Goal: Contribute content: Add original content to the website for others to see

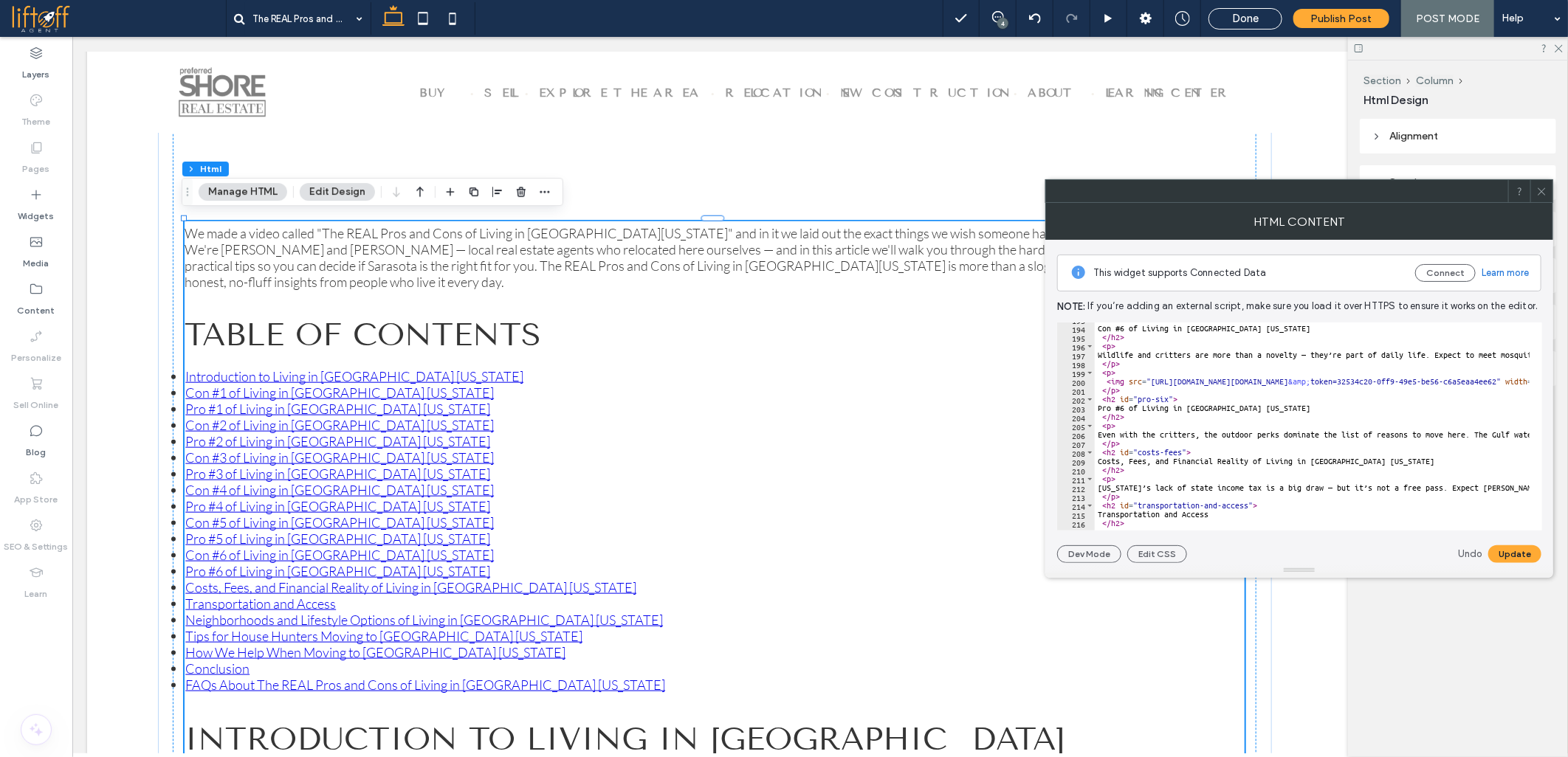
scroll to position [1758, 0]
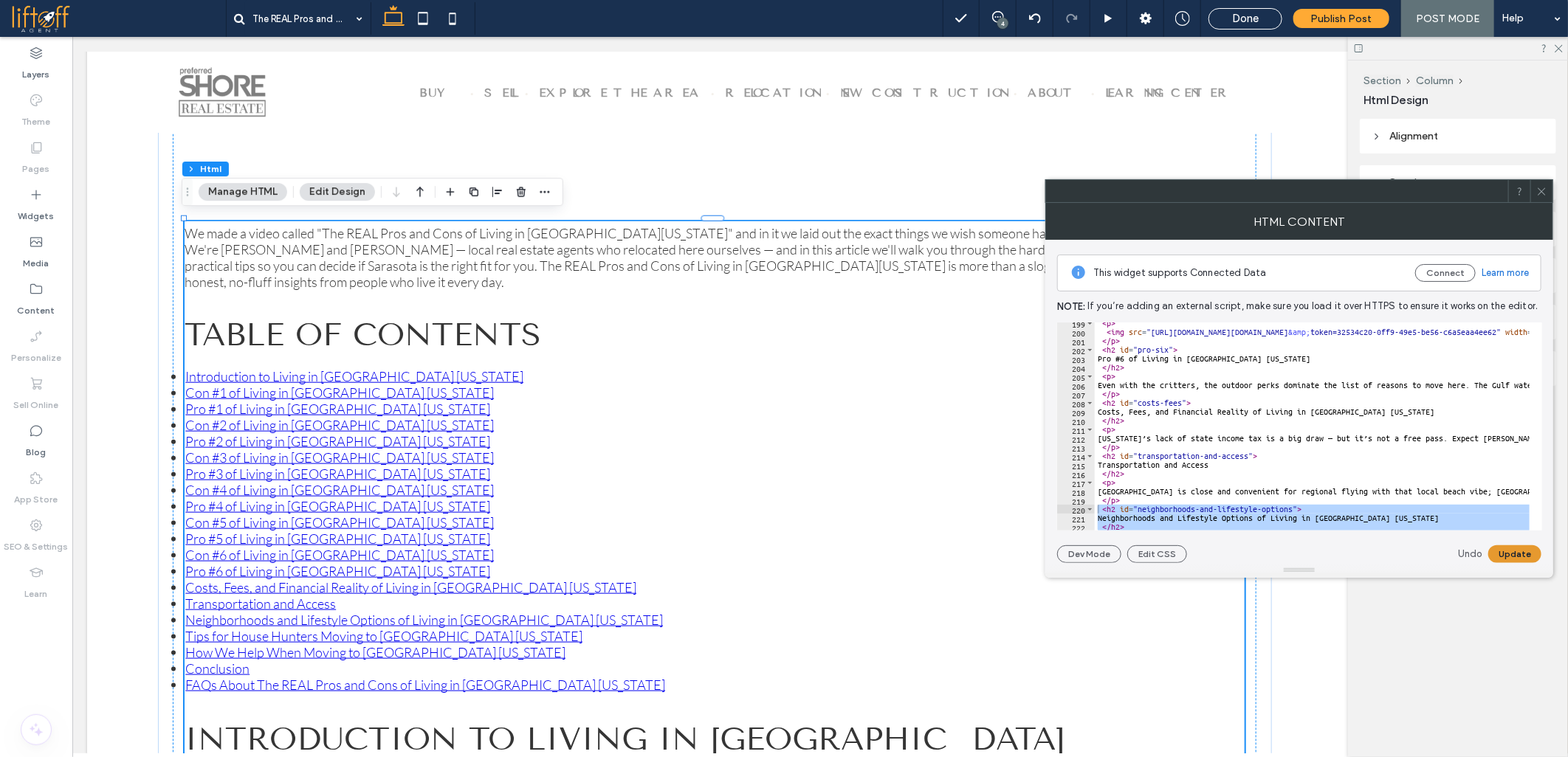
click at [1505, 550] on button "Update" at bounding box center [1515, 554] width 54 height 18
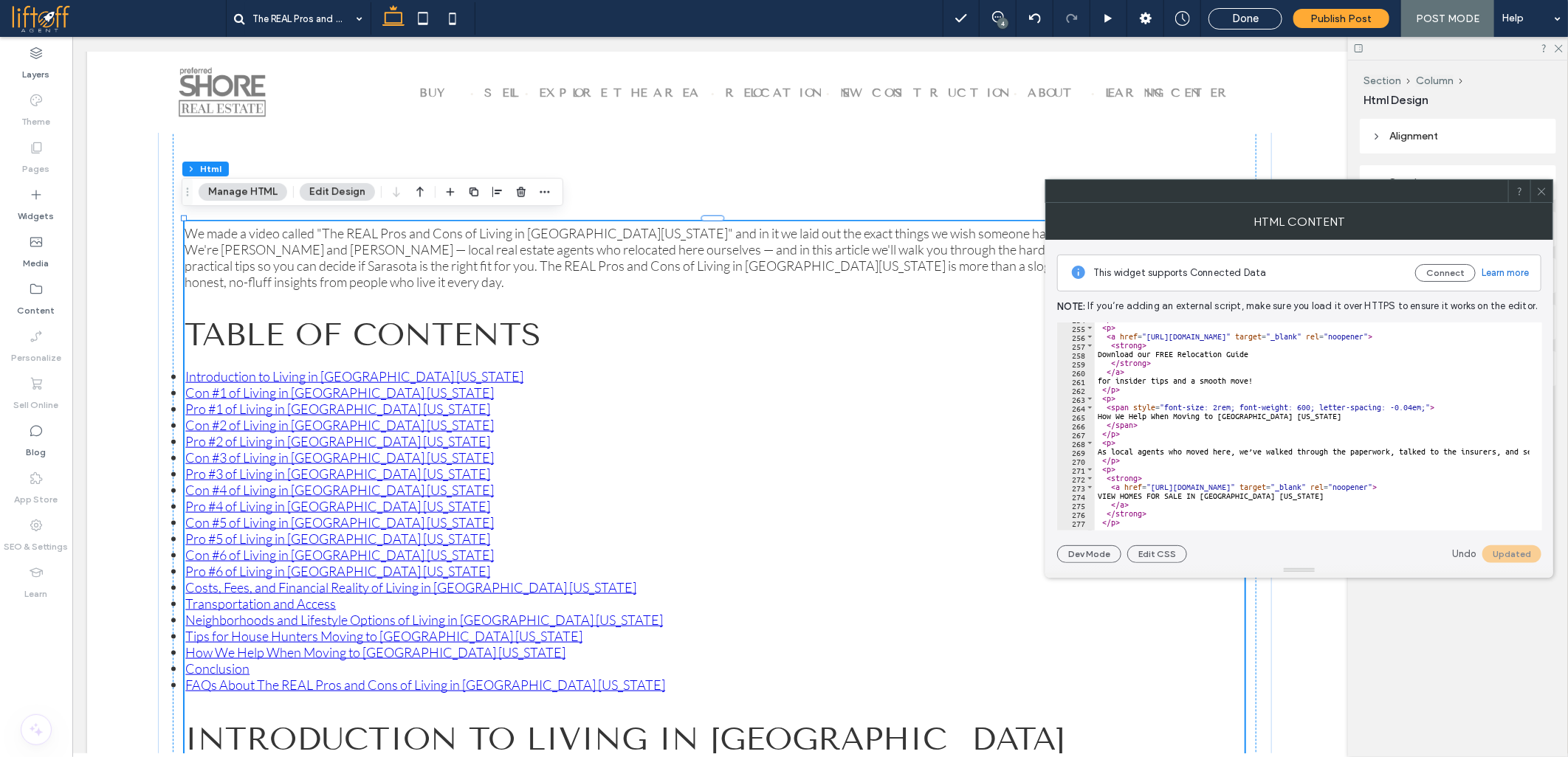
scroll to position [2249, 0]
paste textarea "Cursor at row 265"
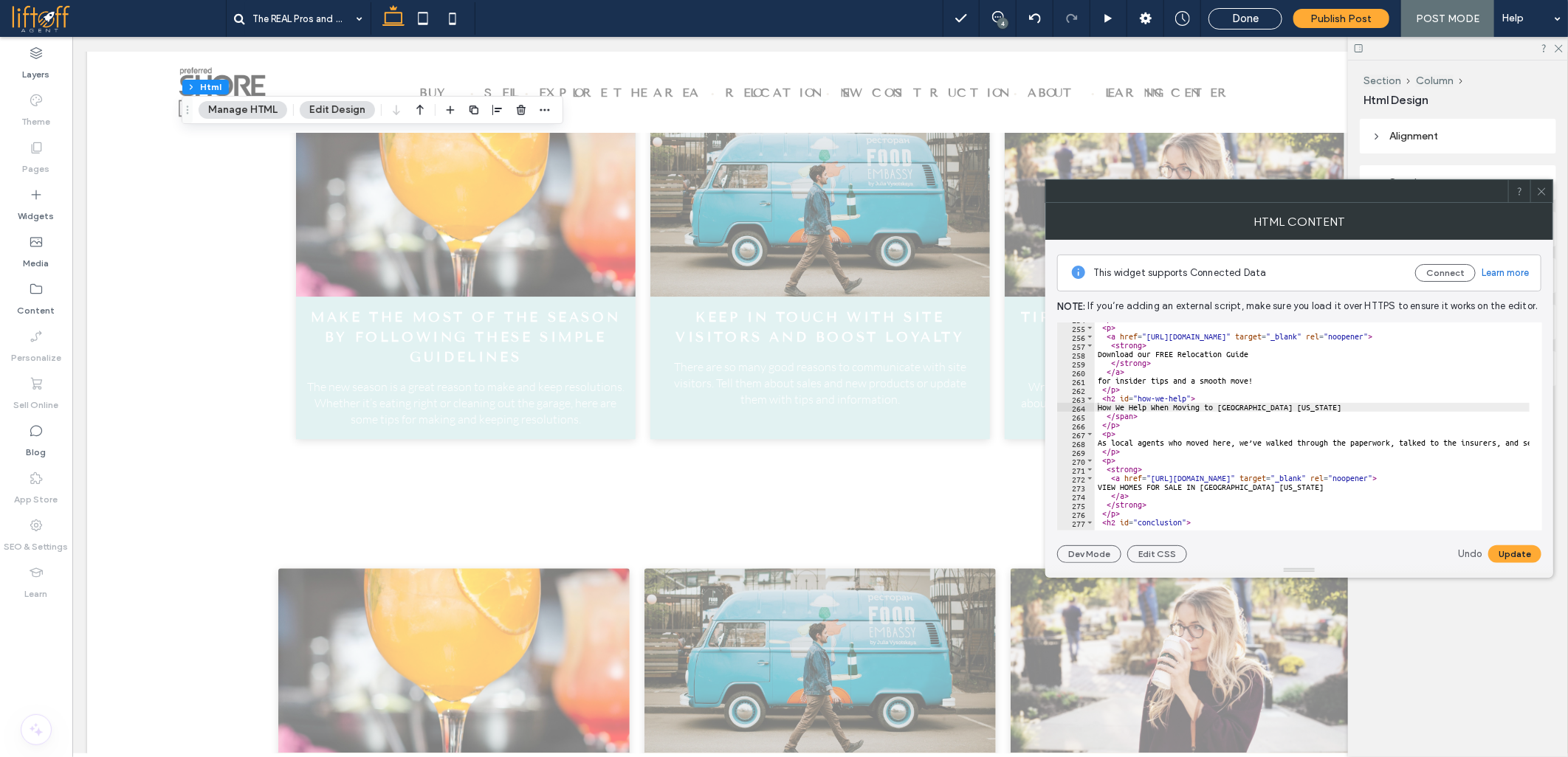
scroll to position [5702, 0]
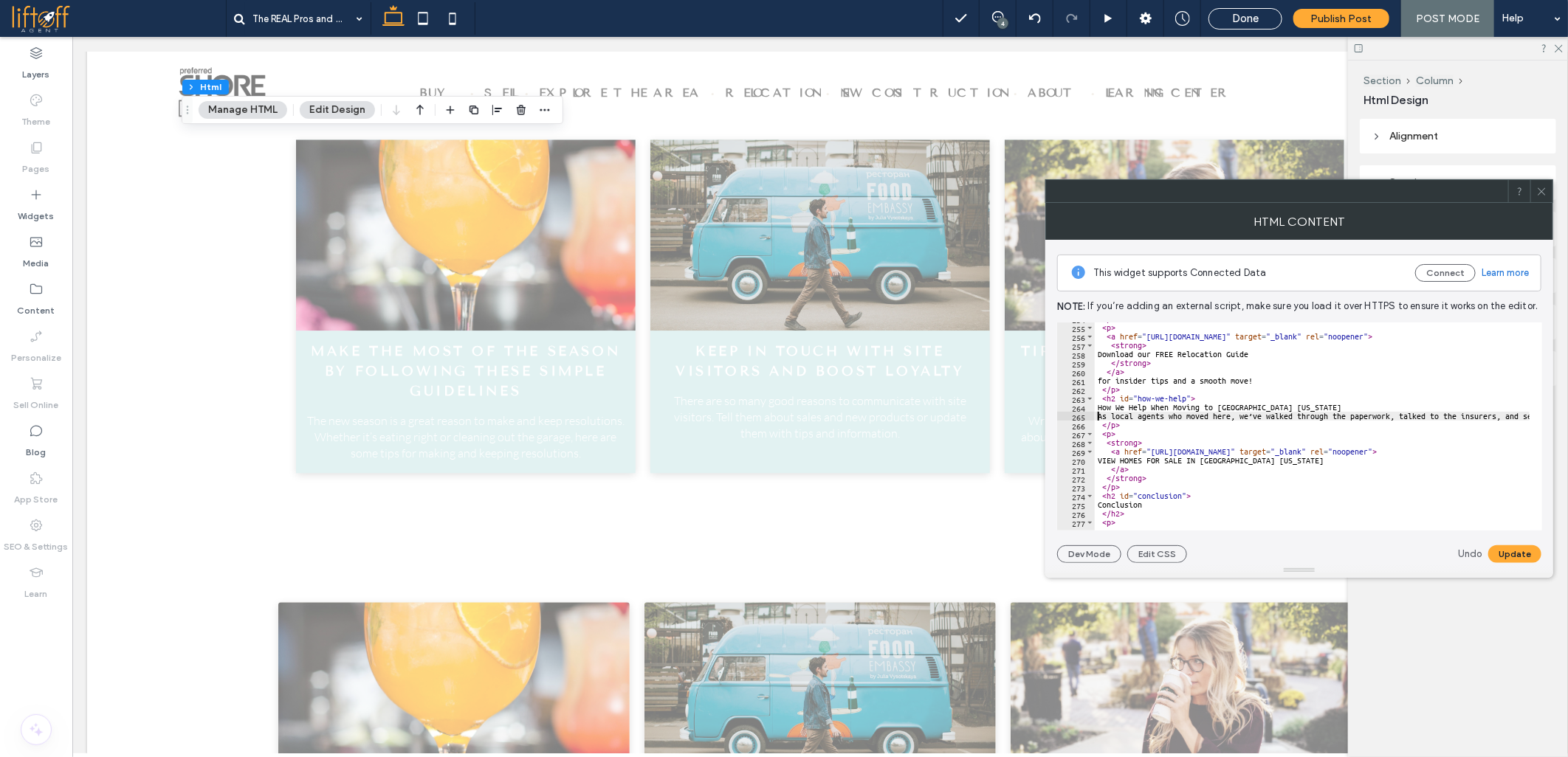
paste textarea "Cursor at row 265"
type textarea "**********"
click at [1531, 557] on button "Update" at bounding box center [1515, 554] width 54 height 18
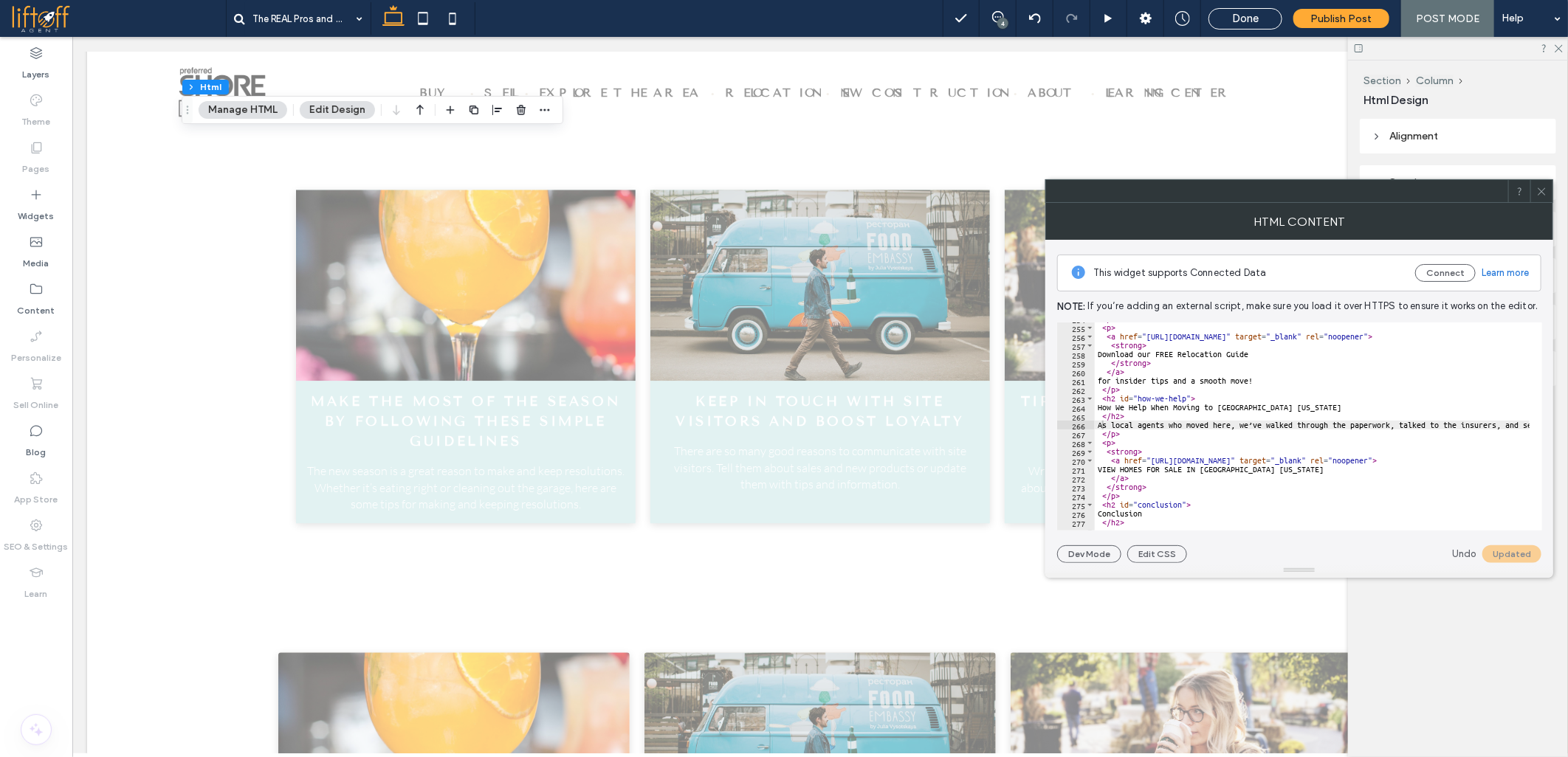
click at [1541, 189] on icon at bounding box center [1542, 191] width 11 height 11
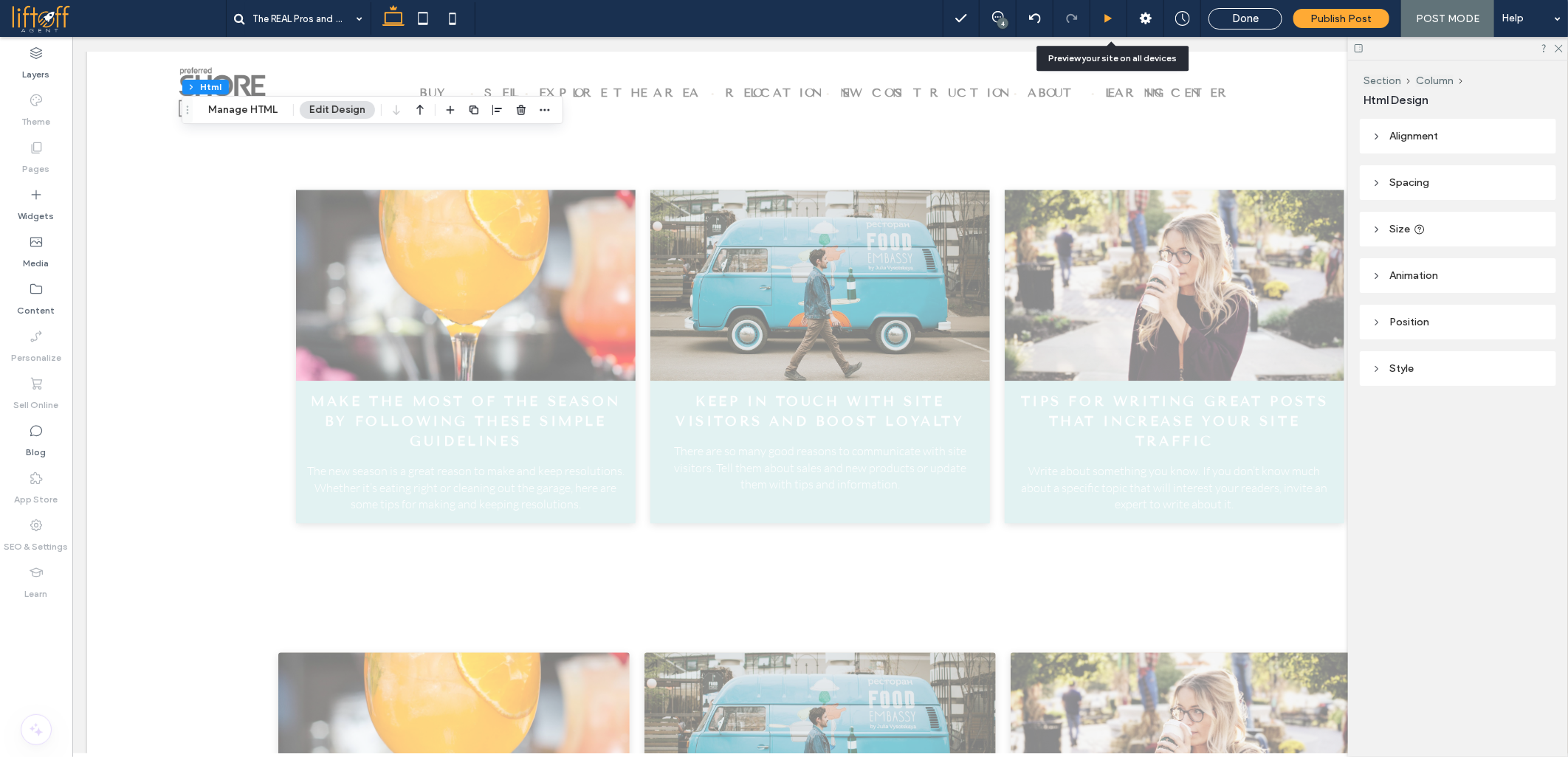
drag, startPoint x: 1113, startPoint y: 18, endPoint x: 1092, endPoint y: 101, distance: 85.6
click at [1112, 18] on use at bounding box center [1109, 18] width 8 height 8
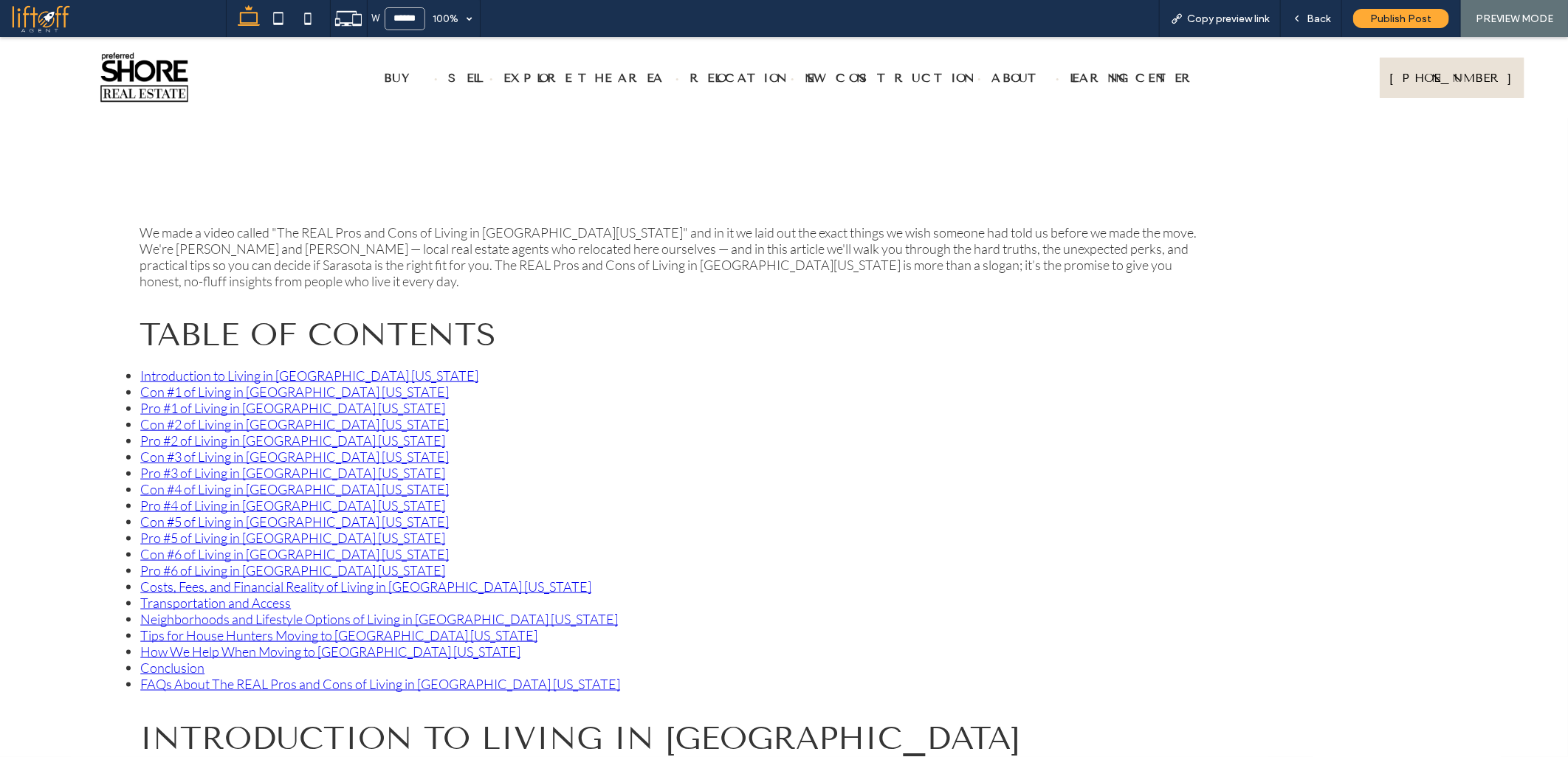
scroll to position [922, 0]
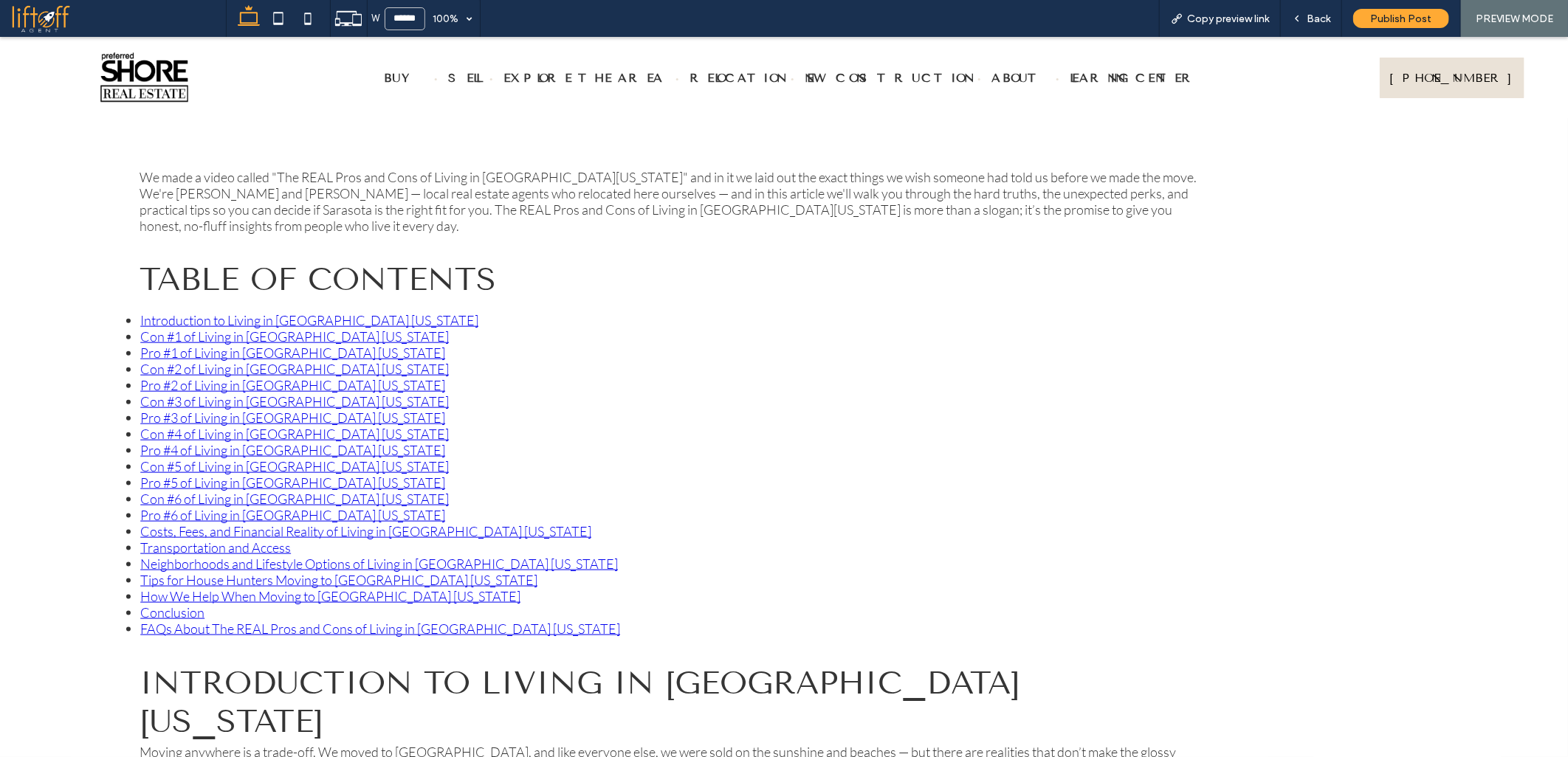
click at [144, 588] on link "How We Help When Moving to [GEOGRAPHIC_DATA] [US_STATE]" at bounding box center [330, 595] width 380 height 16
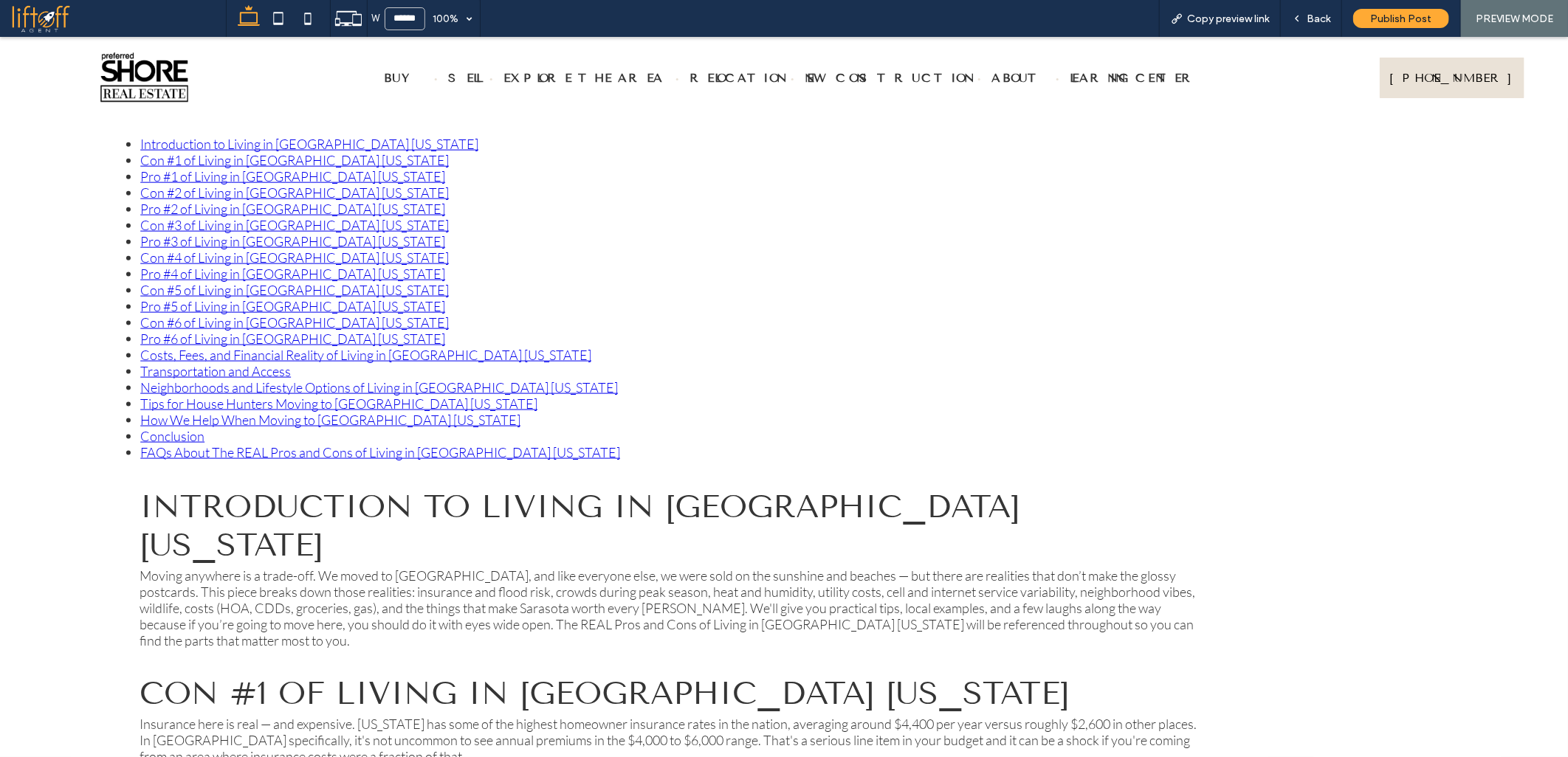
scroll to position [1124, 0]
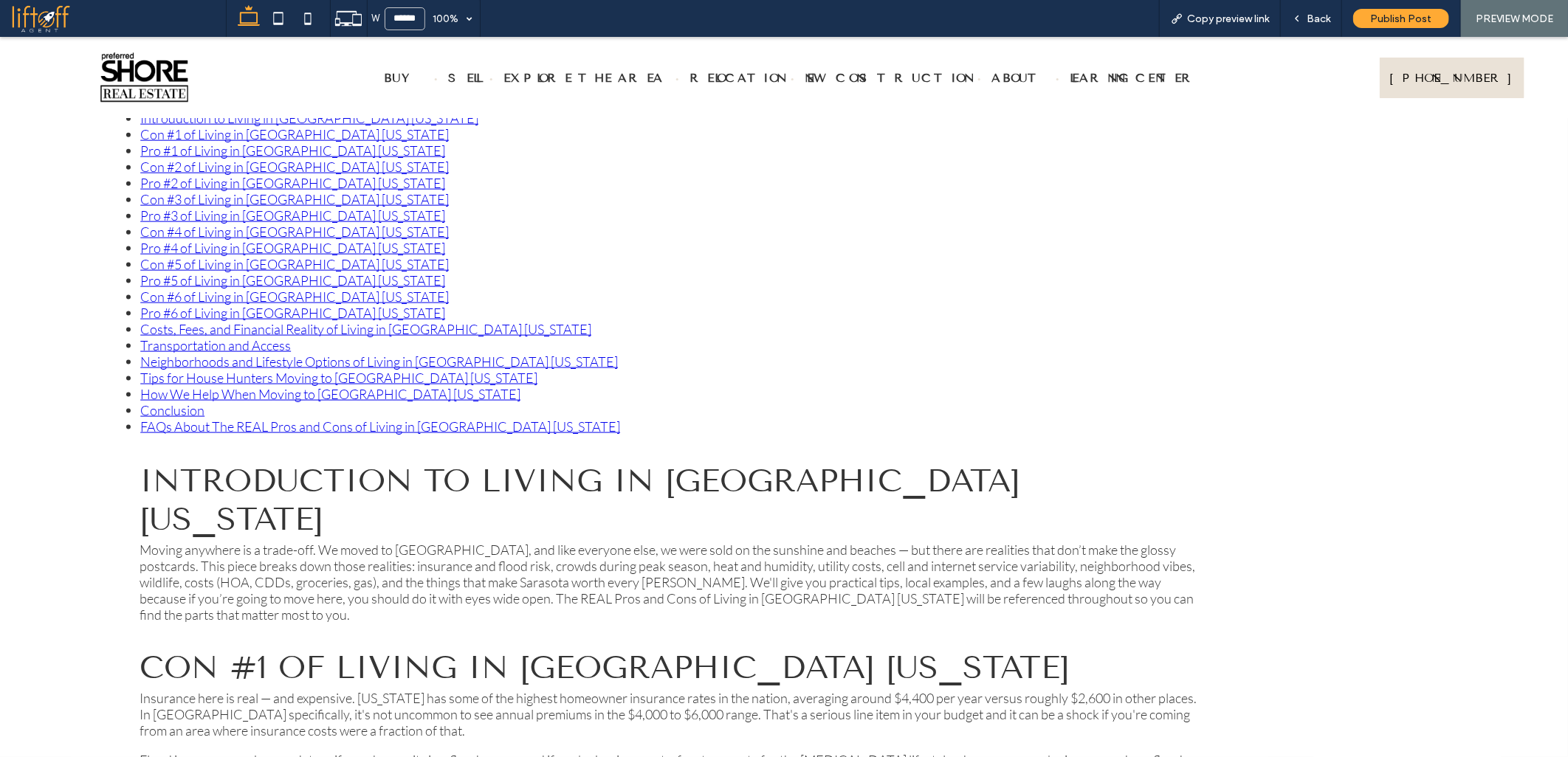
click at [179, 418] on link "FAQs About The REAL Pros and Cons of Living in [GEOGRAPHIC_DATA] [US_STATE]" at bounding box center [380, 426] width 480 height 16
click at [192, 418] on link "FAQs About The REAL Pros and Cons of Living in [GEOGRAPHIC_DATA] [US_STATE]" at bounding box center [380, 426] width 480 height 16
click at [189, 402] on link "Conclusion" at bounding box center [172, 410] width 64 height 16
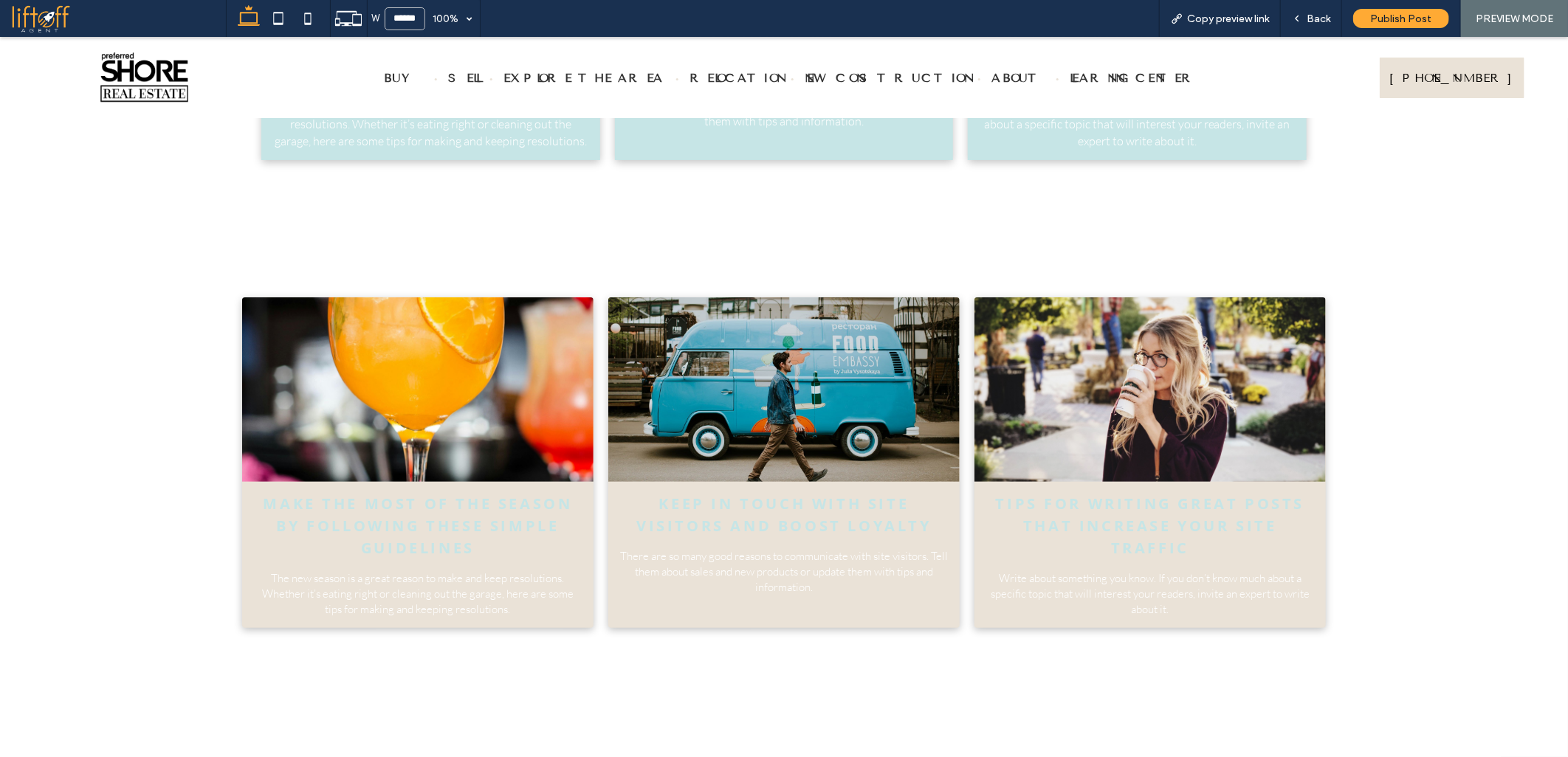
scroll to position [6250, 0]
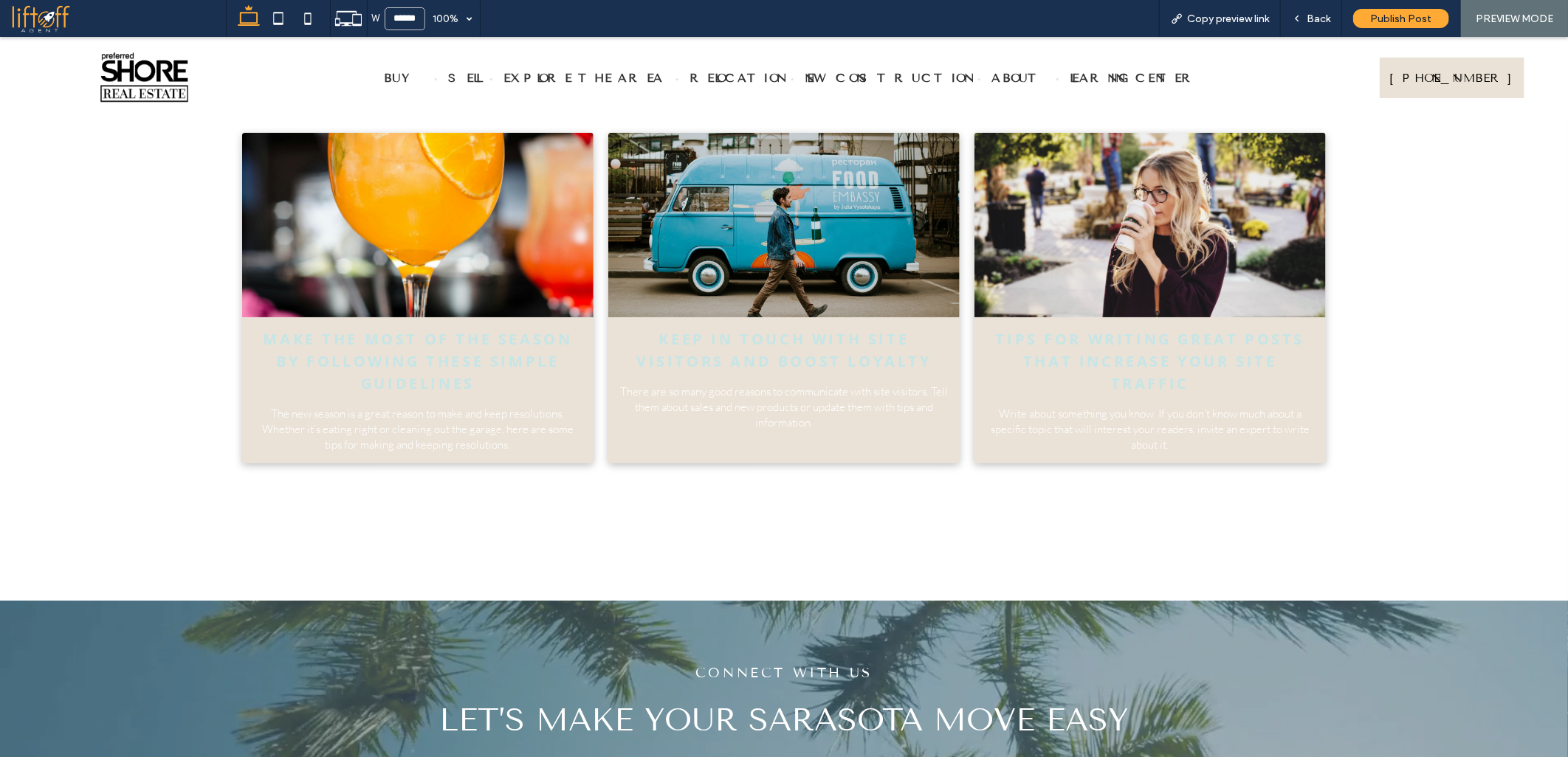
click at [1554, 92] on div "Buy Sell Explore The Area Relocation New Construction About [GEOGRAPHIC_DATA] […" at bounding box center [784, 77] width 1568 height 81
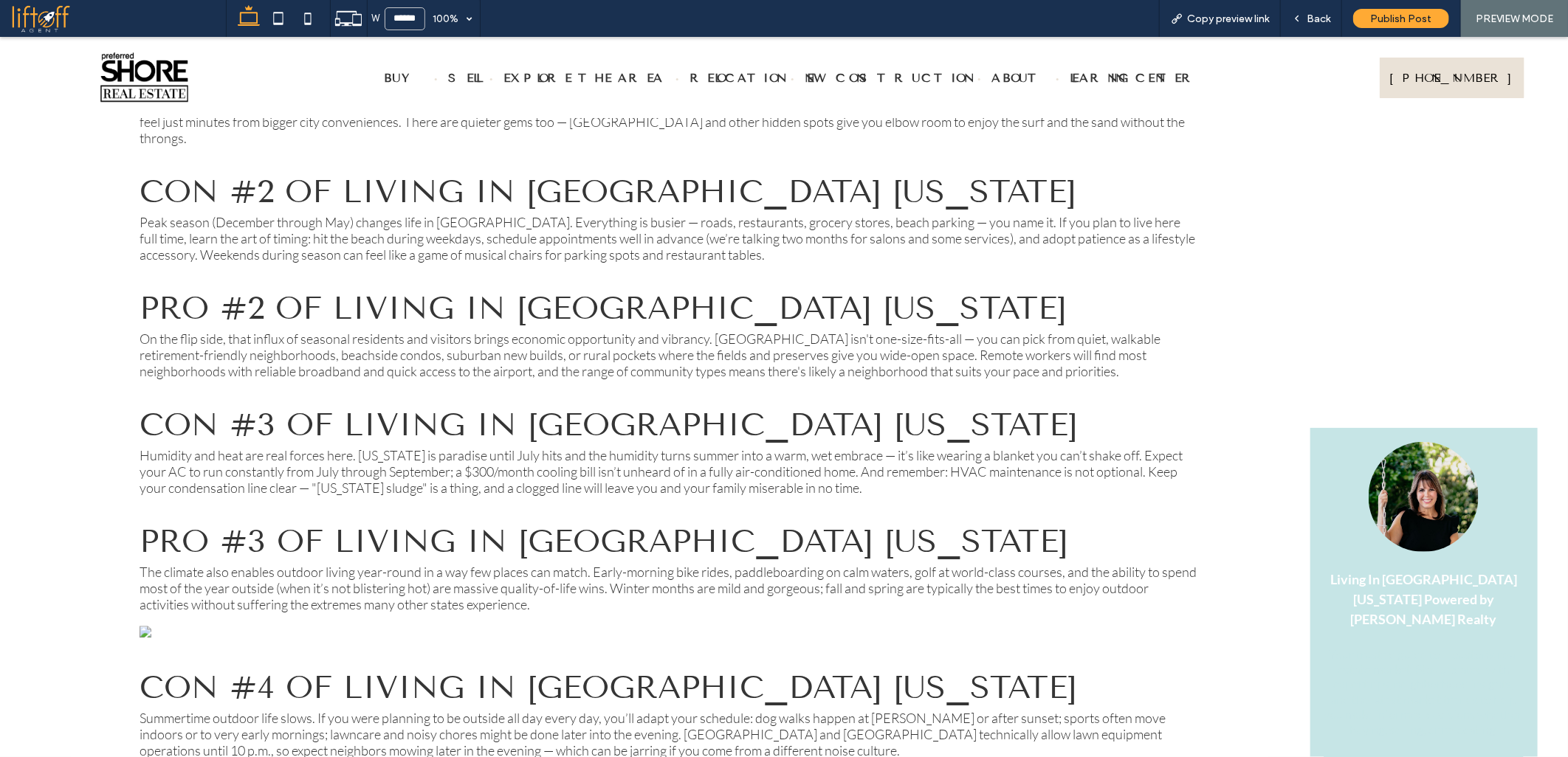
scroll to position [1153, 0]
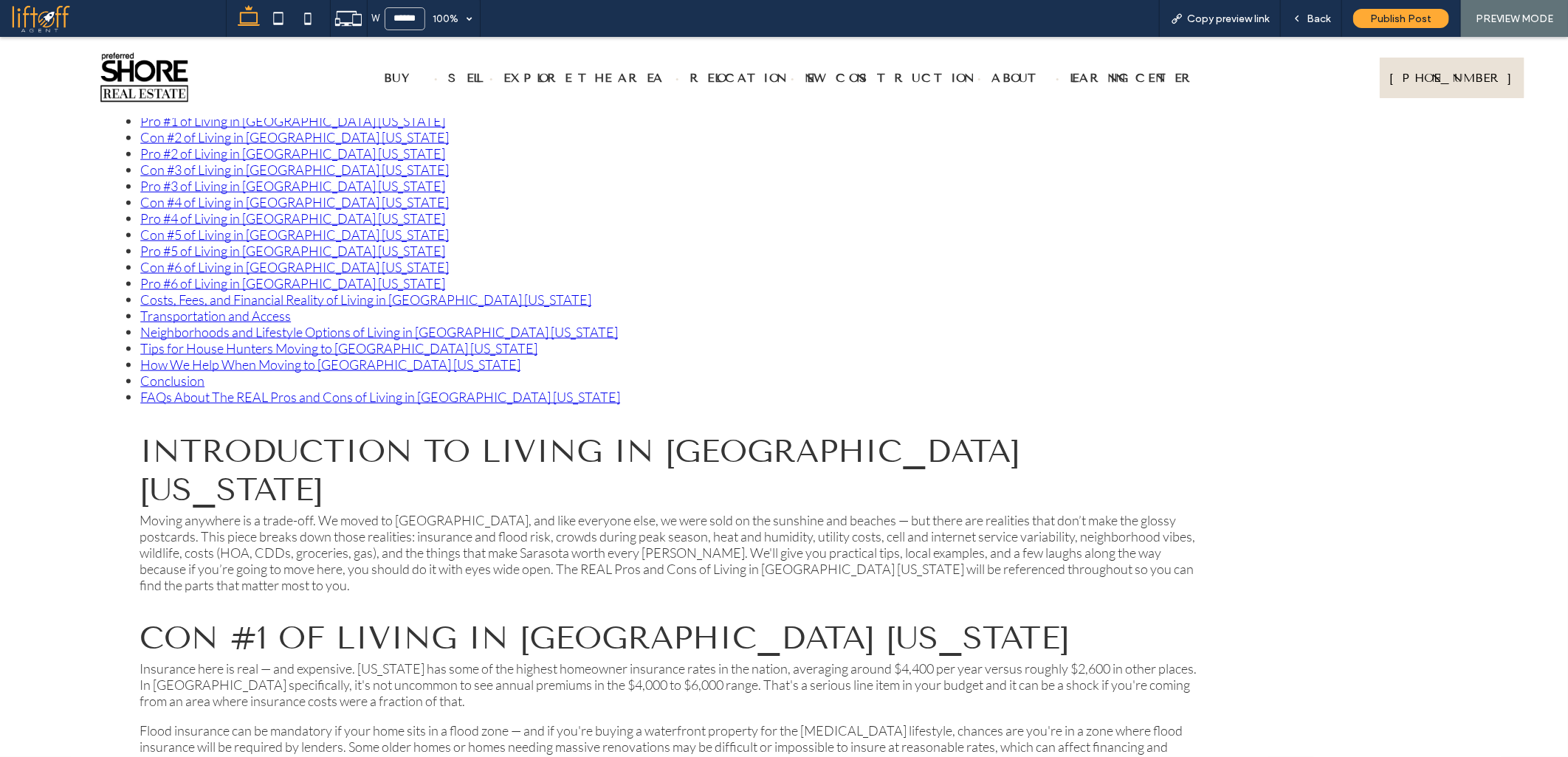
click at [236, 356] on link "How We Help When Moving to [GEOGRAPHIC_DATA] [US_STATE]" at bounding box center [330, 364] width 380 height 16
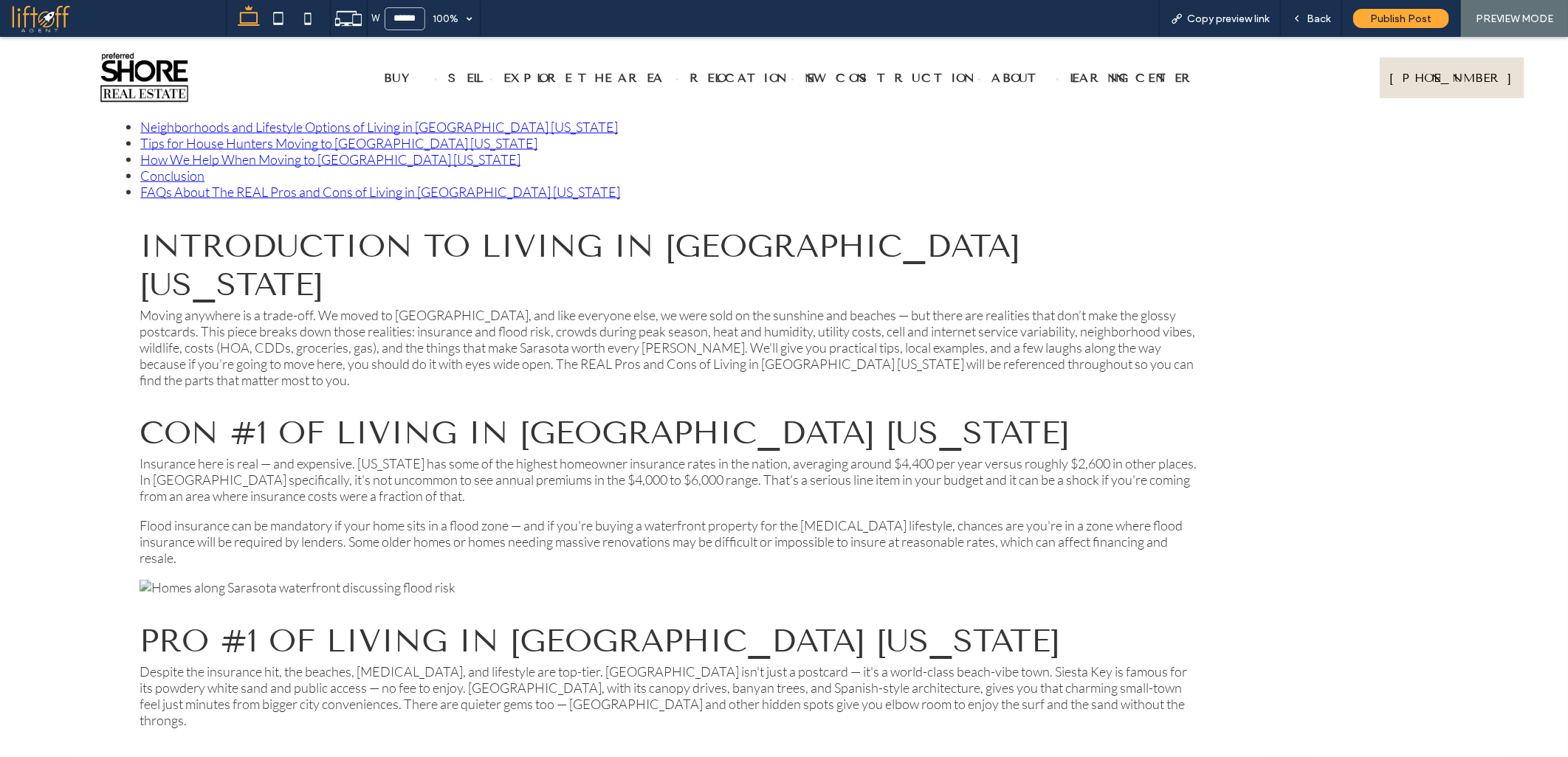
scroll to position [1270, 0]
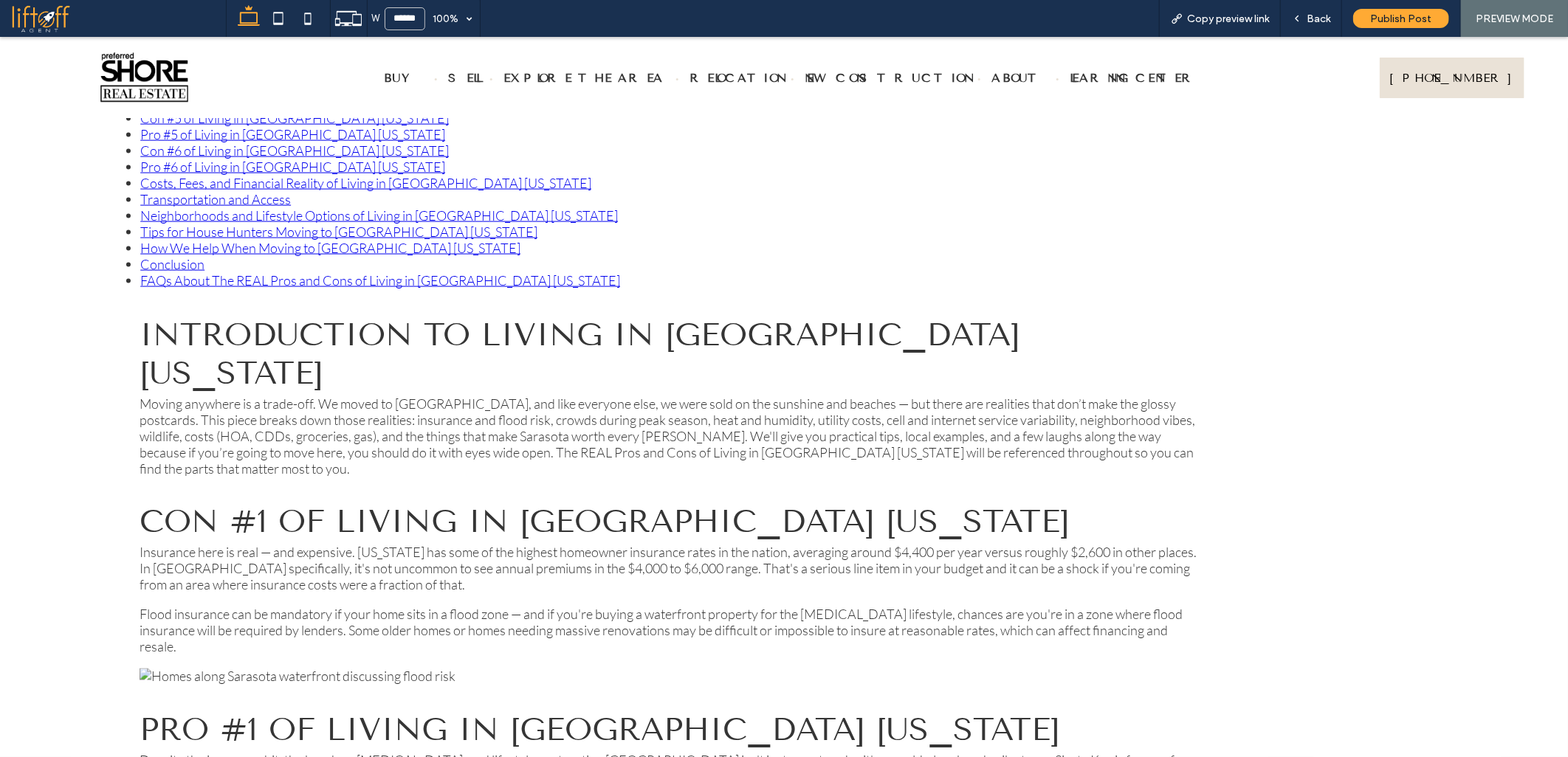
click at [214, 223] on link "Tips for House Hunters Moving to [GEOGRAPHIC_DATA] [US_STATE]" at bounding box center [339, 231] width 397 height 16
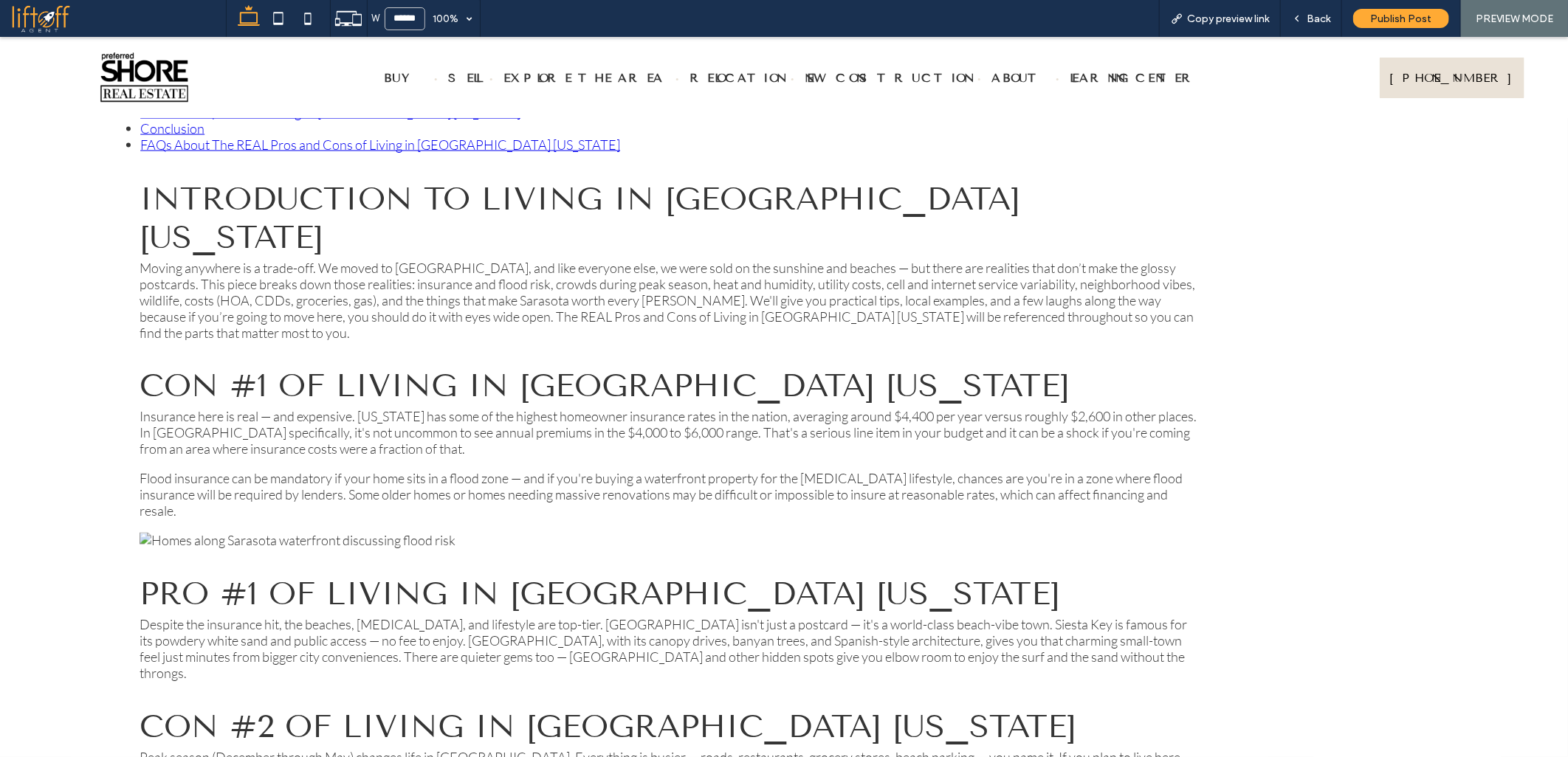
scroll to position [792, 0]
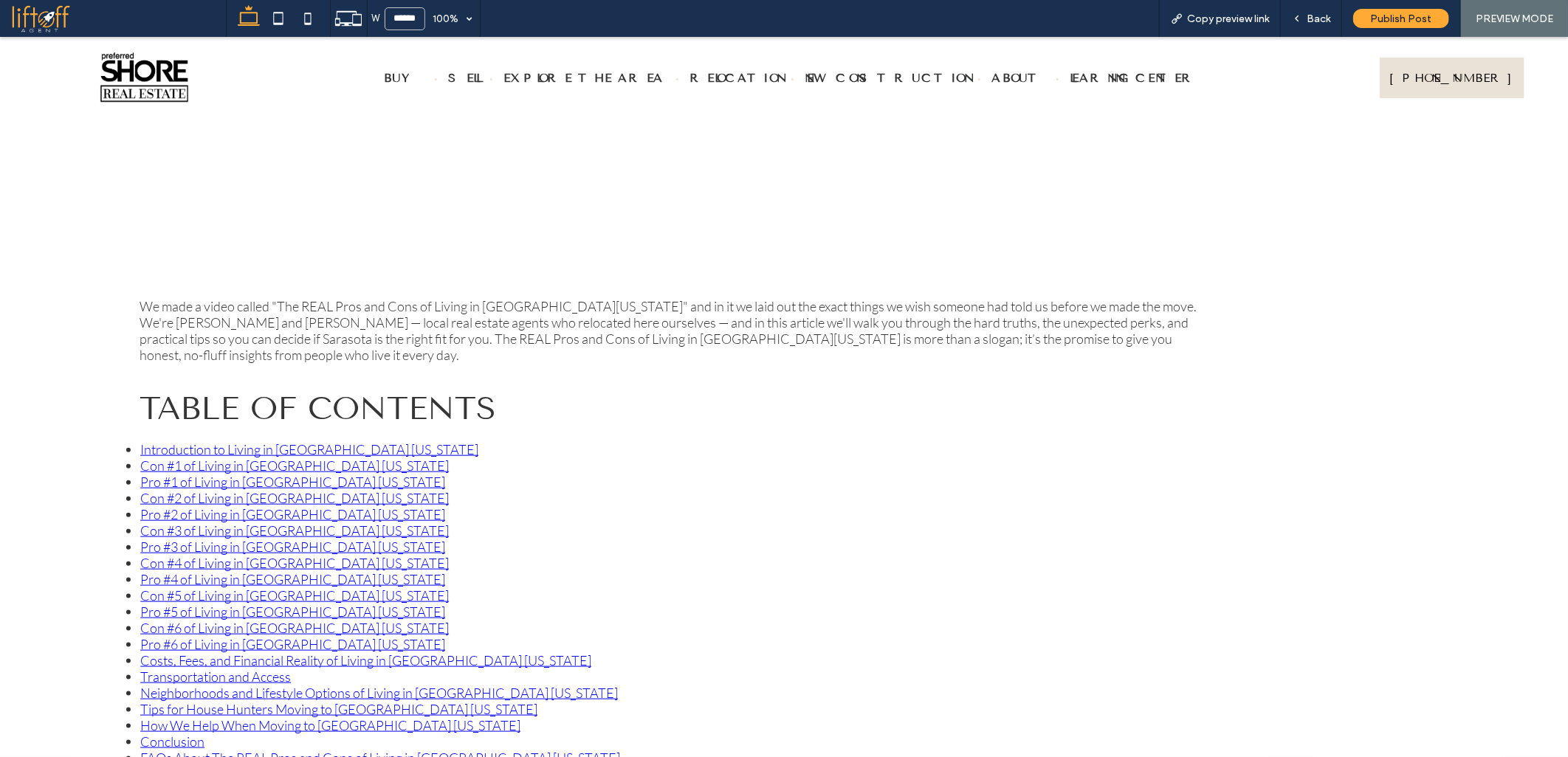
click at [172, 684] on link "Neighborhoods and Lifestyle Options of Living in [GEOGRAPHIC_DATA] [US_STATE]" at bounding box center [379, 692] width 478 height 16
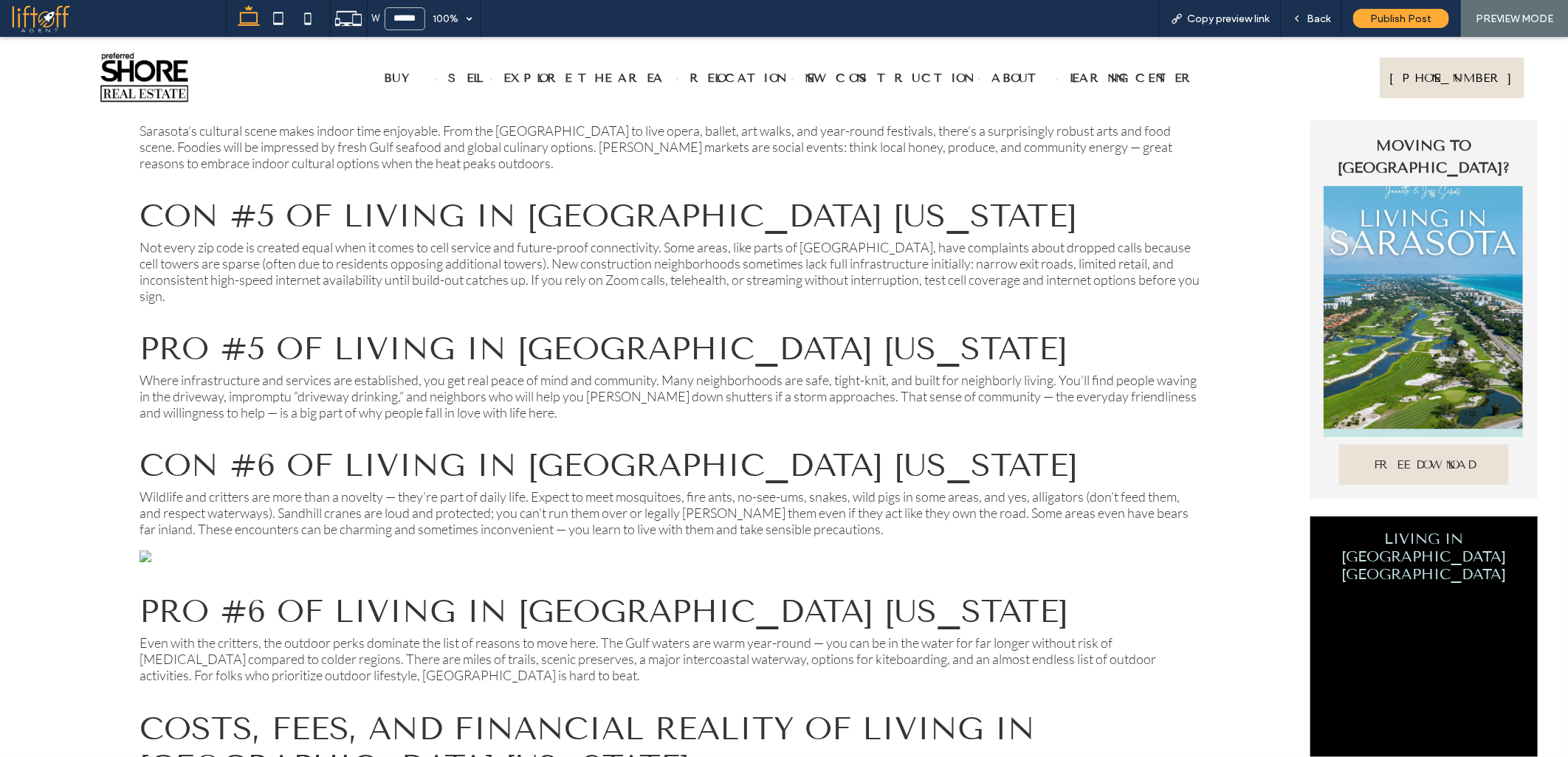
scroll to position [719, 0]
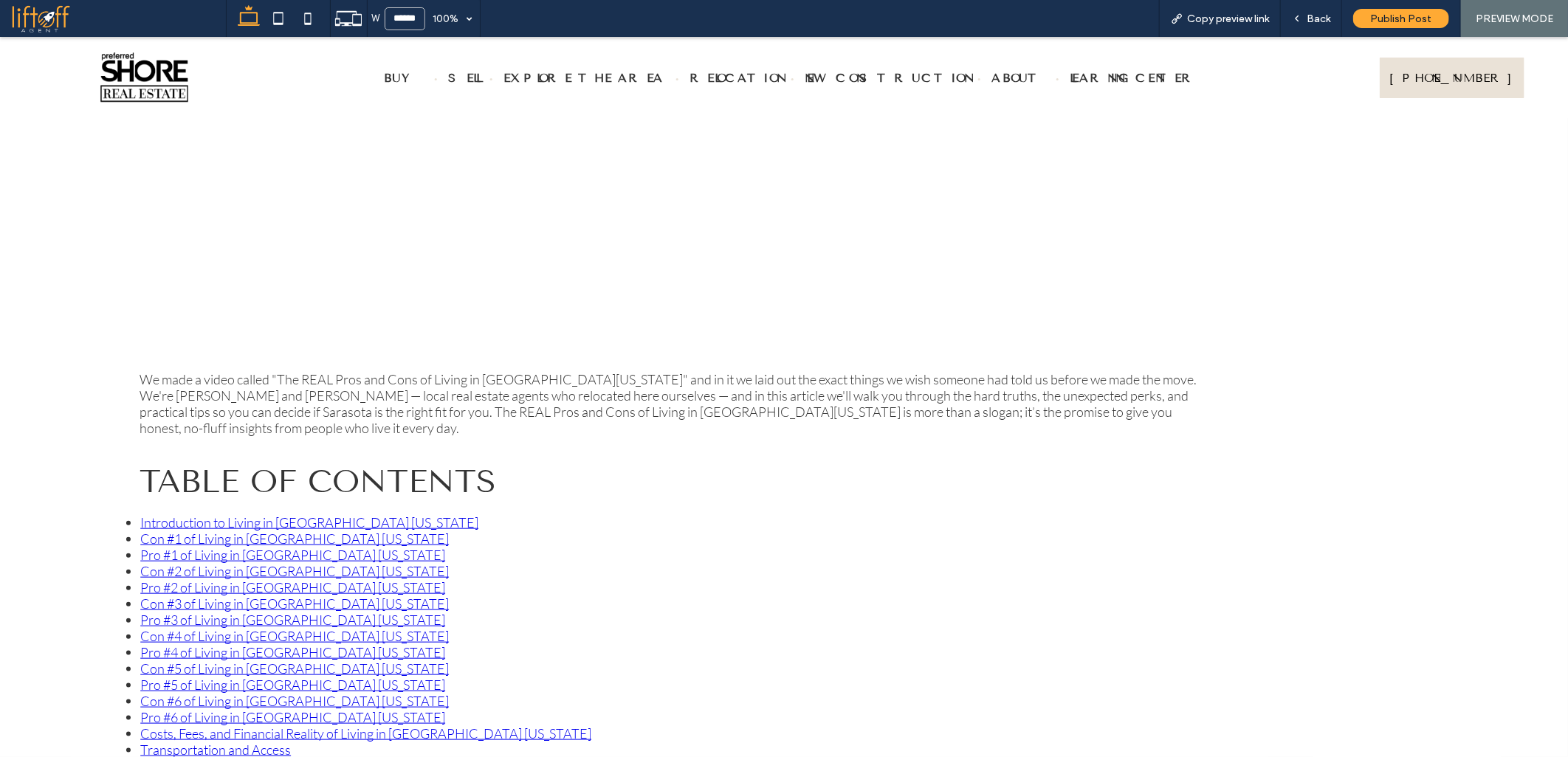
click at [195, 741] on link "Transportation and Access" at bounding box center [215, 748] width 150 height 16
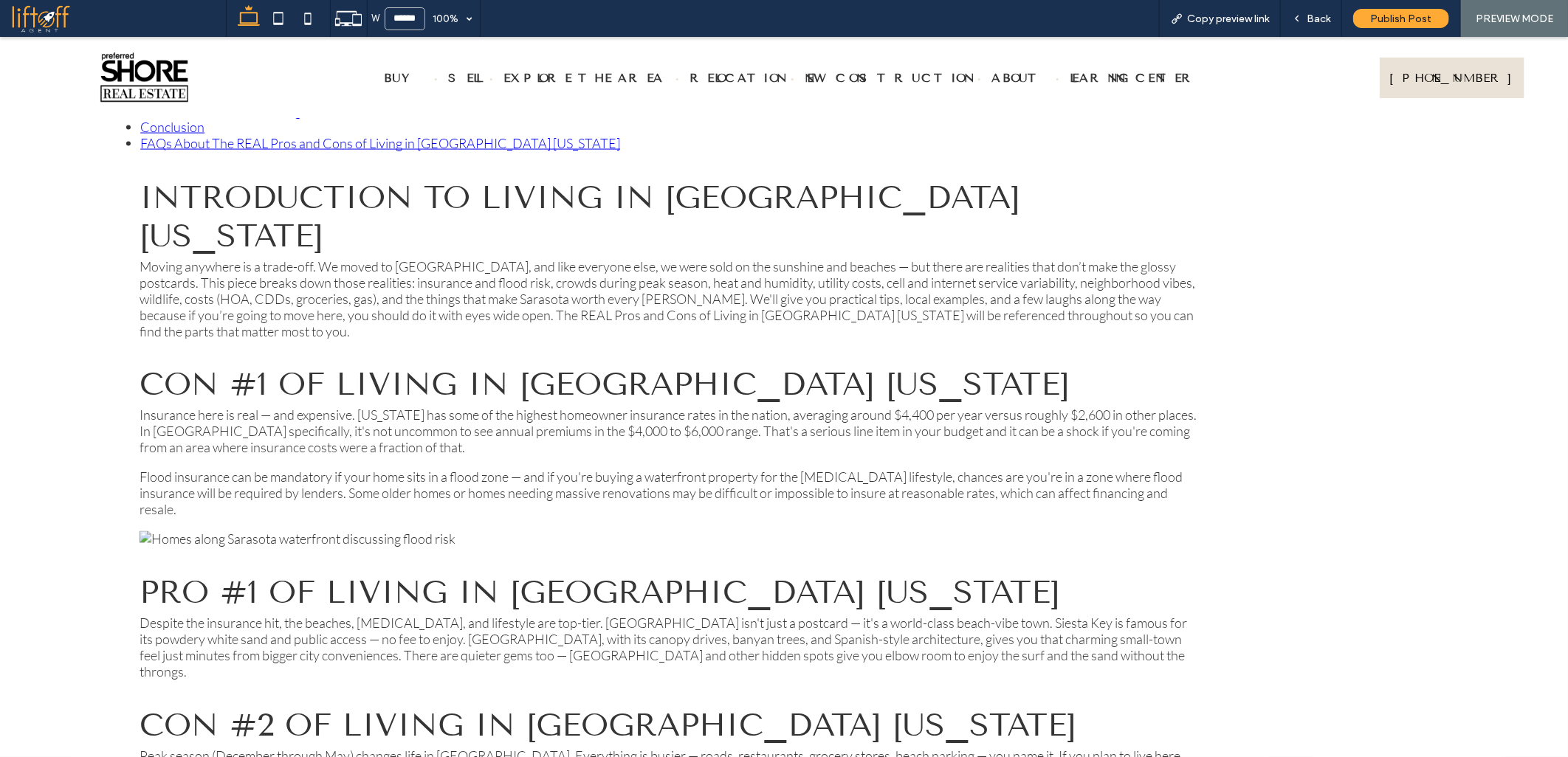
scroll to position [1146, 0]
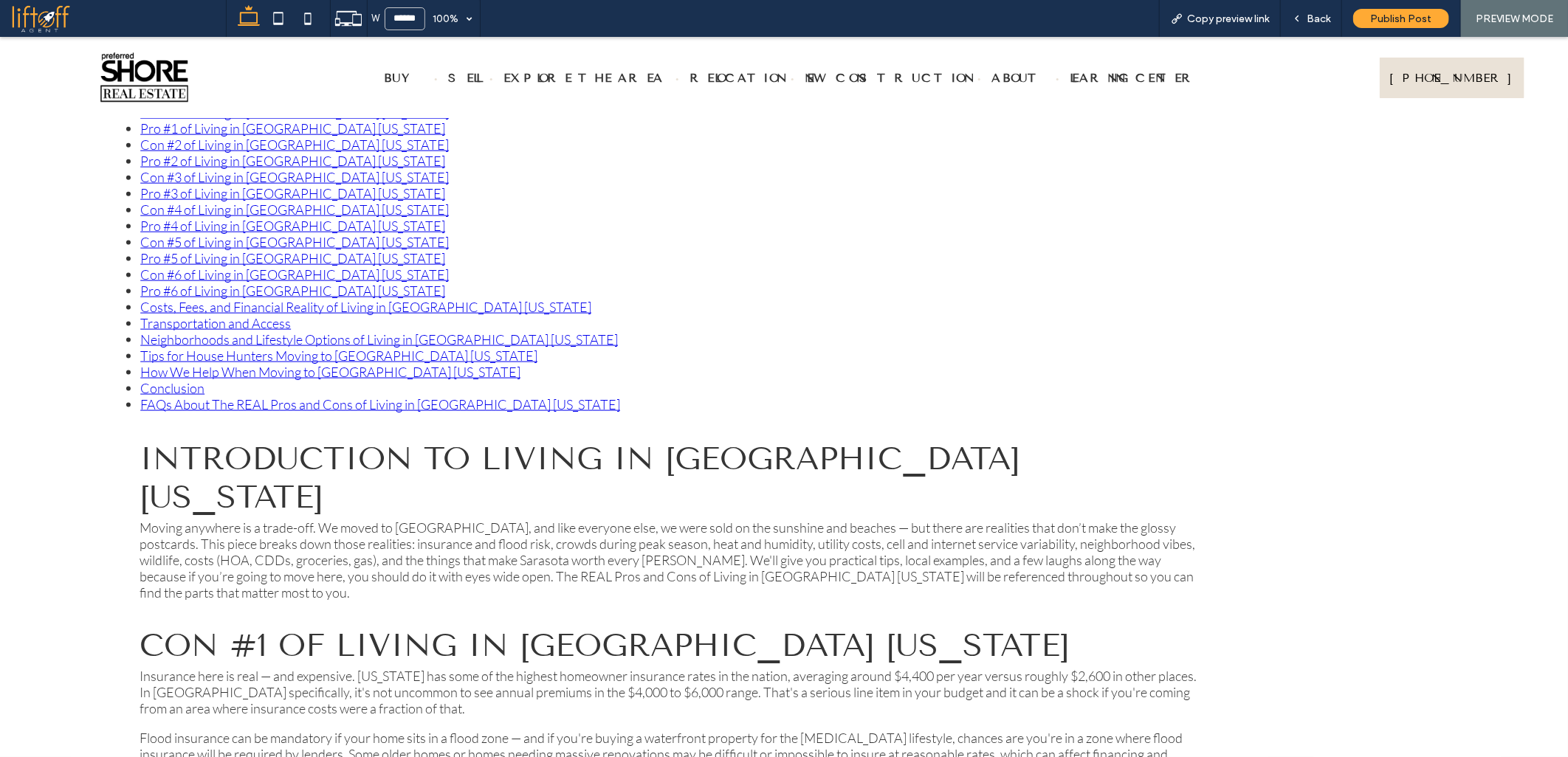
click at [168, 299] on link "Costs, Fees, and Financial Reality of Living in [GEOGRAPHIC_DATA] [US_STATE]" at bounding box center [366, 306] width 451 height 16
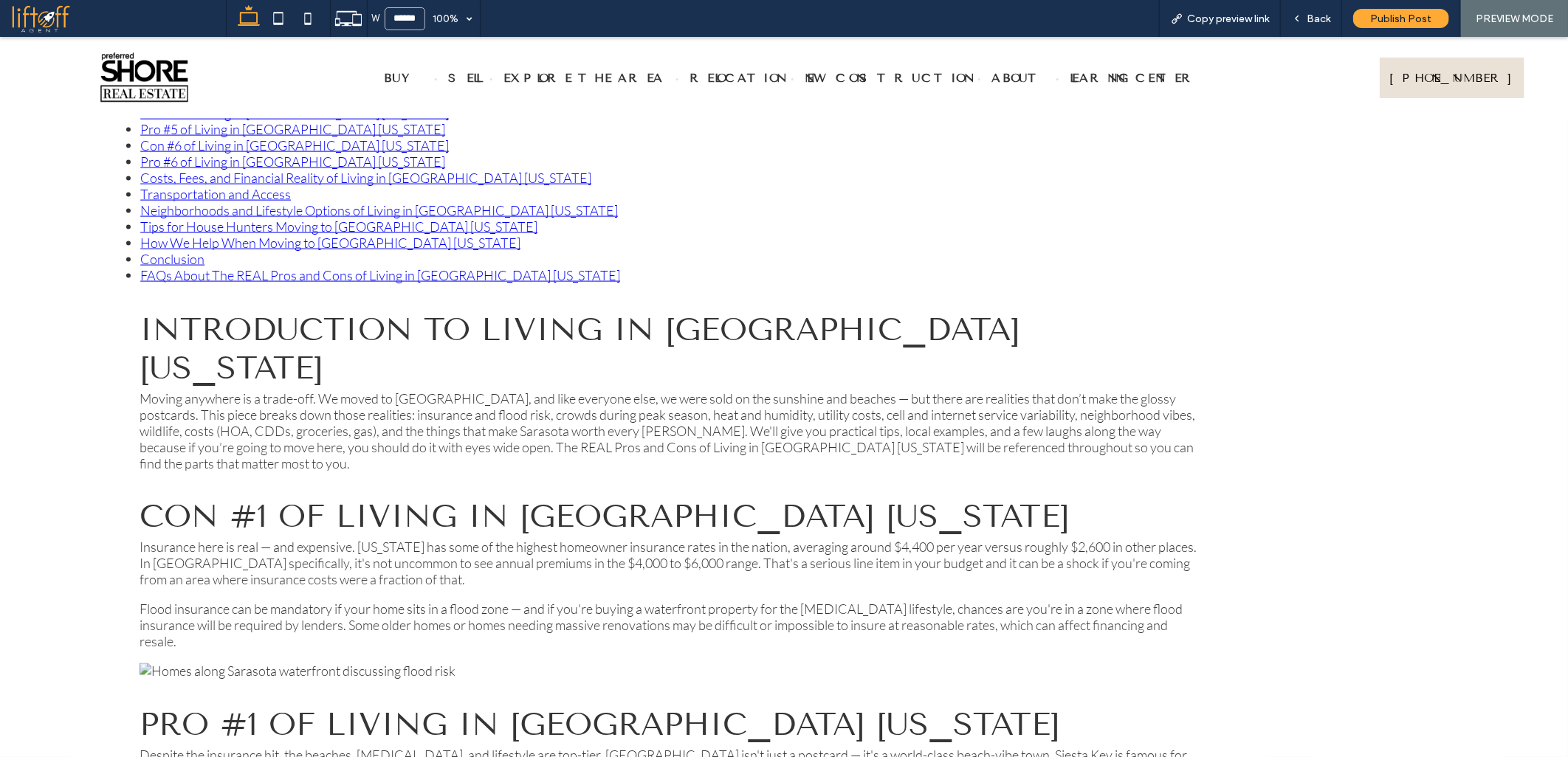
scroll to position [1272, 0]
click at [214, 172] on link "Costs, Fees, and Financial Reality of Living in [GEOGRAPHIC_DATA] [US_STATE]" at bounding box center [366, 180] width 451 height 16
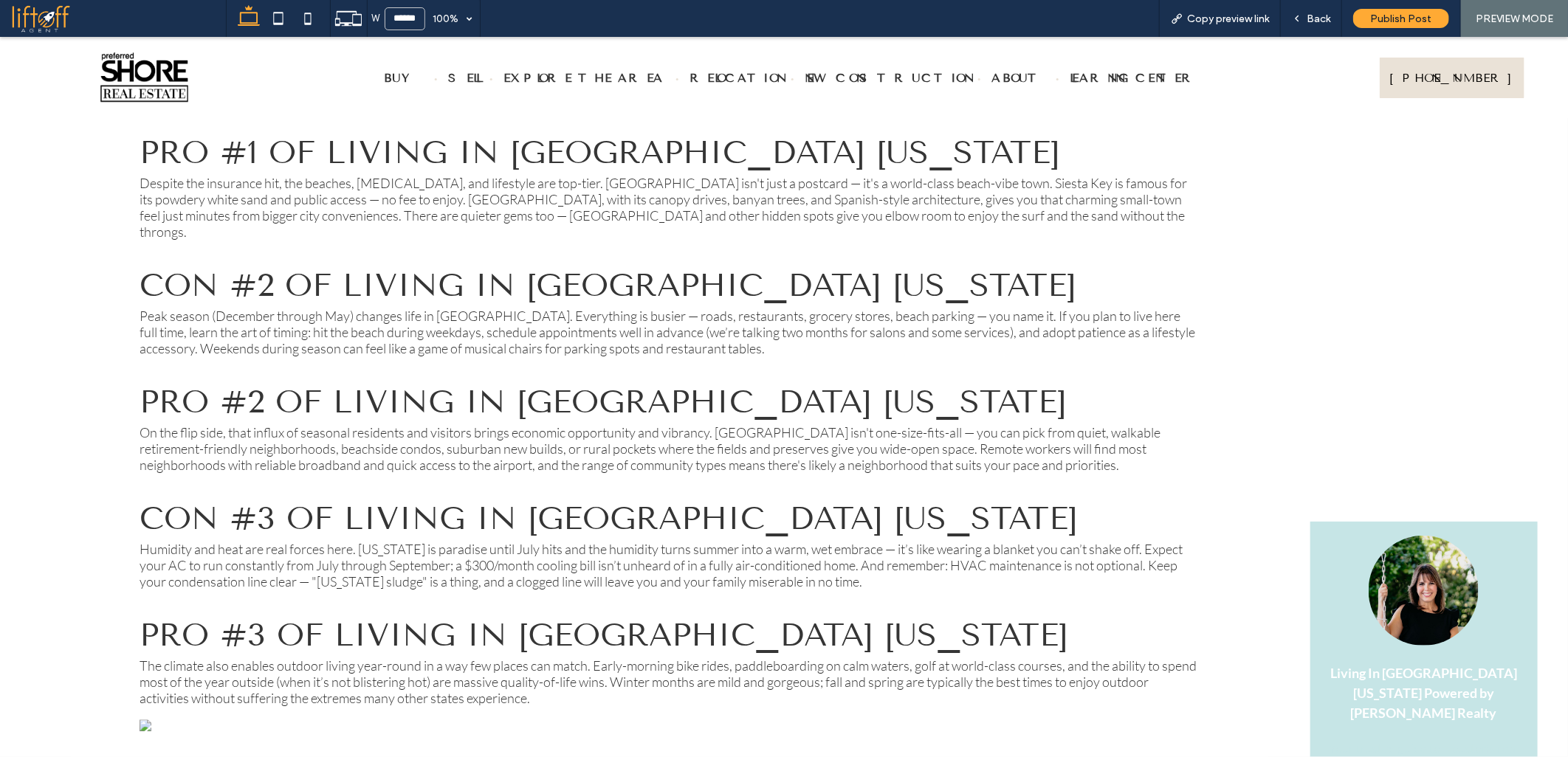
scroll to position [1059, 0]
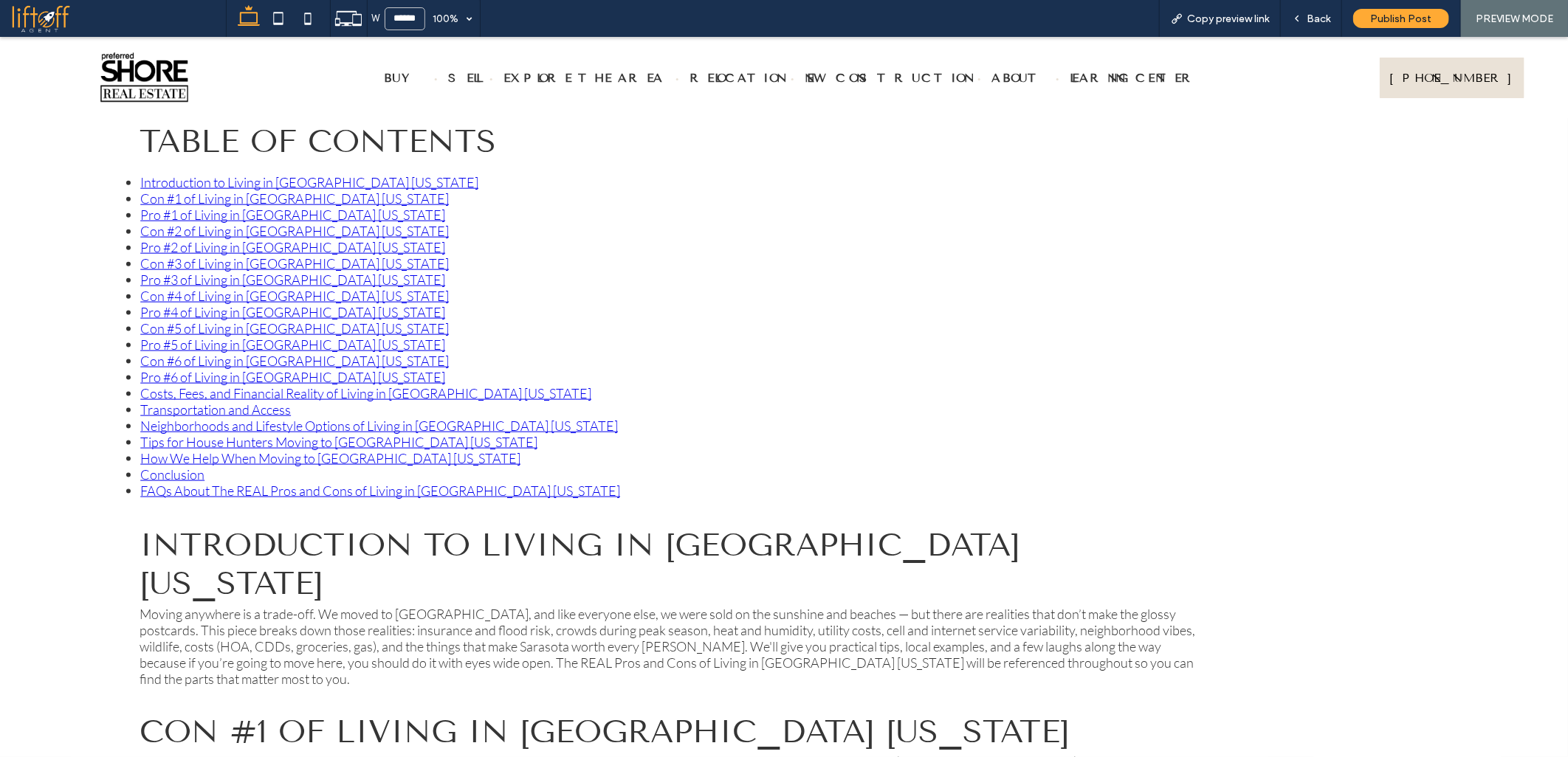
click at [166, 368] on link "Pro #6 of Living in [GEOGRAPHIC_DATA] [US_STATE]" at bounding box center [293, 376] width 305 height 16
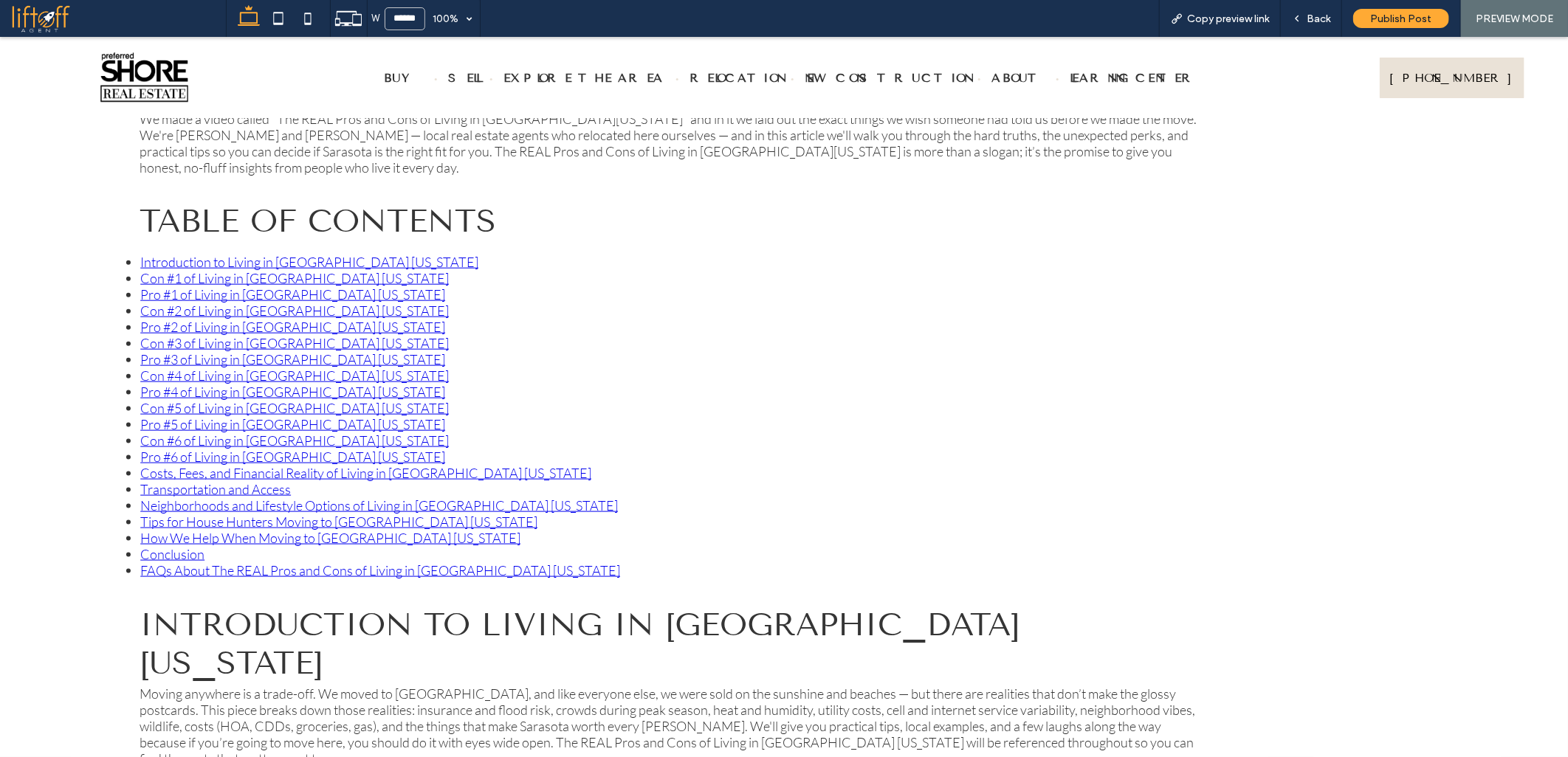
scroll to position [978, 0]
click at [182, 434] on link "Con #6 of Living in [GEOGRAPHIC_DATA] [US_STATE]" at bounding box center [295, 441] width 308 height 16
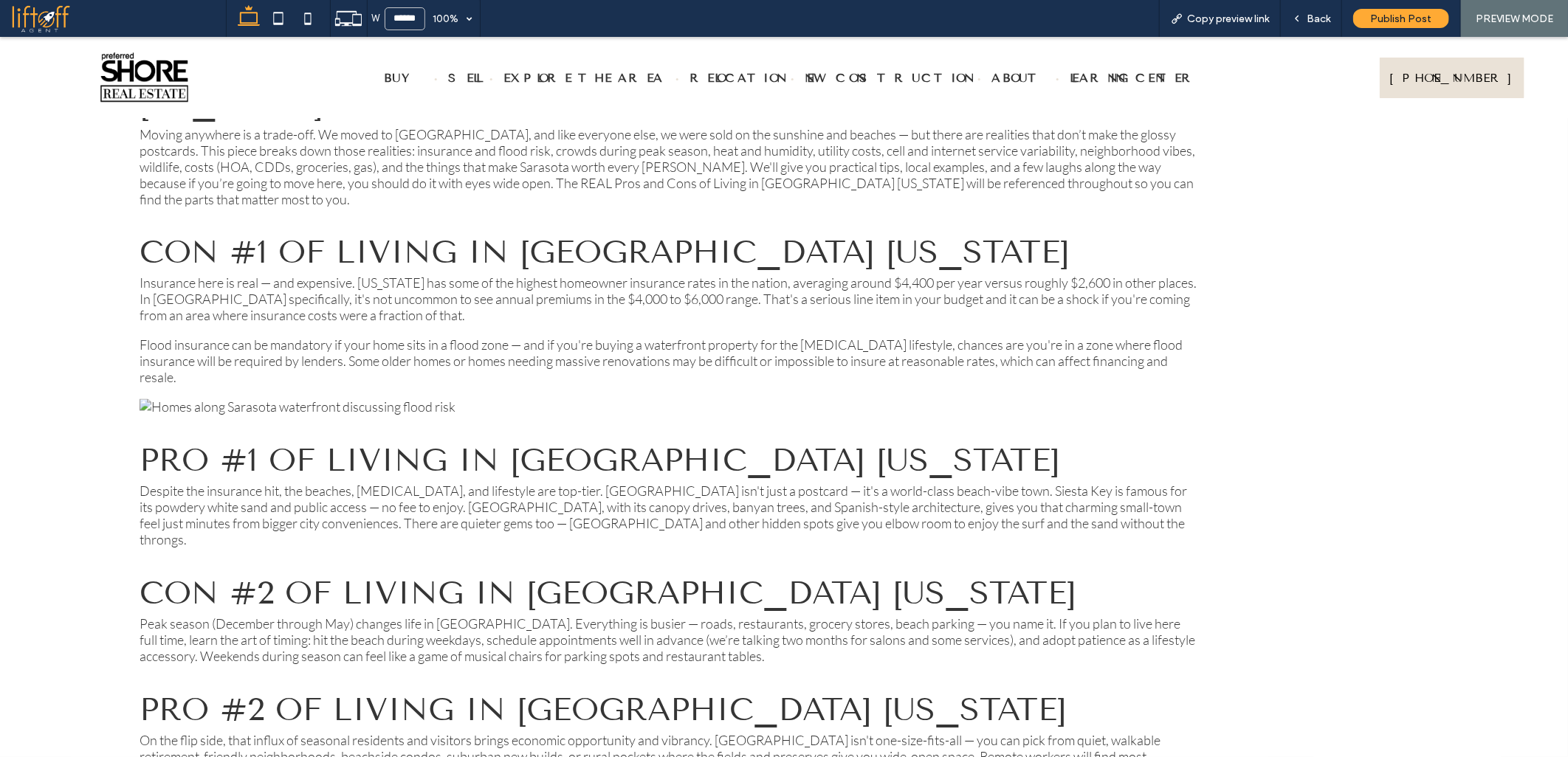
scroll to position [1102, 0]
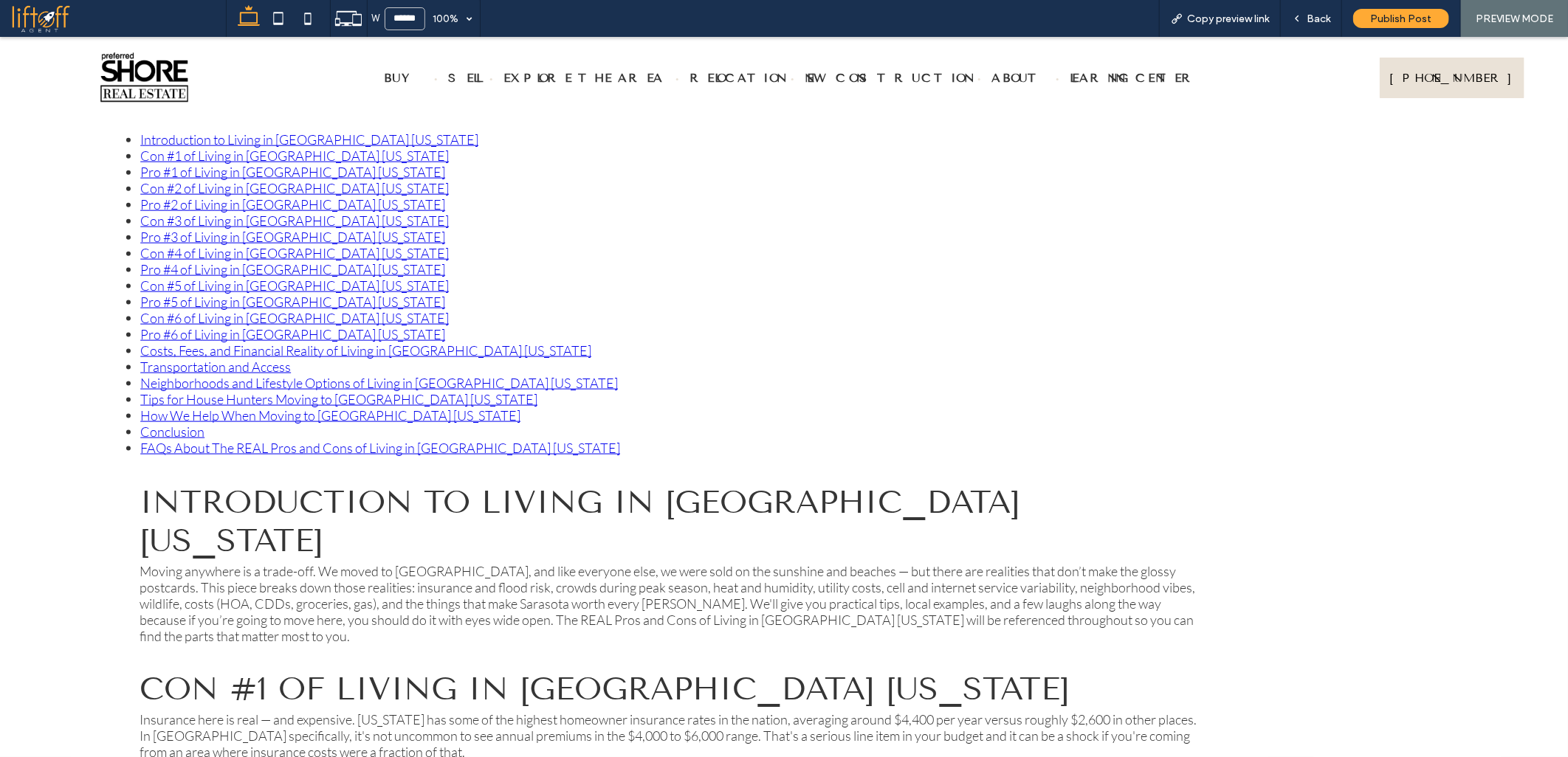
click at [176, 293] on link "Pro #5 of Living in [GEOGRAPHIC_DATA] [US_STATE]" at bounding box center [293, 301] width 305 height 16
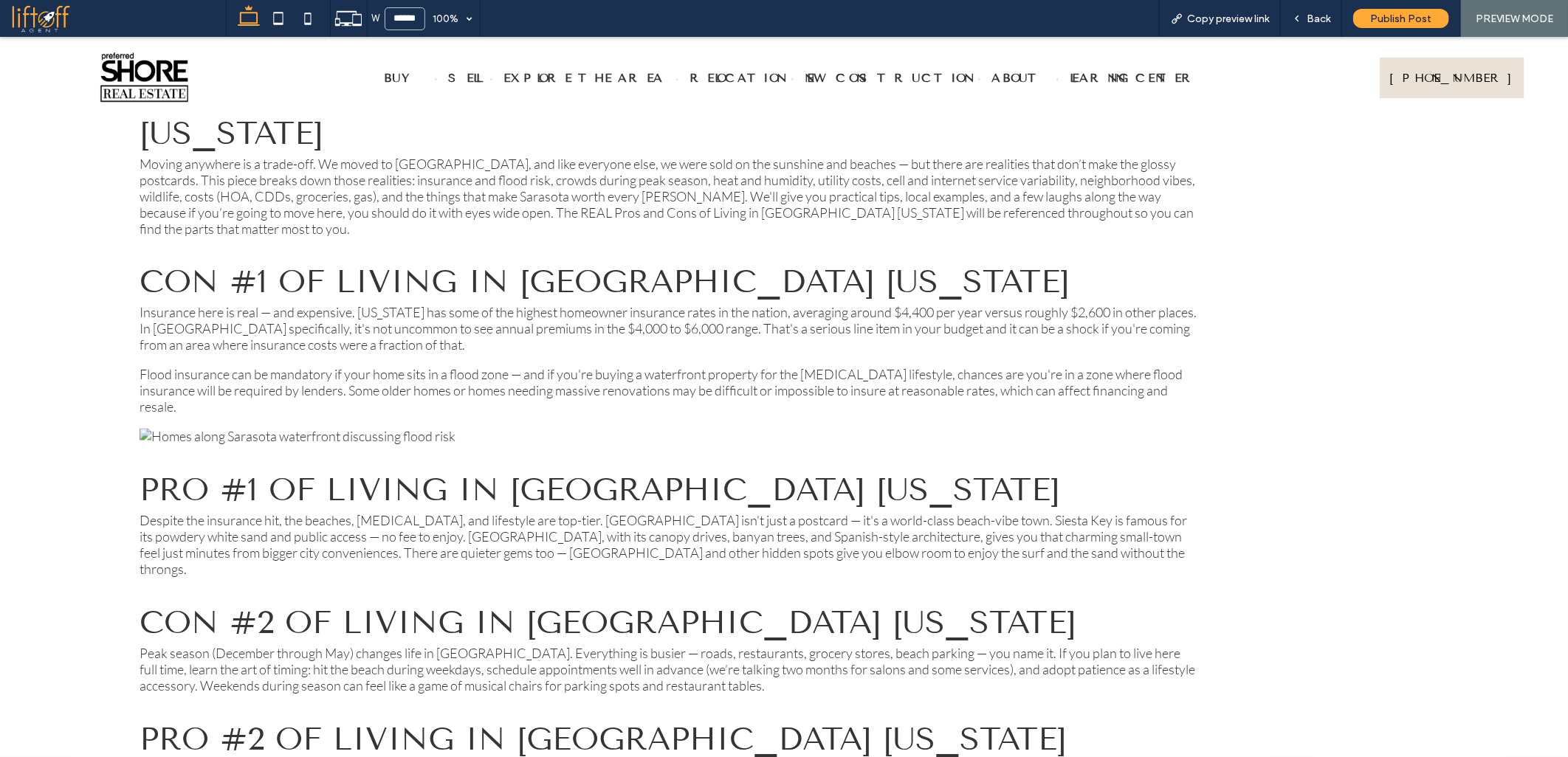
scroll to position [985, 0]
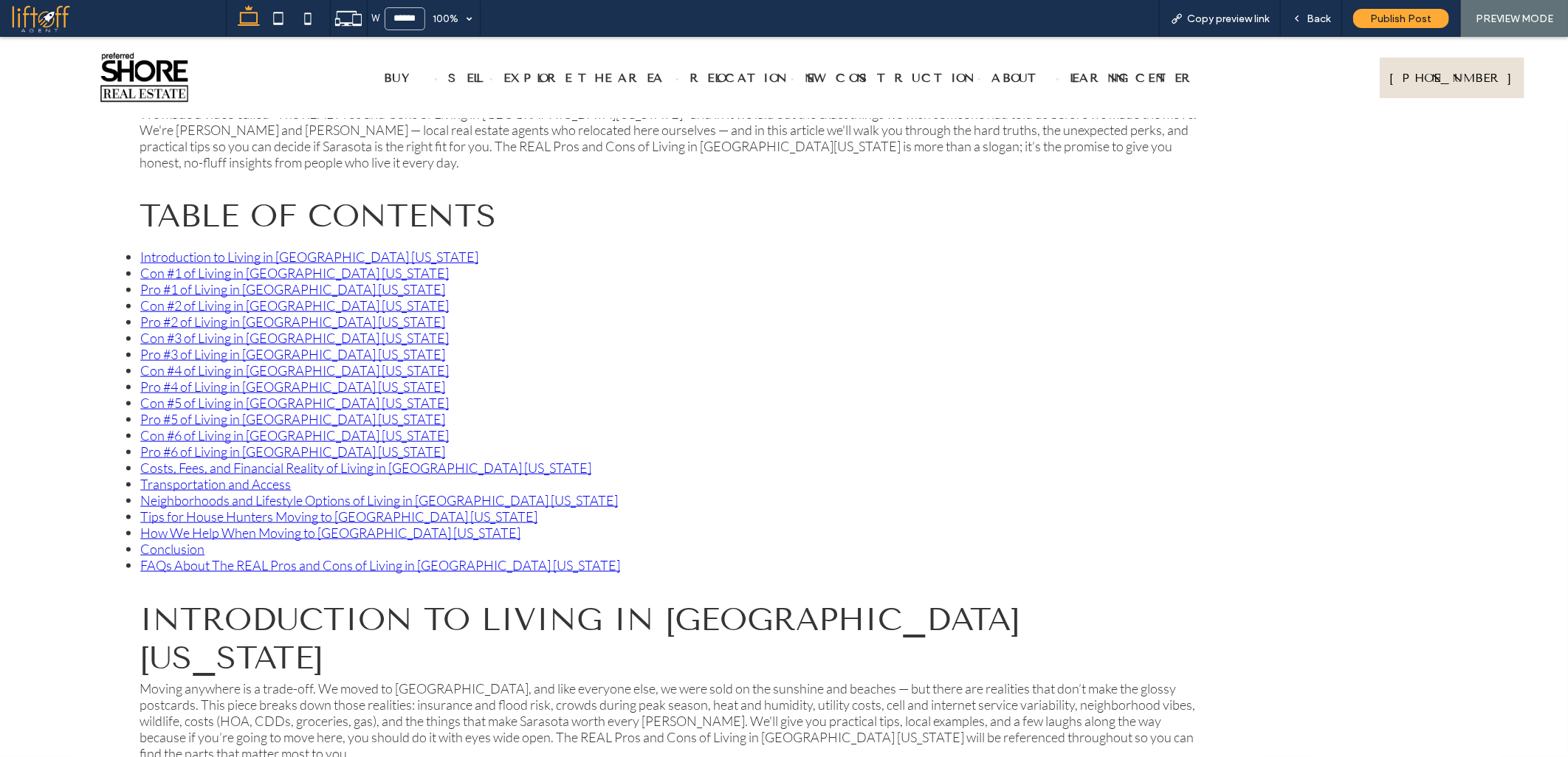
click at [156, 394] on link "Con #5 of Living in [GEOGRAPHIC_DATA] [US_STATE]" at bounding box center [295, 402] width 308 height 16
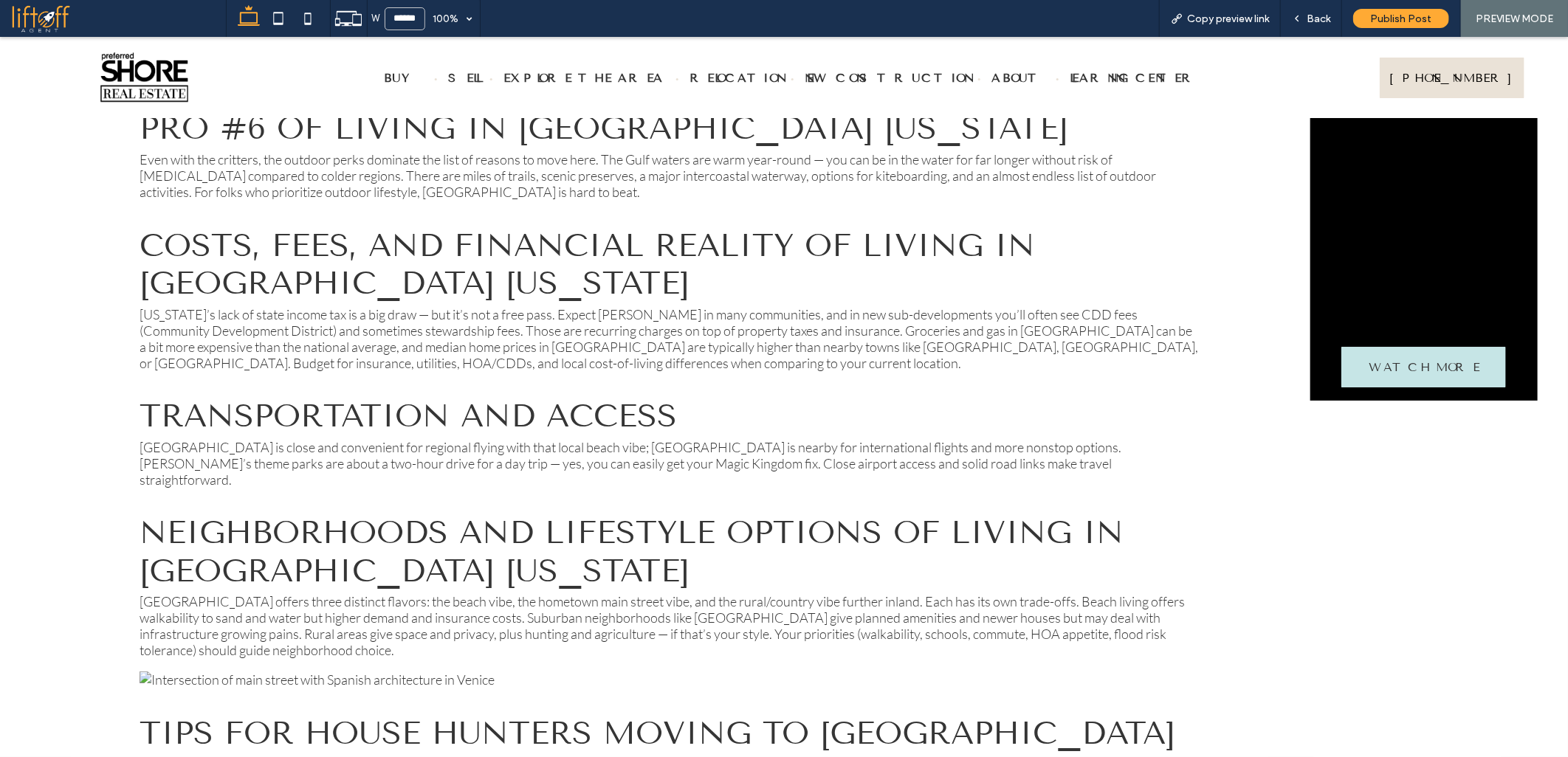
scroll to position [1119, 0]
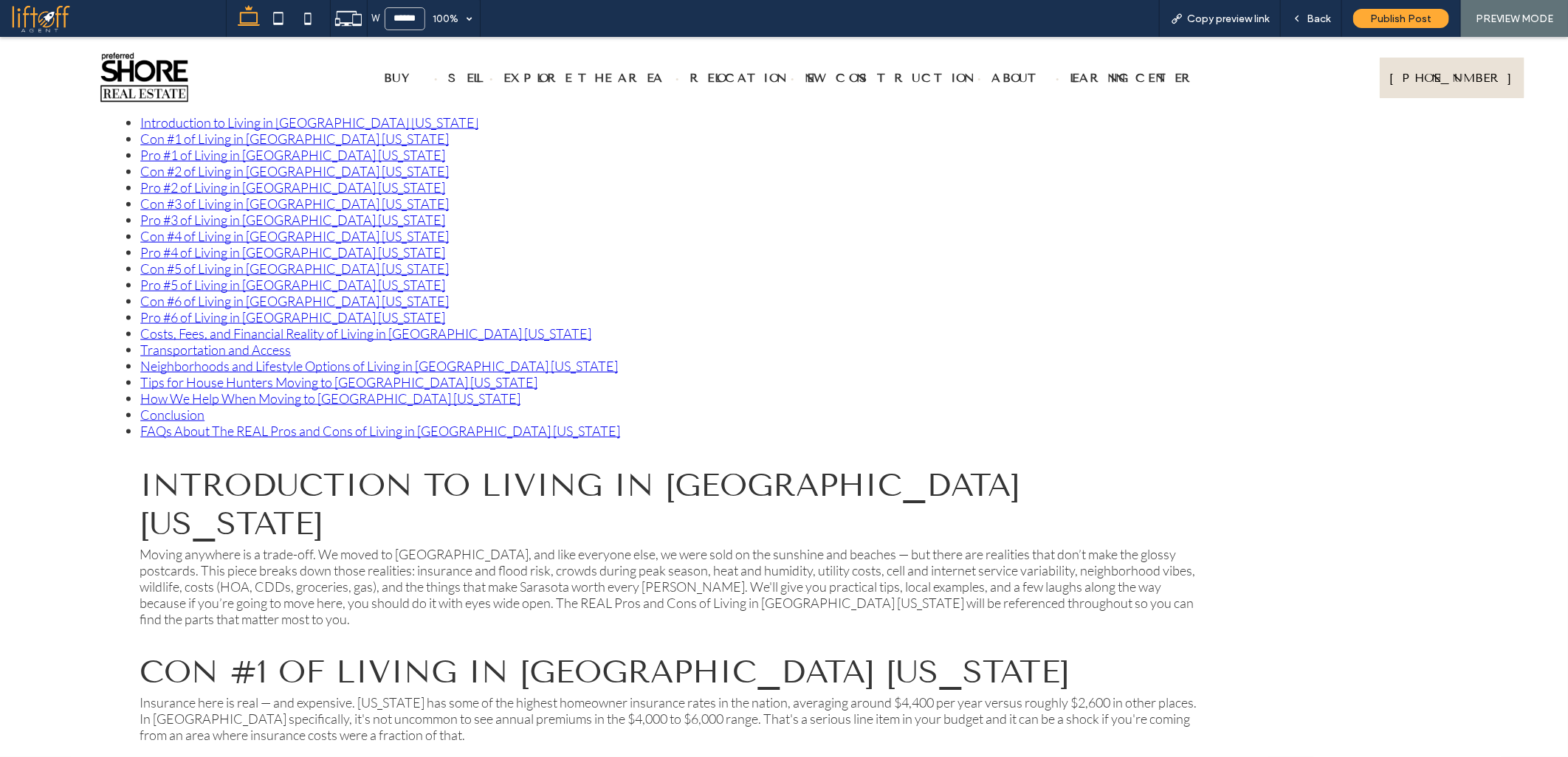
click at [161, 244] on link "Pro #4 of Living in [GEOGRAPHIC_DATA] [US_STATE]" at bounding box center [293, 252] width 305 height 16
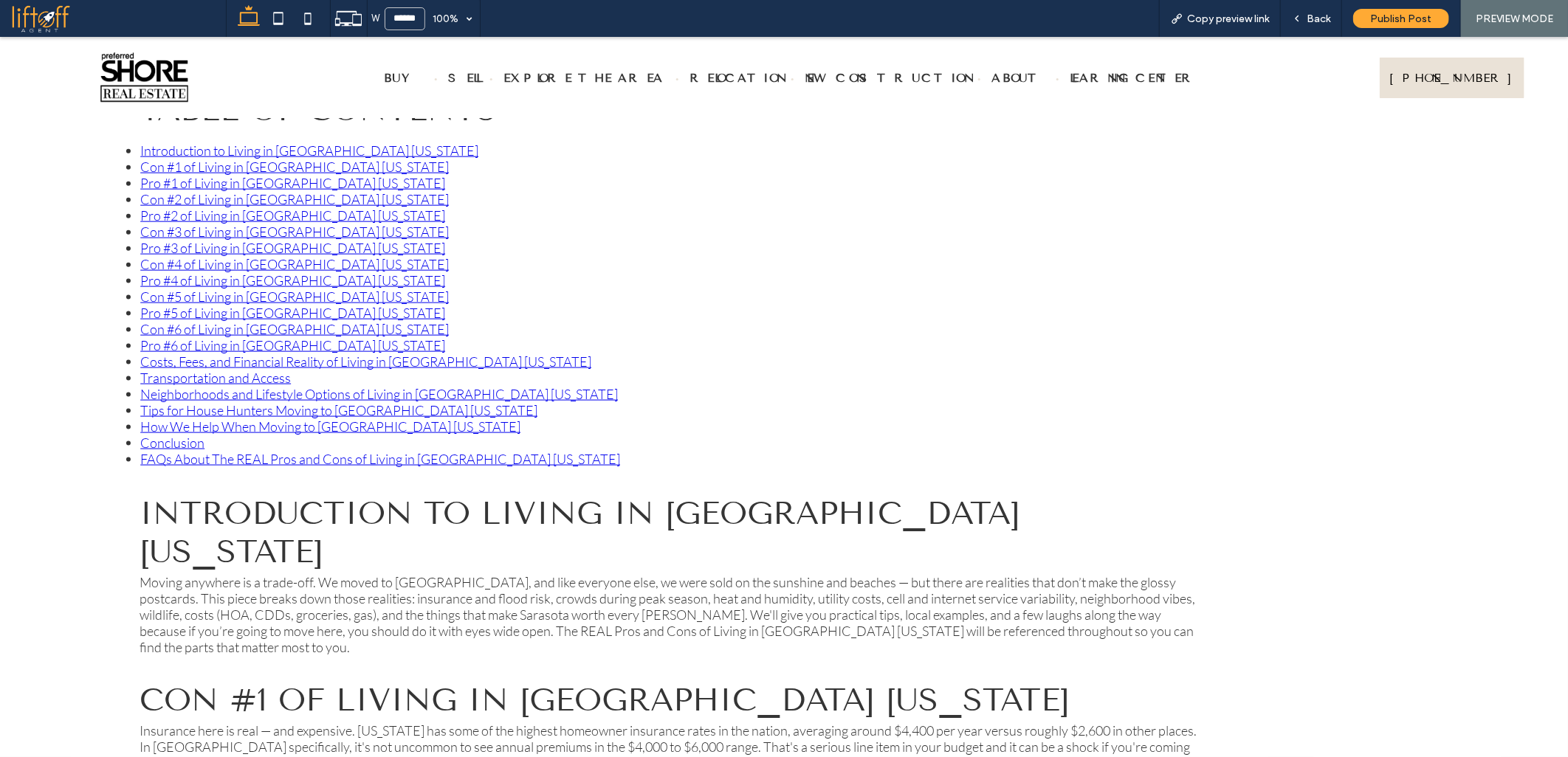
scroll to position [1004, 0]
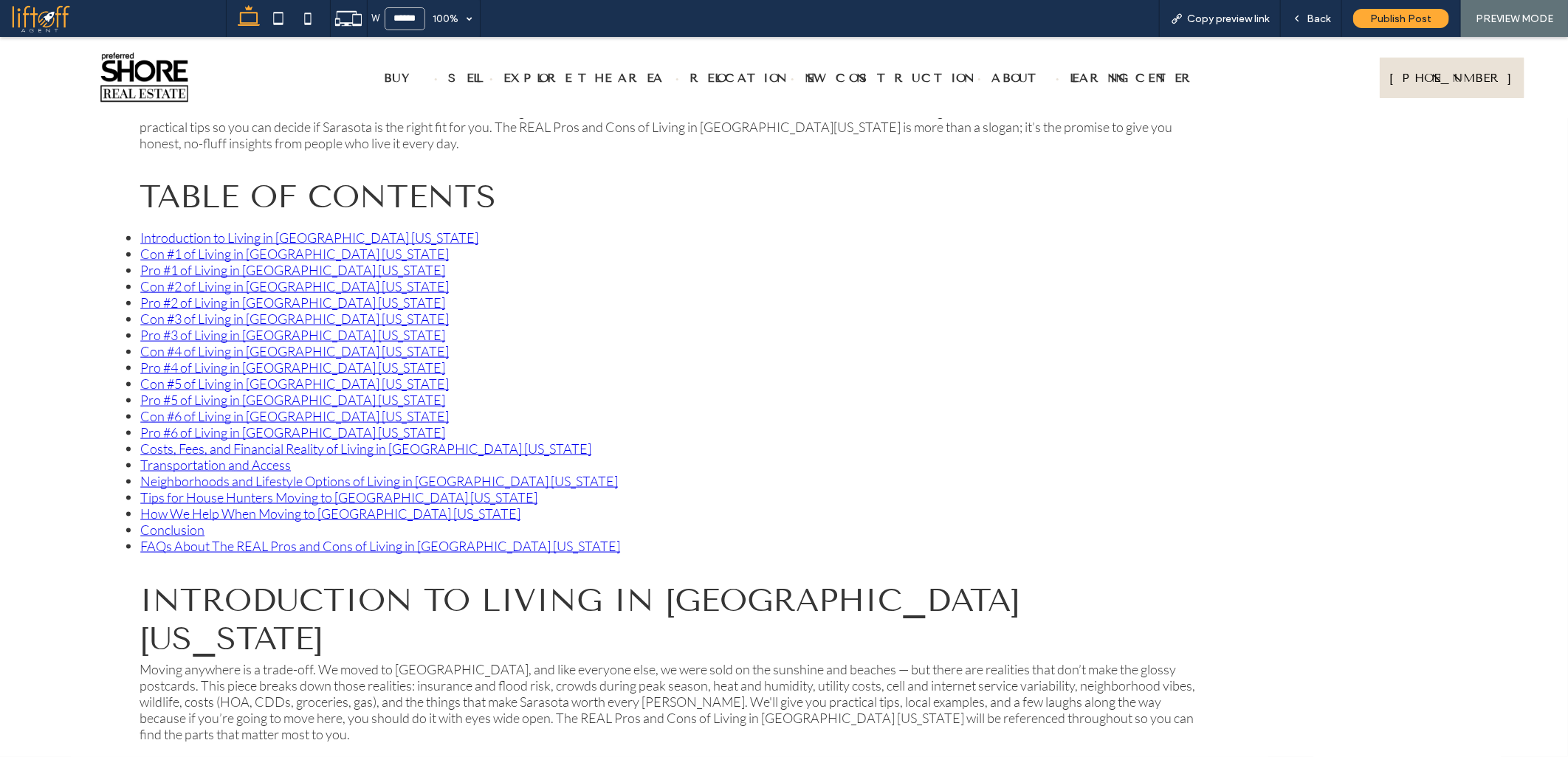
click at [163, 343] on link "Con #4 of Living in [GEOGRAPHIC_DATA] [US_STATE]" at bounding box center [295, 350] width 308 height 16
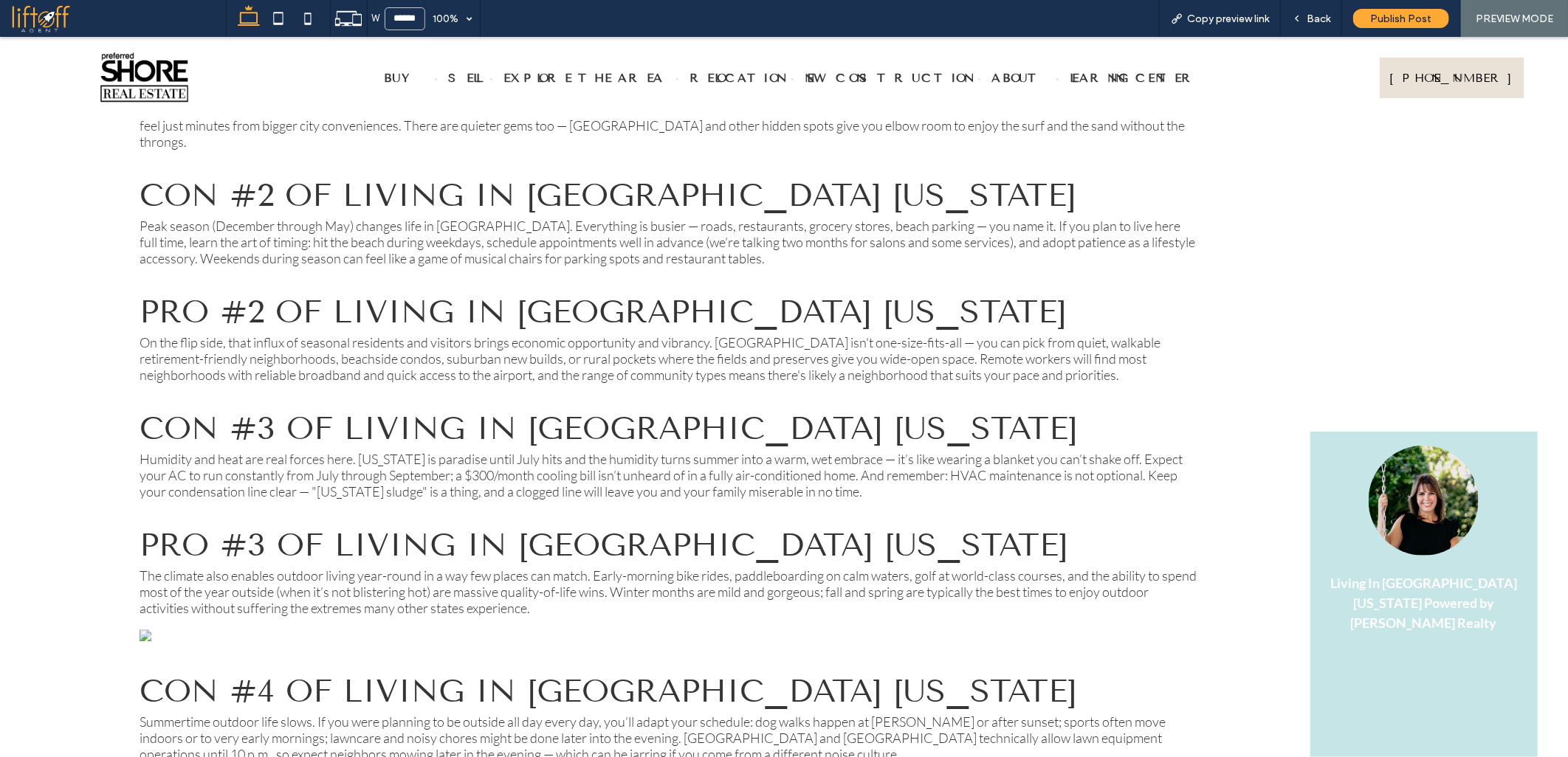
scroll to position [1149, 0]
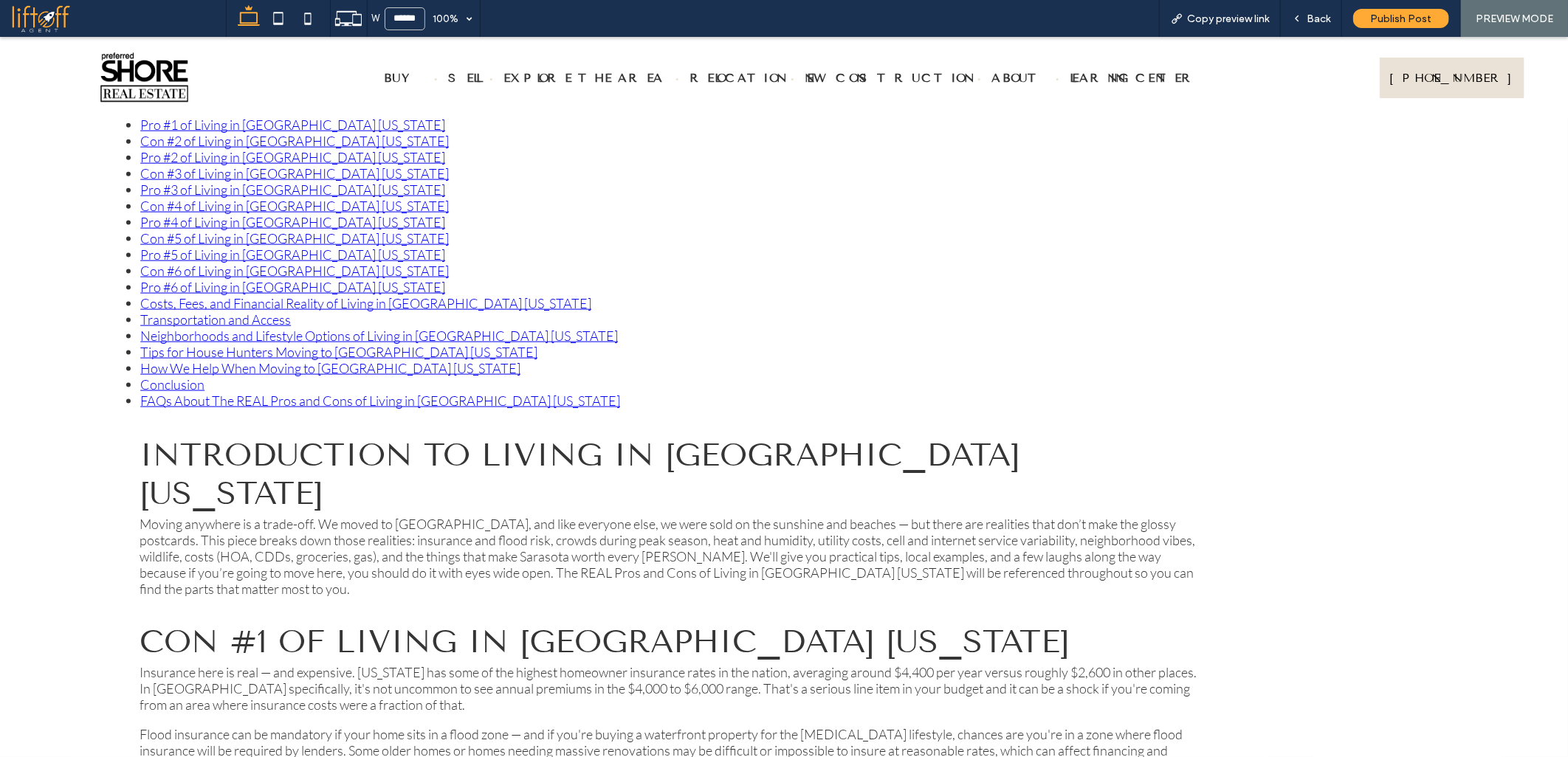
click at [175, 181] on link "Pro #3 of Living in [GEOGRAPHIC_DATA] [US_STATE]" at bounding box center [293, 189] width 305 height 16
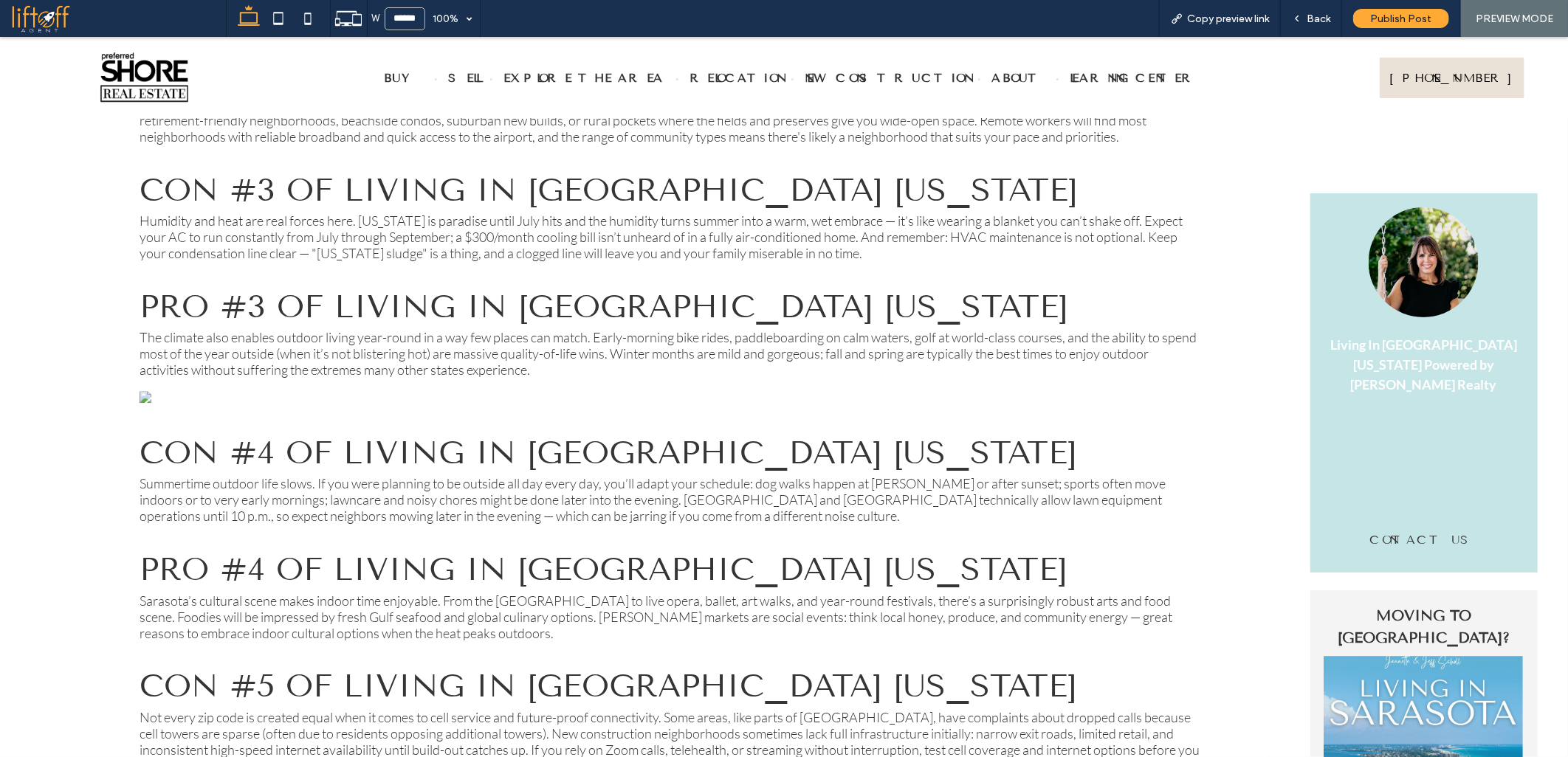
scroll to position [1041, 0]
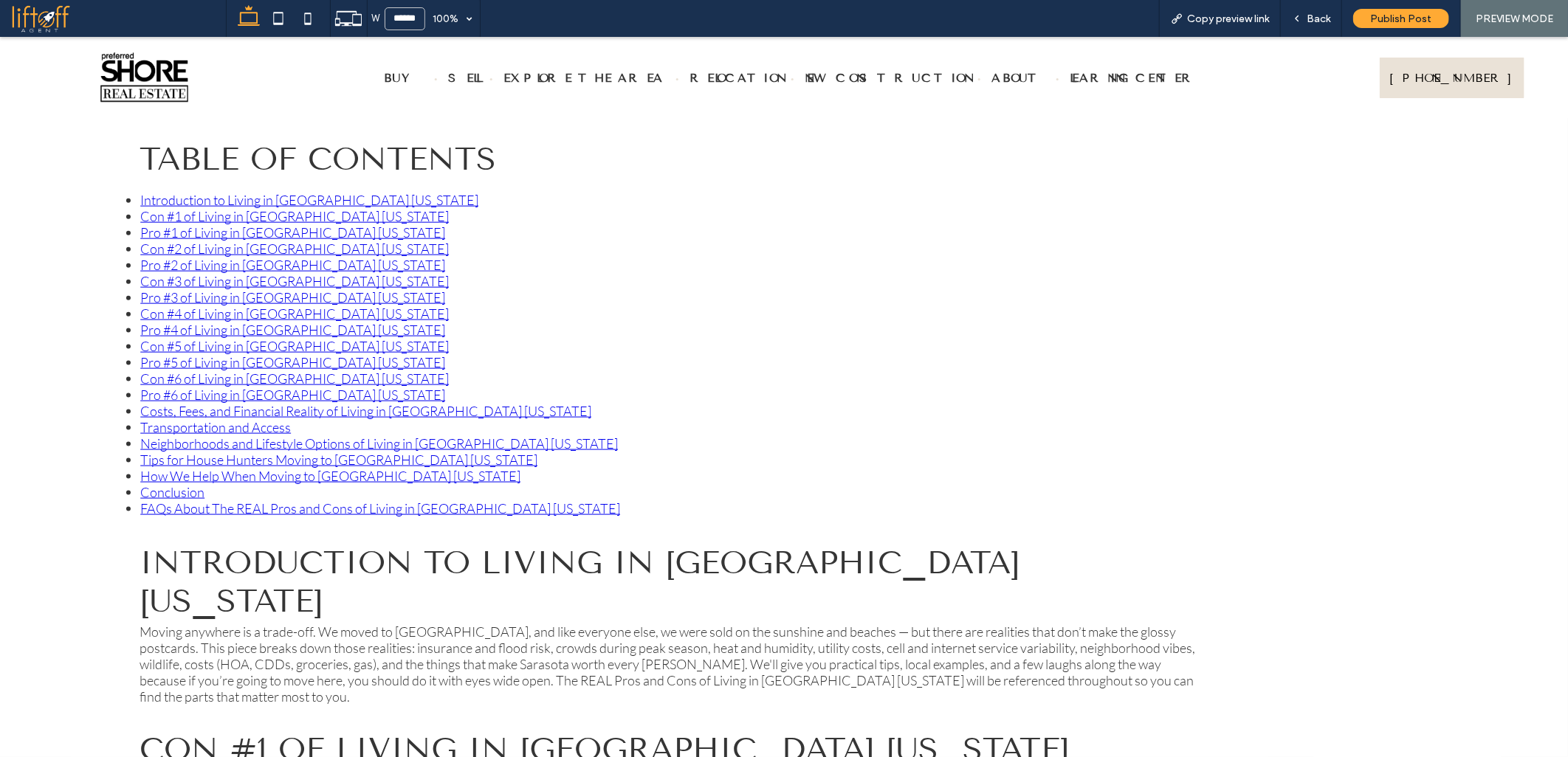
drag, startPoint x: 183, startPoint y: 268, endPoint x: 222, endPoint y: 273, distance: 39.3
click at [183, 273] on link "Con #3 of Living in [GEOGRAPHIC_DATA] [US_STATE]" at bounding box center [295, 280] width 308 height 16
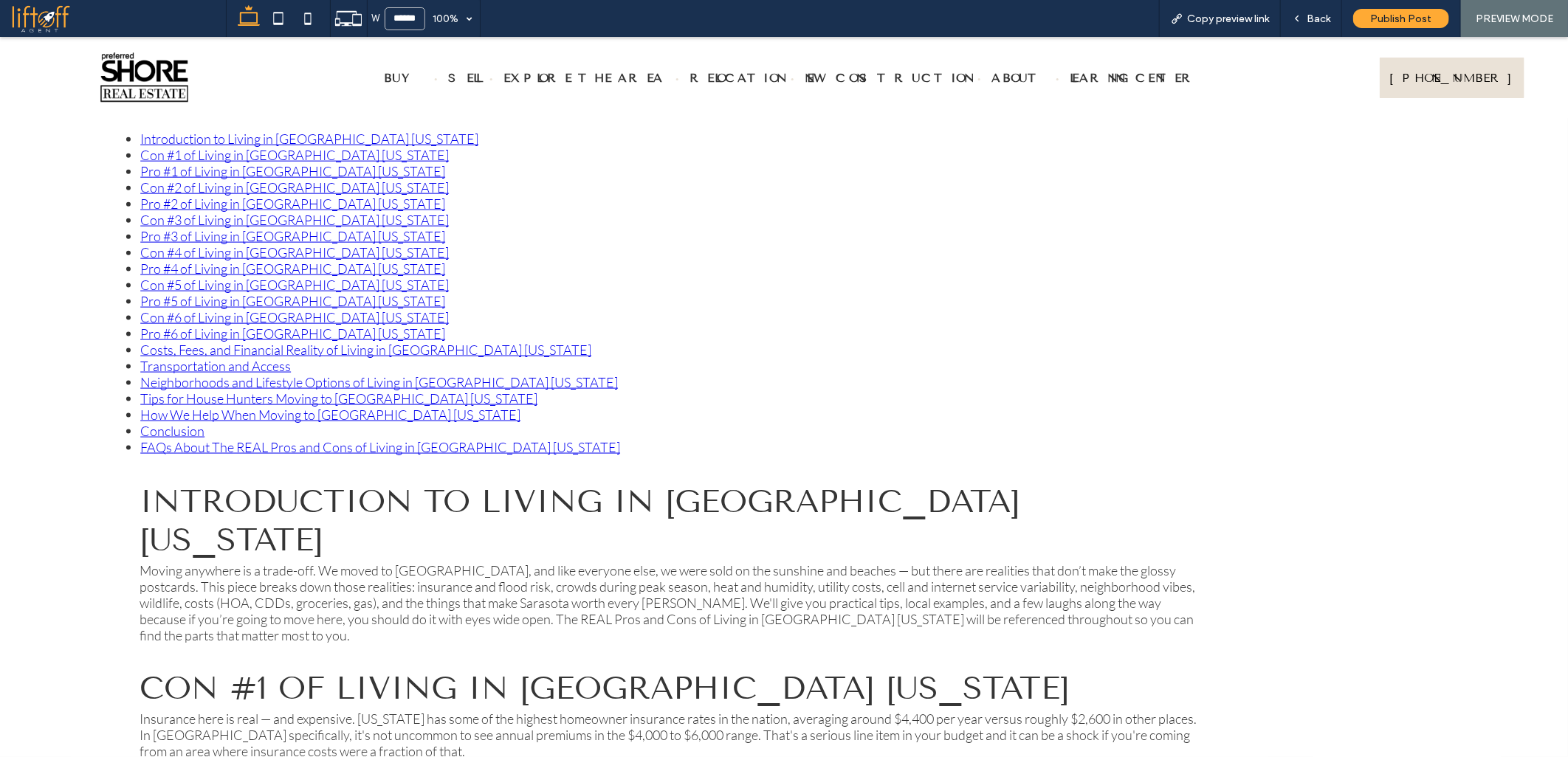
scroll to position [839, 0]
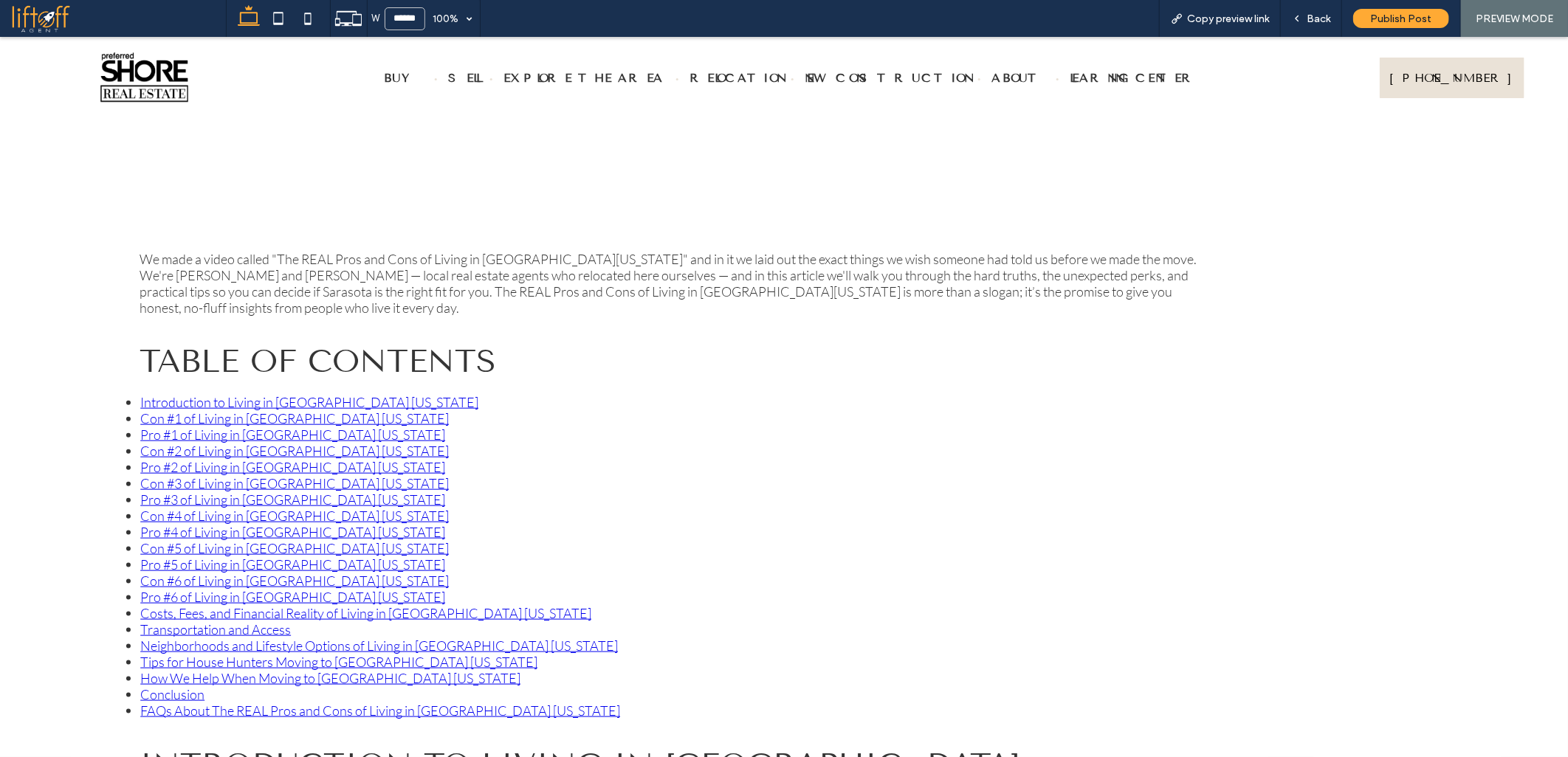
click at [166, 459] on link "Pro #2 of Living in [GEOGRAPHIC_DATA] [US_STATE]" at bounding box center [293, 466] width 305 height 16
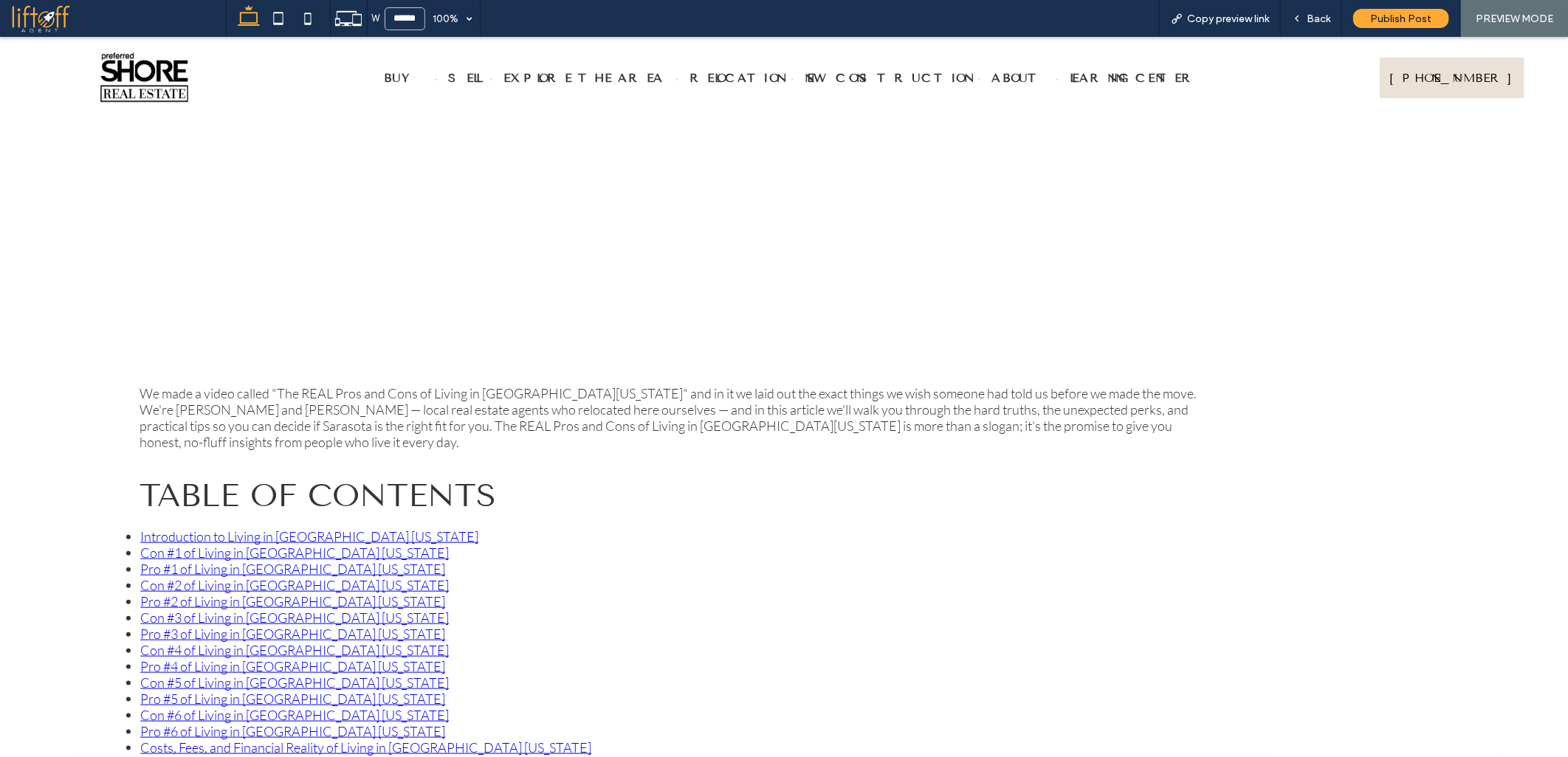
scroll to position [795, 0]
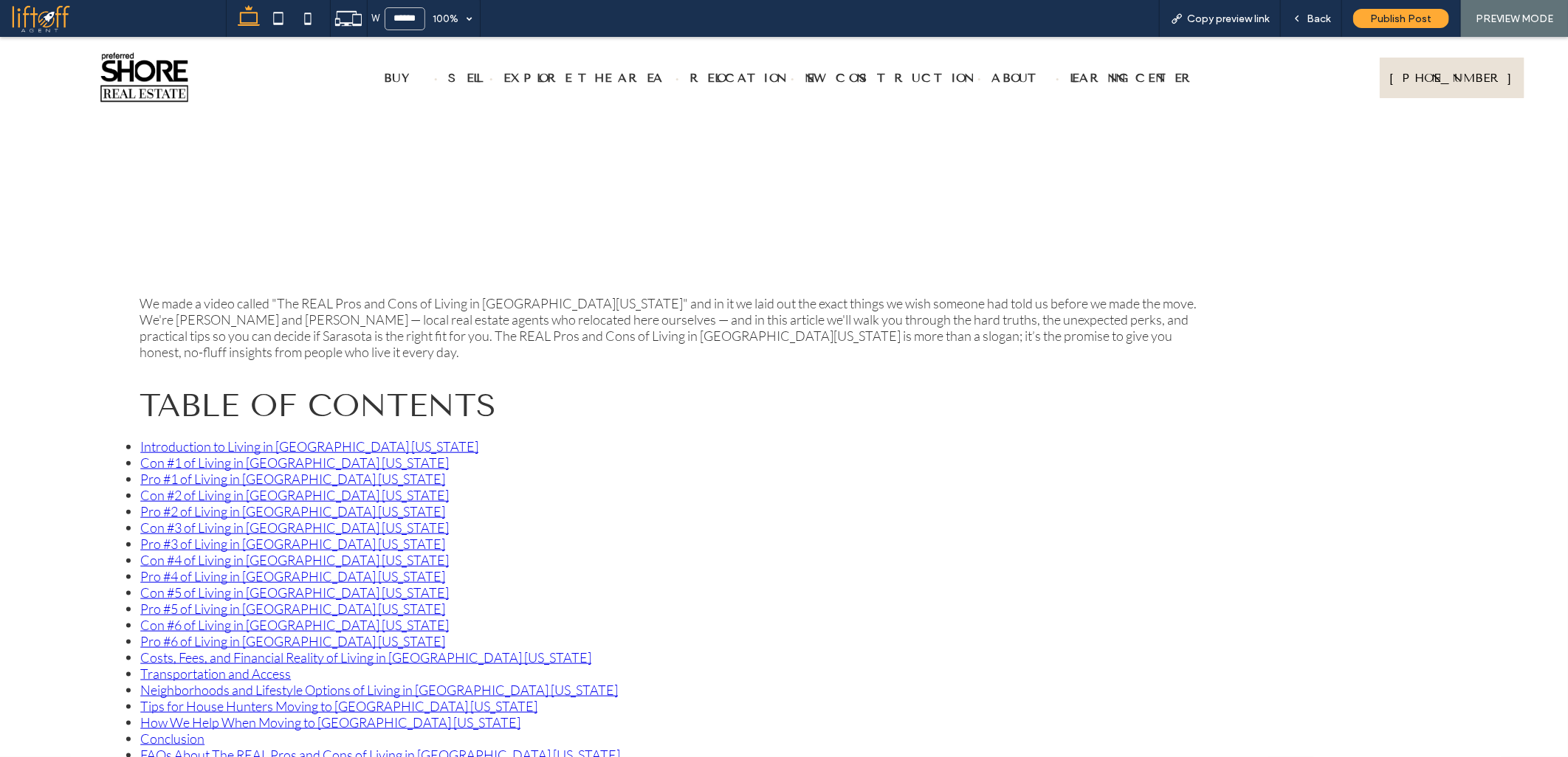
click at [167, 486] on link "Con #2 of Living in [GEOGRAPHIC_DATA] [US_STATE]" at bounding box center [295, 494] width 308 height 16
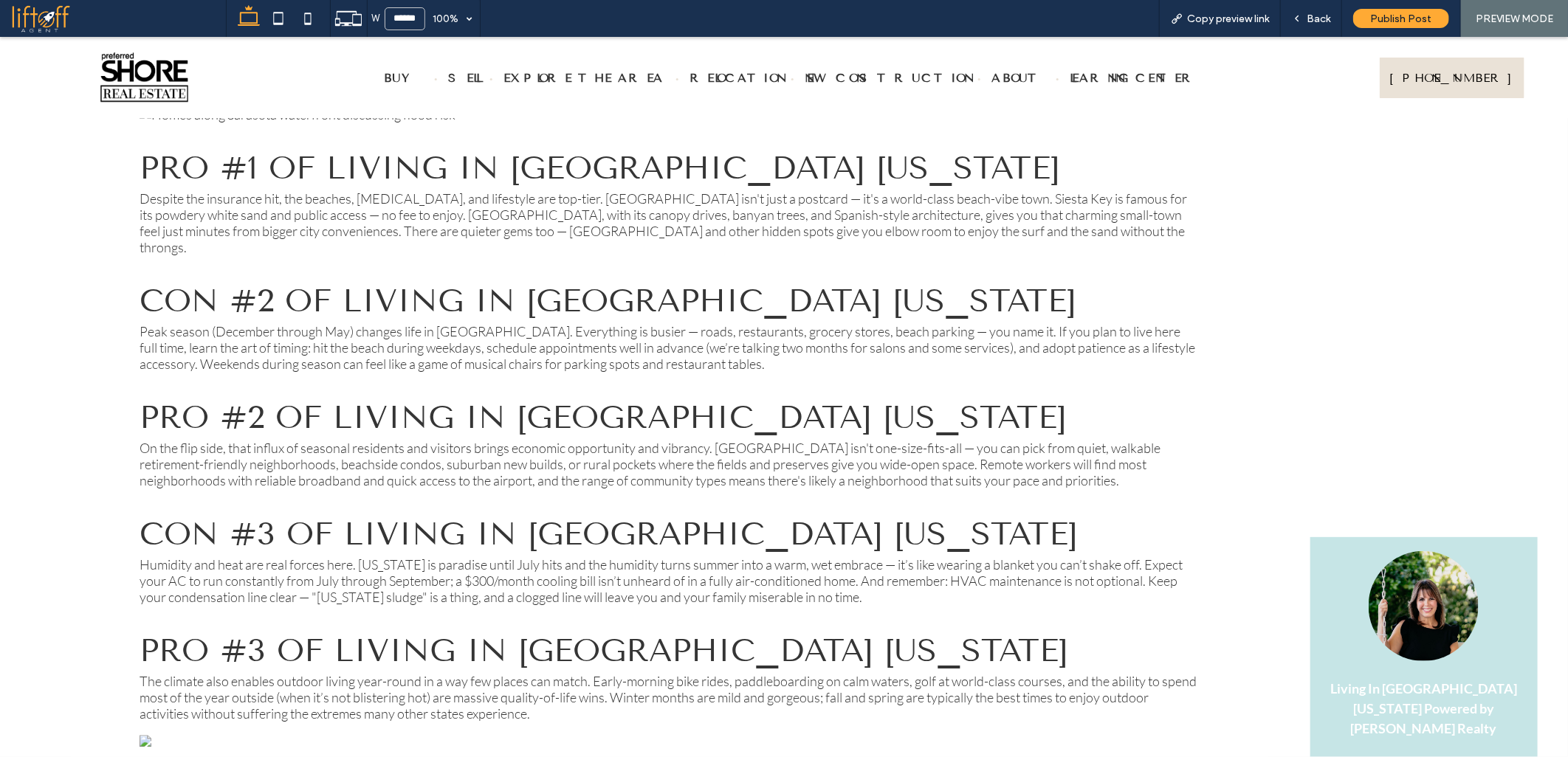
scroll to position [783, 0]
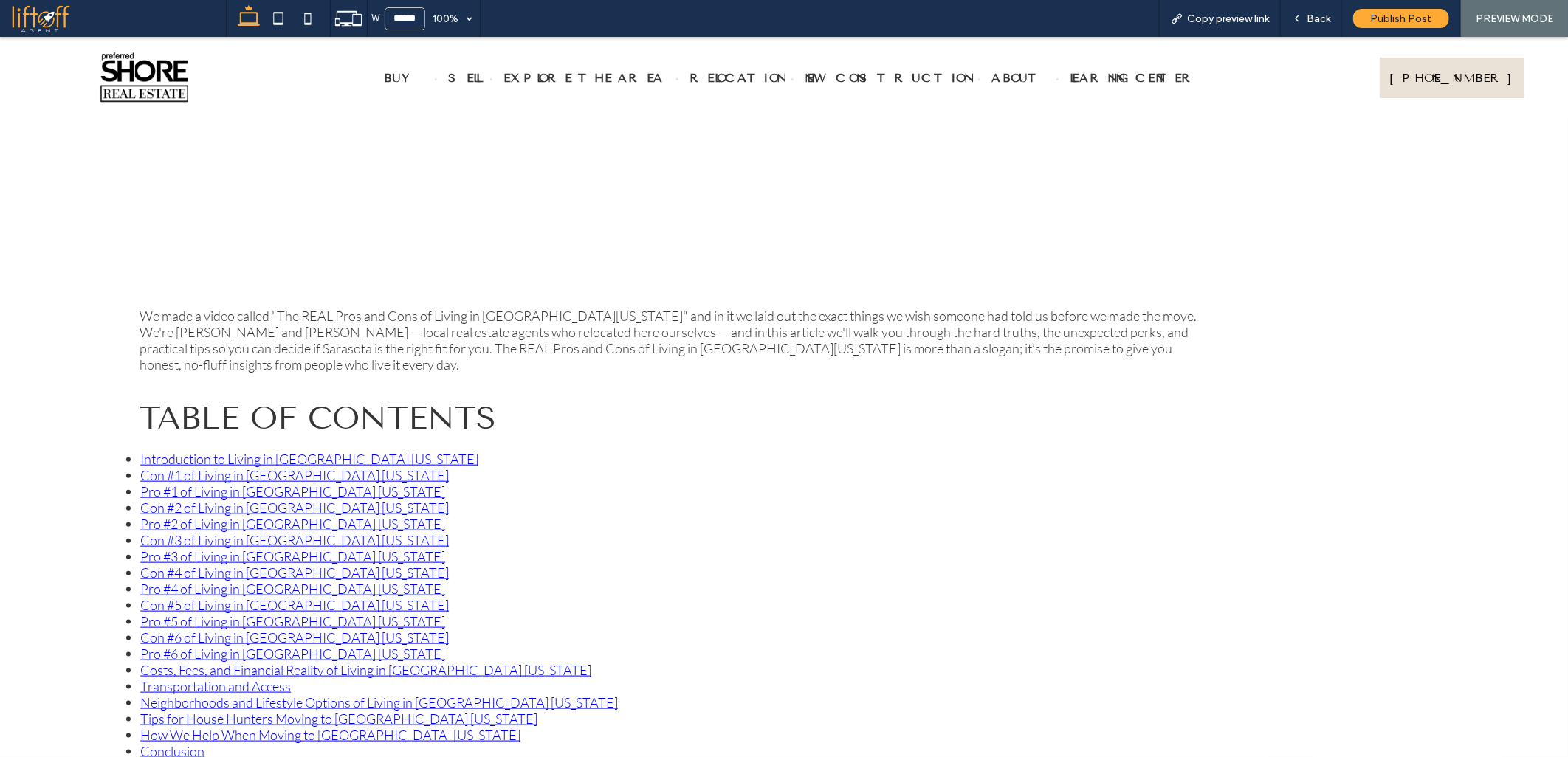
click at [175, 486] on link "Pro #1 of Living in [GEOGRAPHIC_DATA] [US_STATE]" at bounding box center [293, 490] width 305 height 16
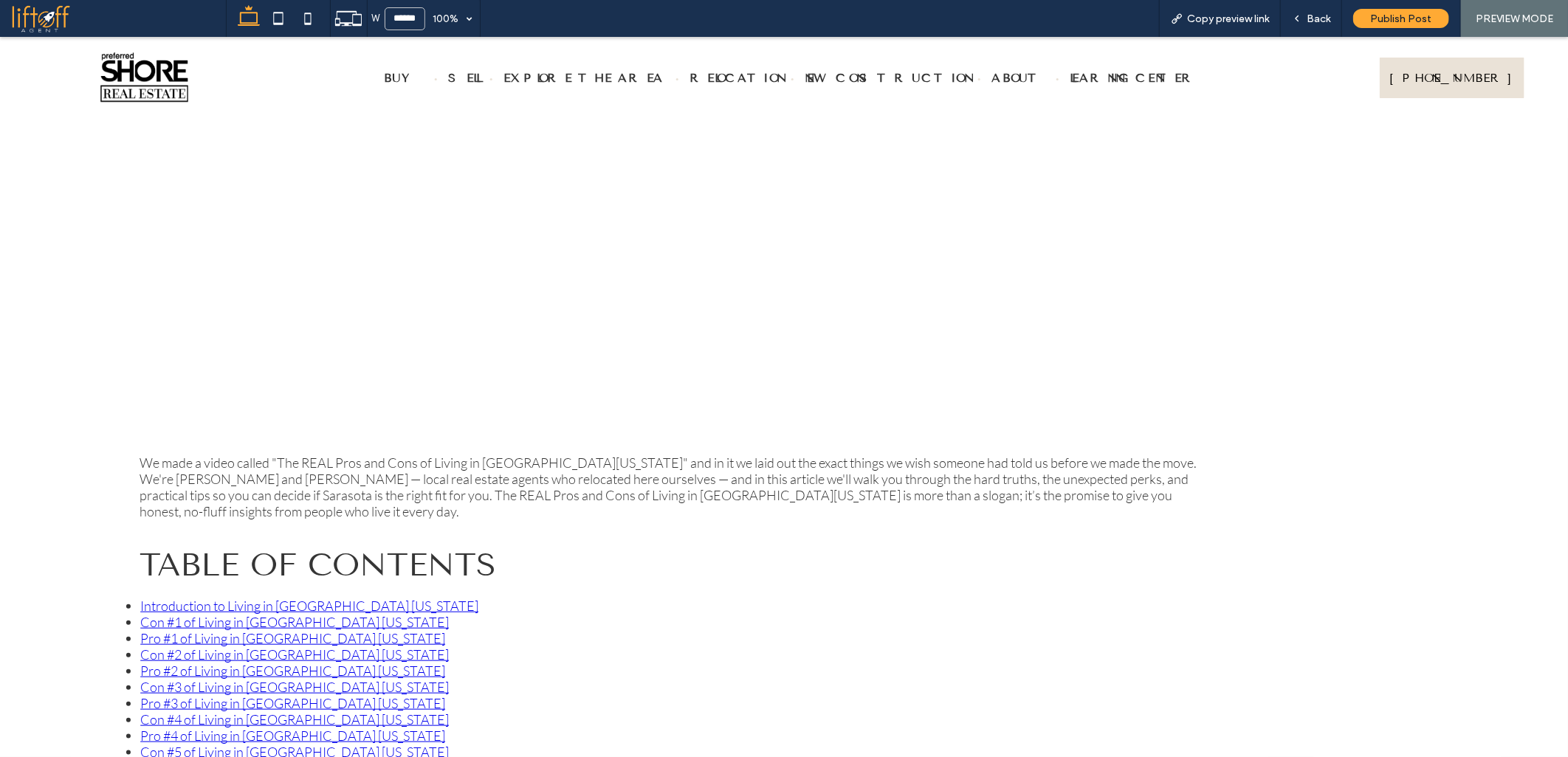
scroll to position [734, 0]
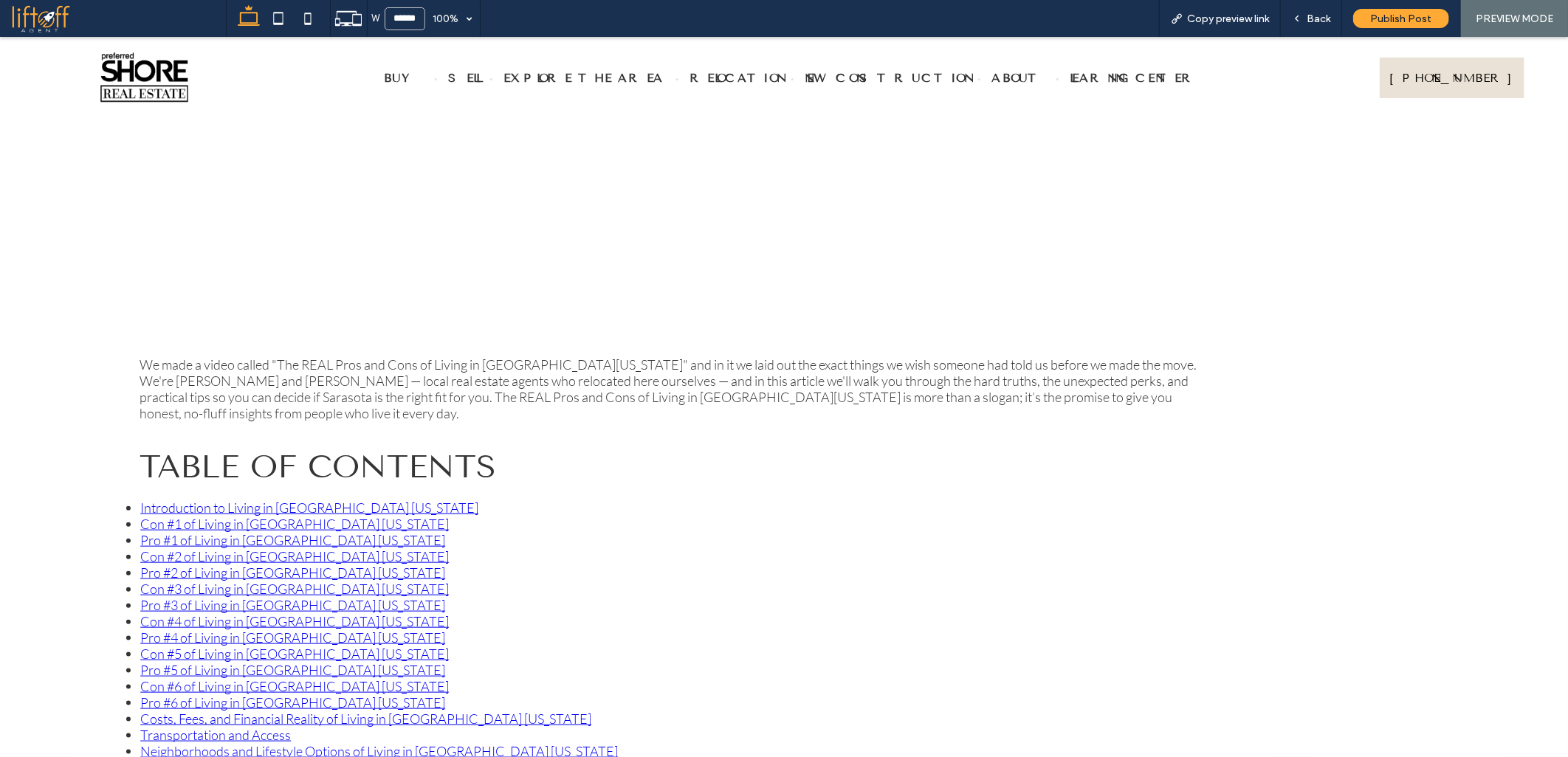
click at [197, 523] on link "Con #1 of Living in [GEOGRAPHIC_DATA] [US_STATE]" at bounding box center [295, 523] width 308 height 16
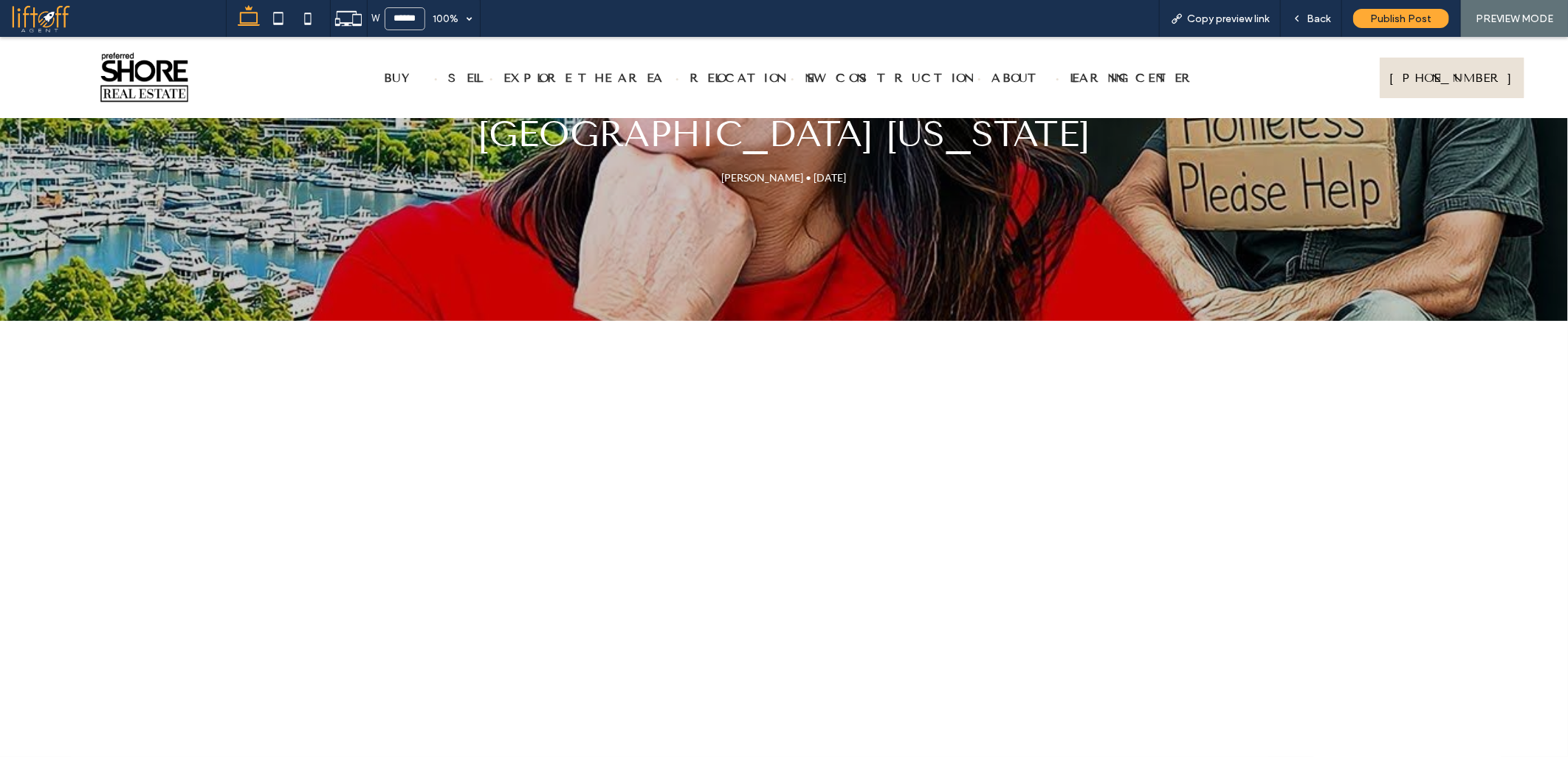
scroll to position [103, 0]
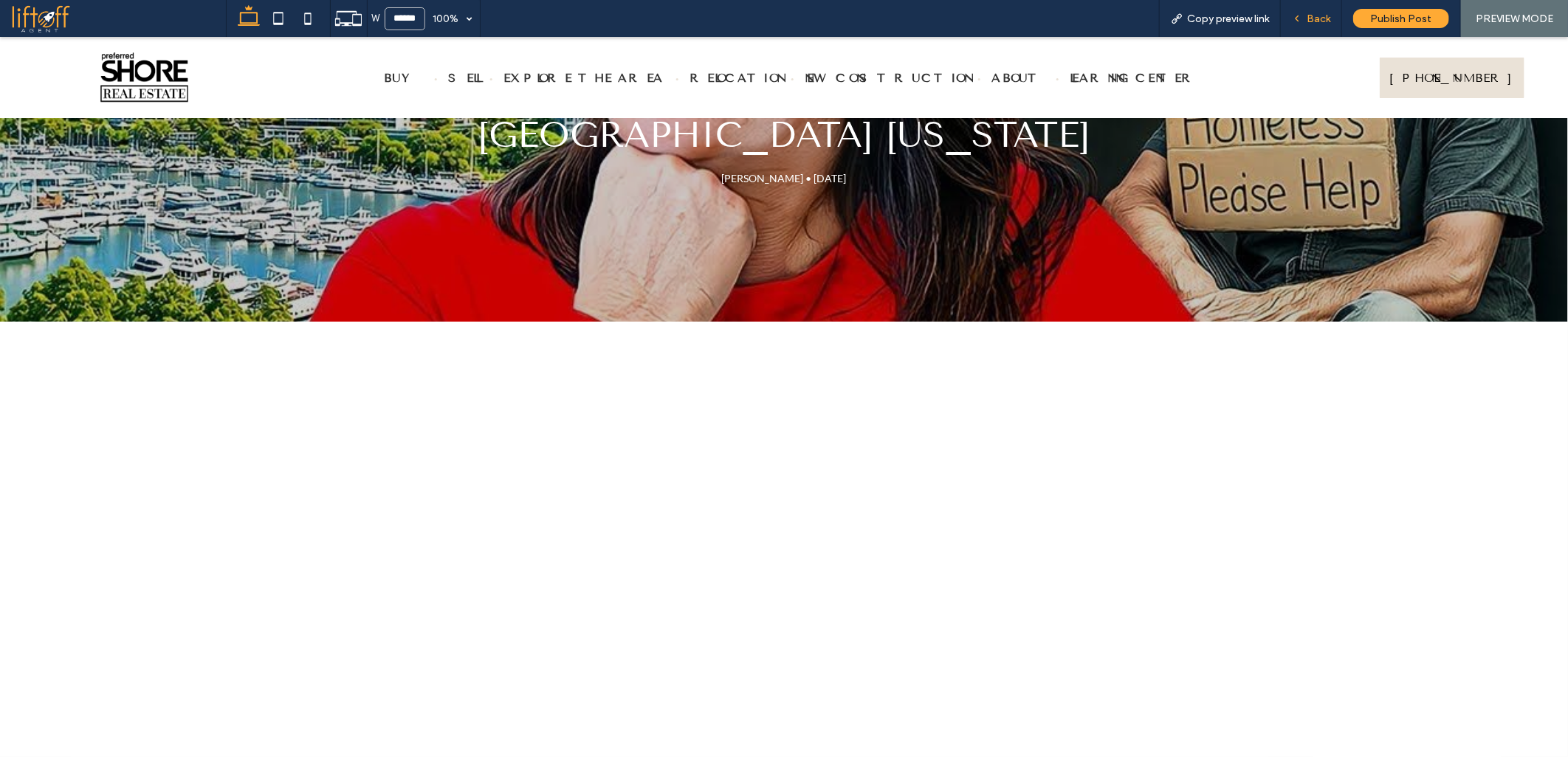
click at [1326, 21] on span "Back" at bounding box center [1318, 18] width 24 height 12
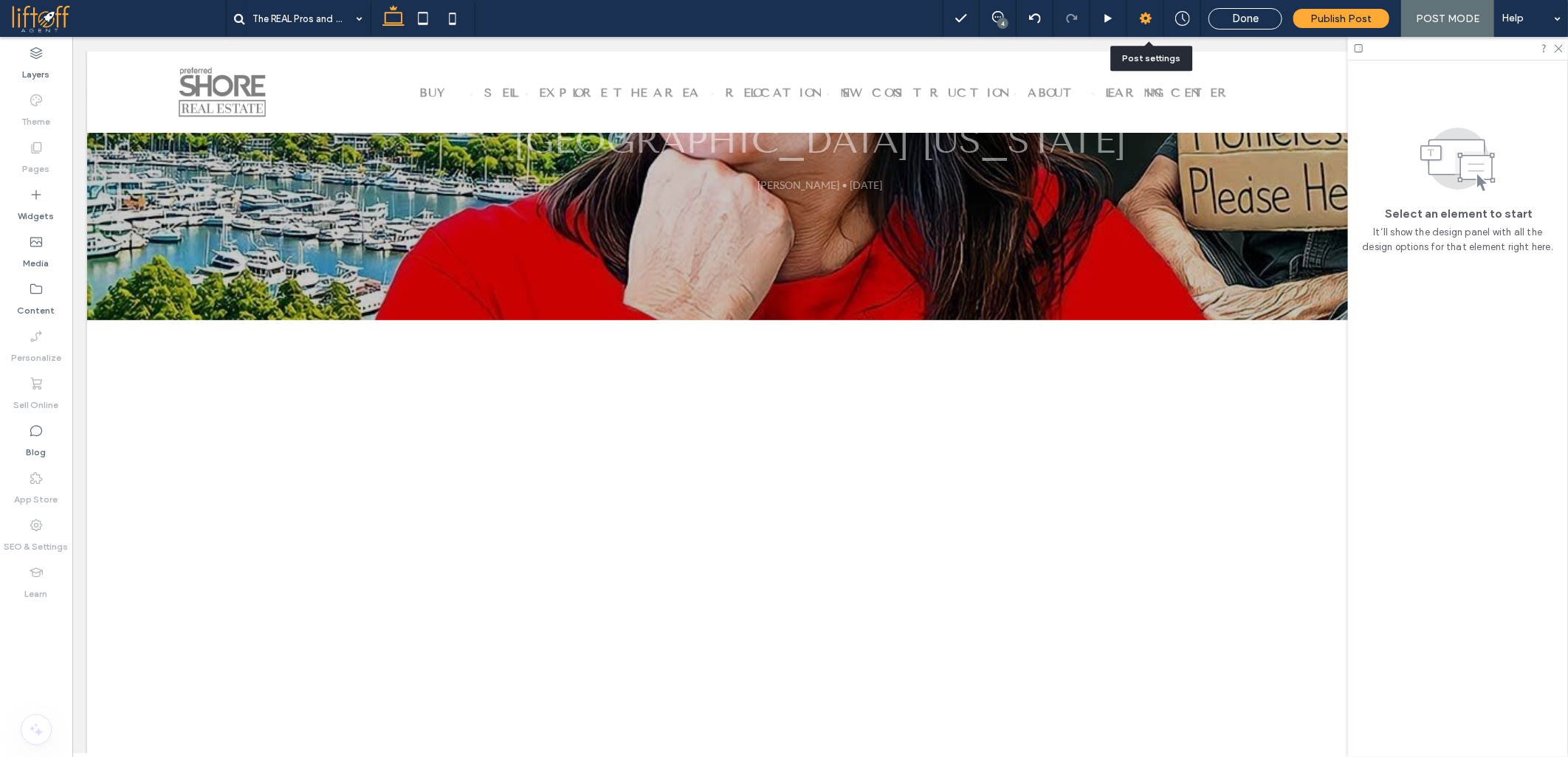
click at [1149, 15] on use at bounding box center [1146, 18] width 11 height 11
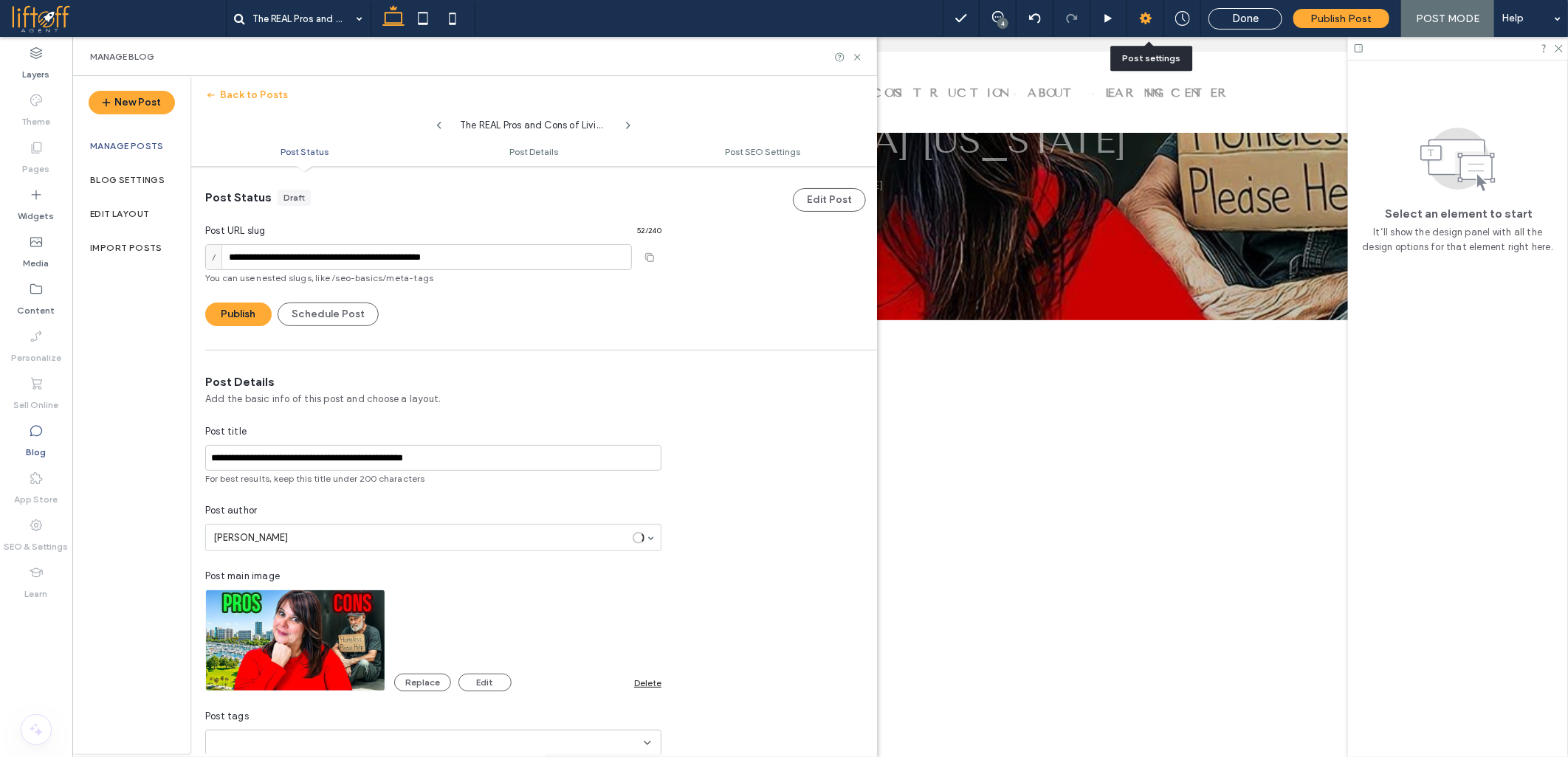
scroll to position [1, 0]
click at [351, 260] on input "**********" at bounding box center [418, 256] width 427 height 26
type input "**********"
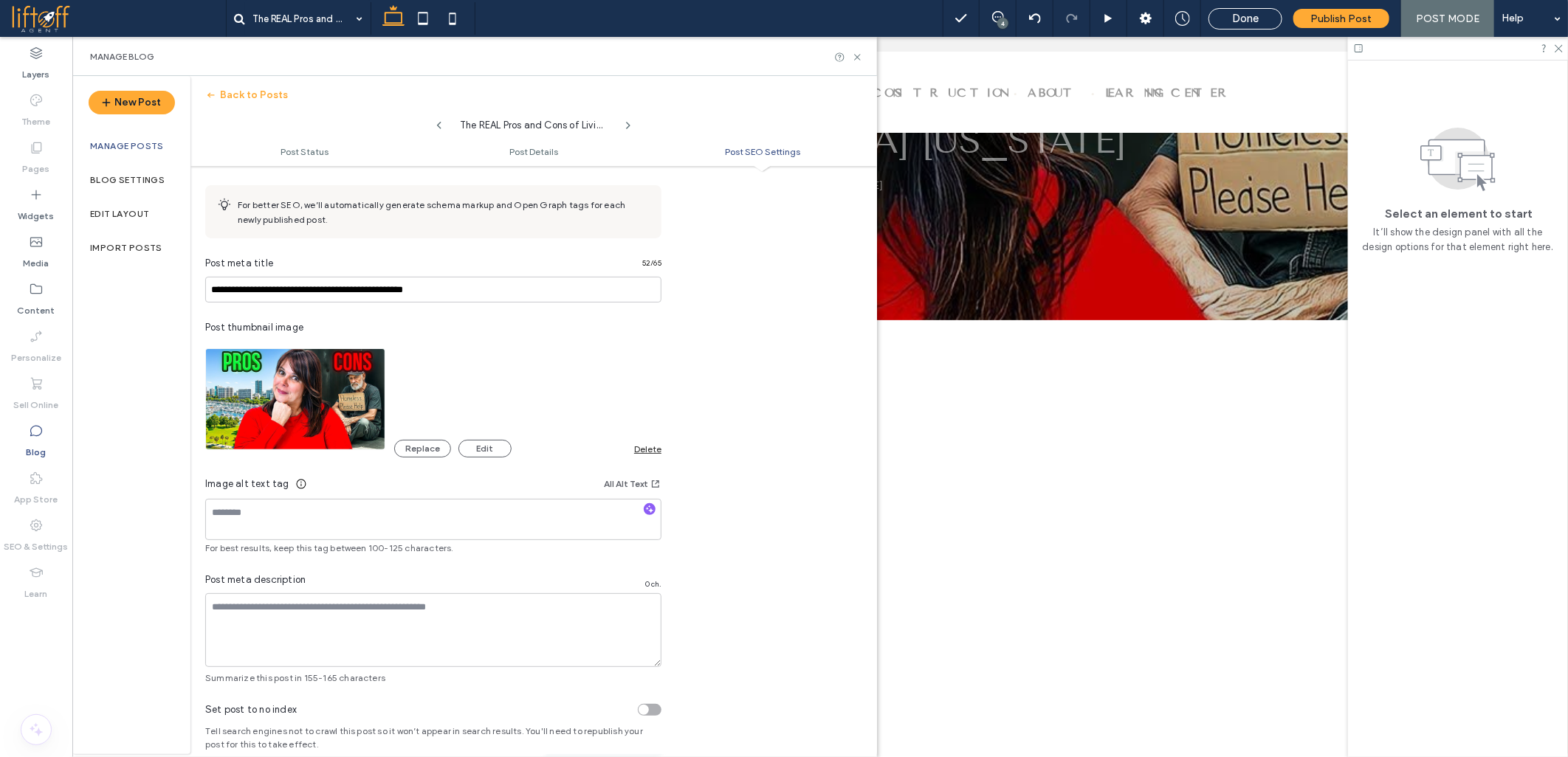
scroll to position [707, 0]
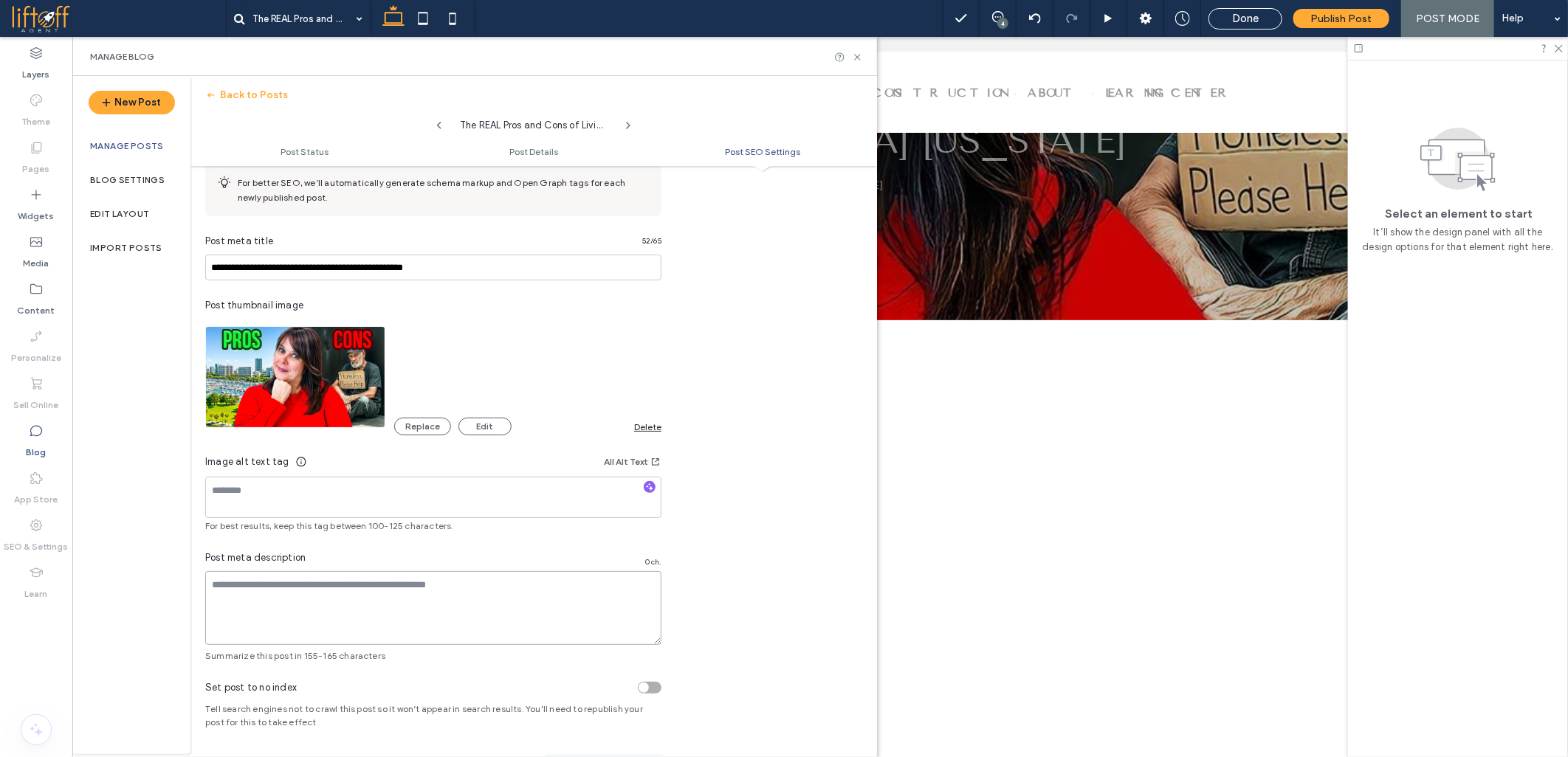
click at [304, 598] on textarea at bounding box center [433, 608] width 457 height 74
paste textarea "**********"
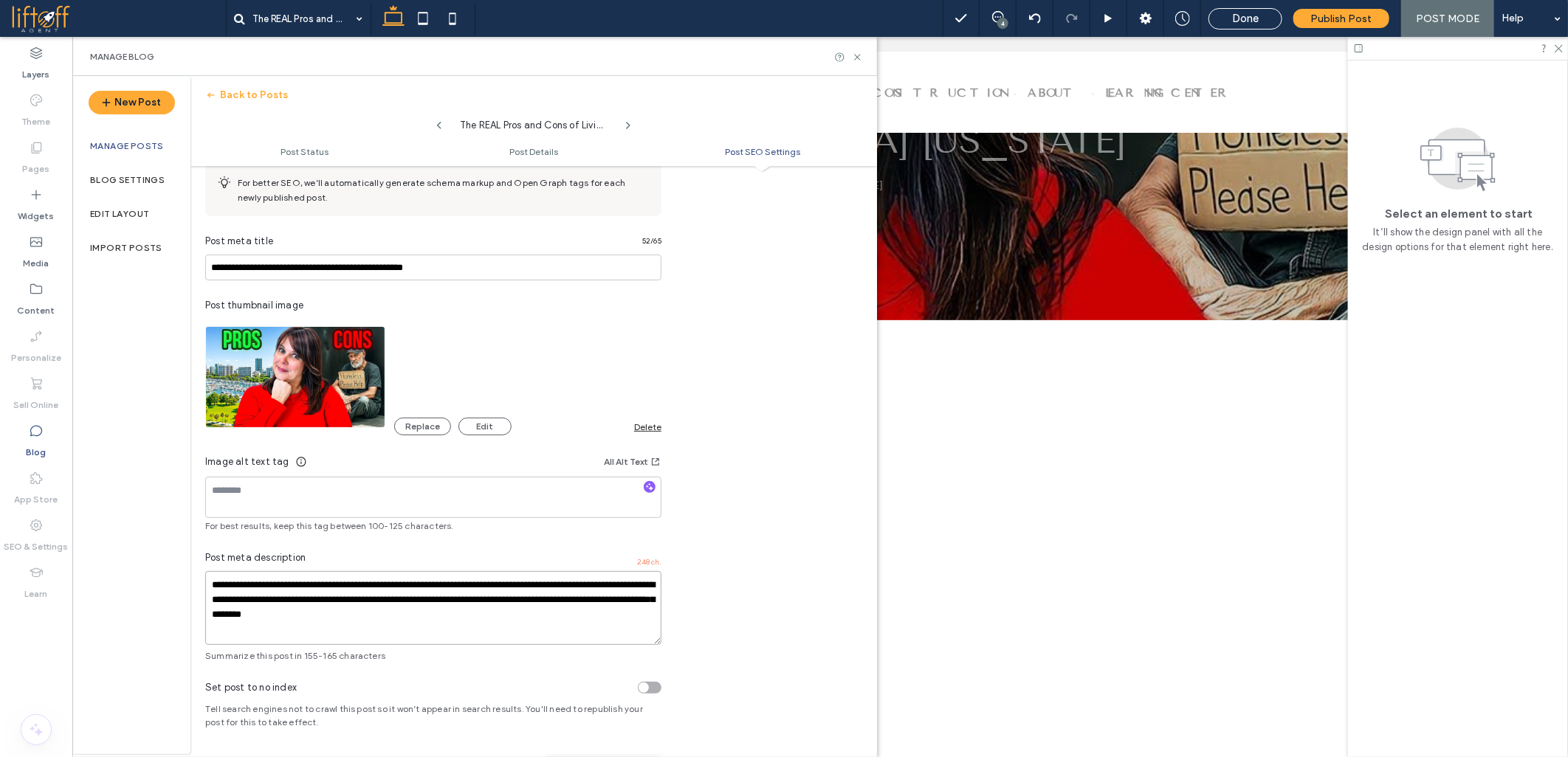
type textarea "**********"
click at [252, 267] on input "**********" at bounding box center [433, 267] width 457 height 26
paste input "**********"
click at [303, 270] on input "**********" at bounding box center [433, 267] width 457 height 26
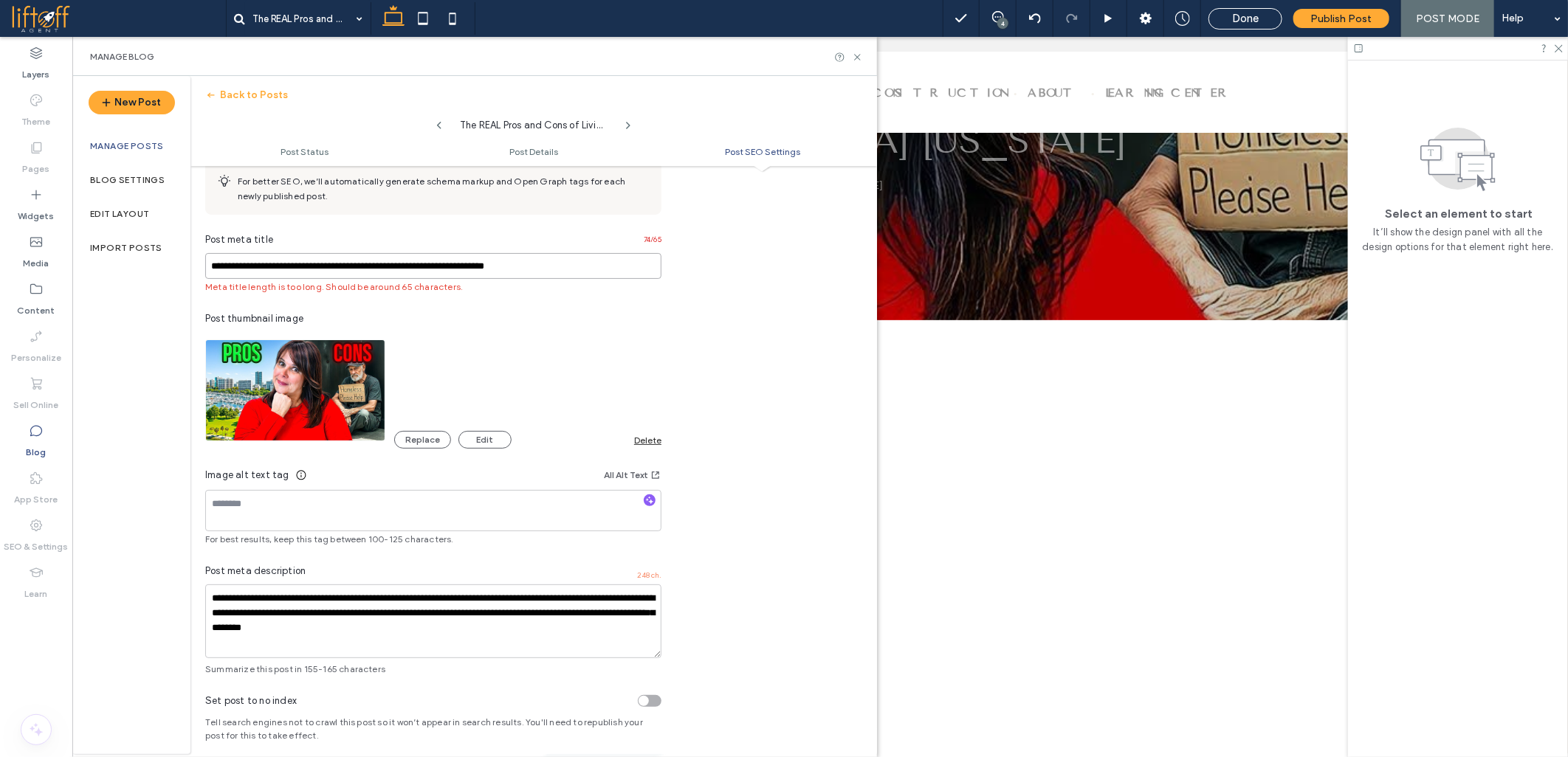
click at [260, 261] on input "**********" at bounding box center [433, 266] width 457 height 26
paste input
click at [344, 270] on input "**********" at bounding box center [433, 266] width 457 height 26
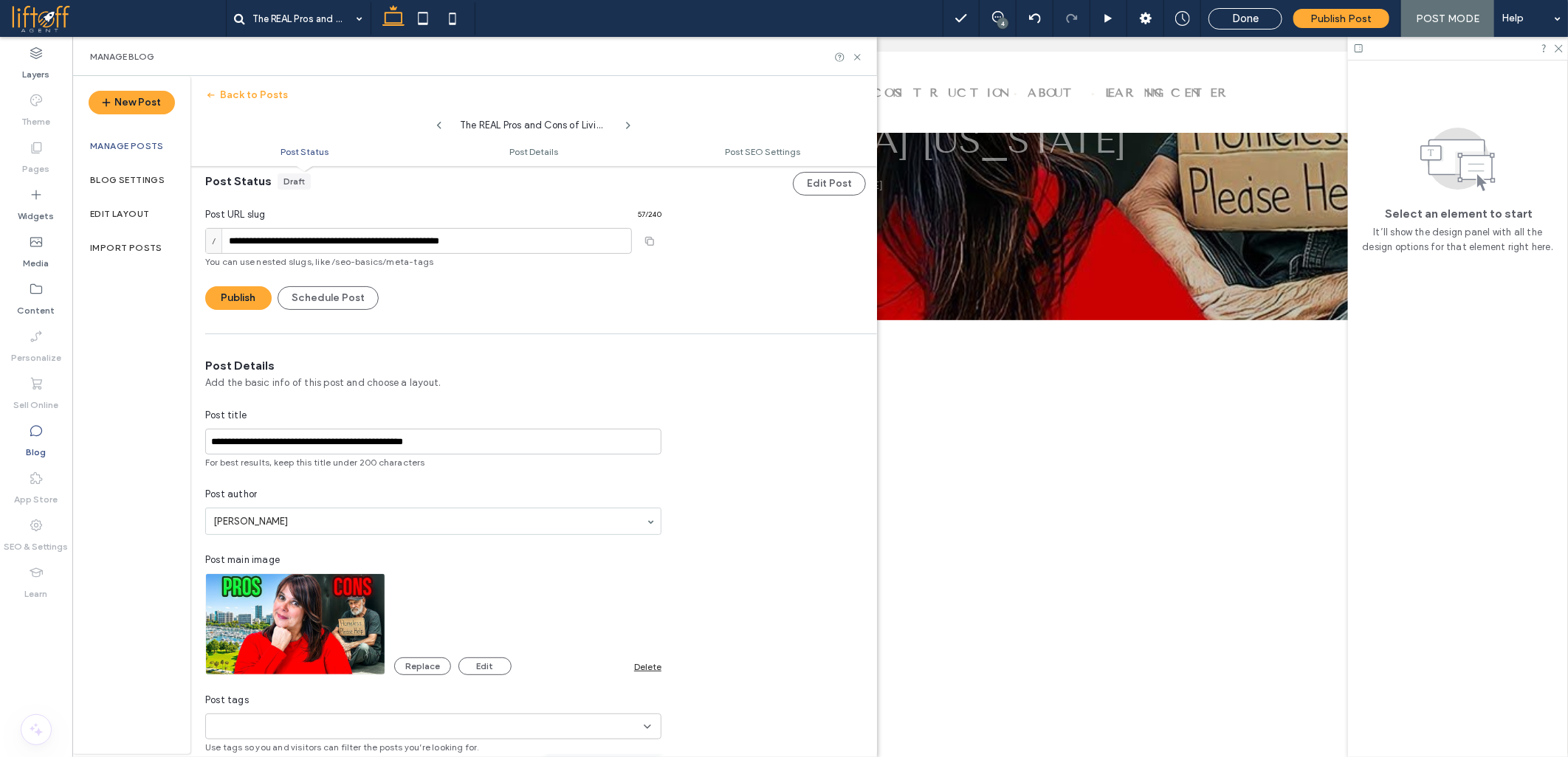
scroll to position [0, 0]
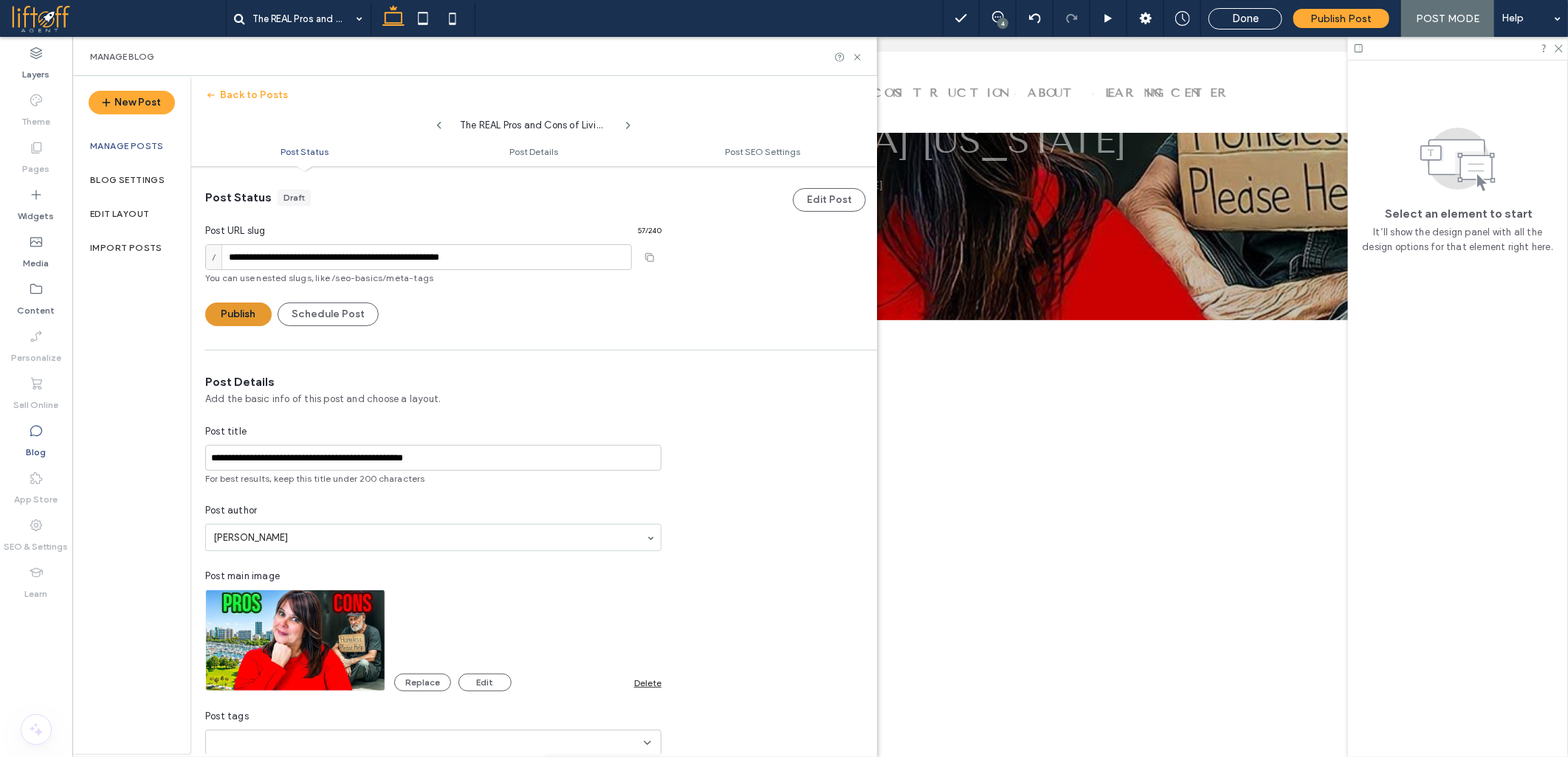
type input "**********"
click at [231, 307] on button "Publish" at bounding box center [237, 314] width 66 height 24
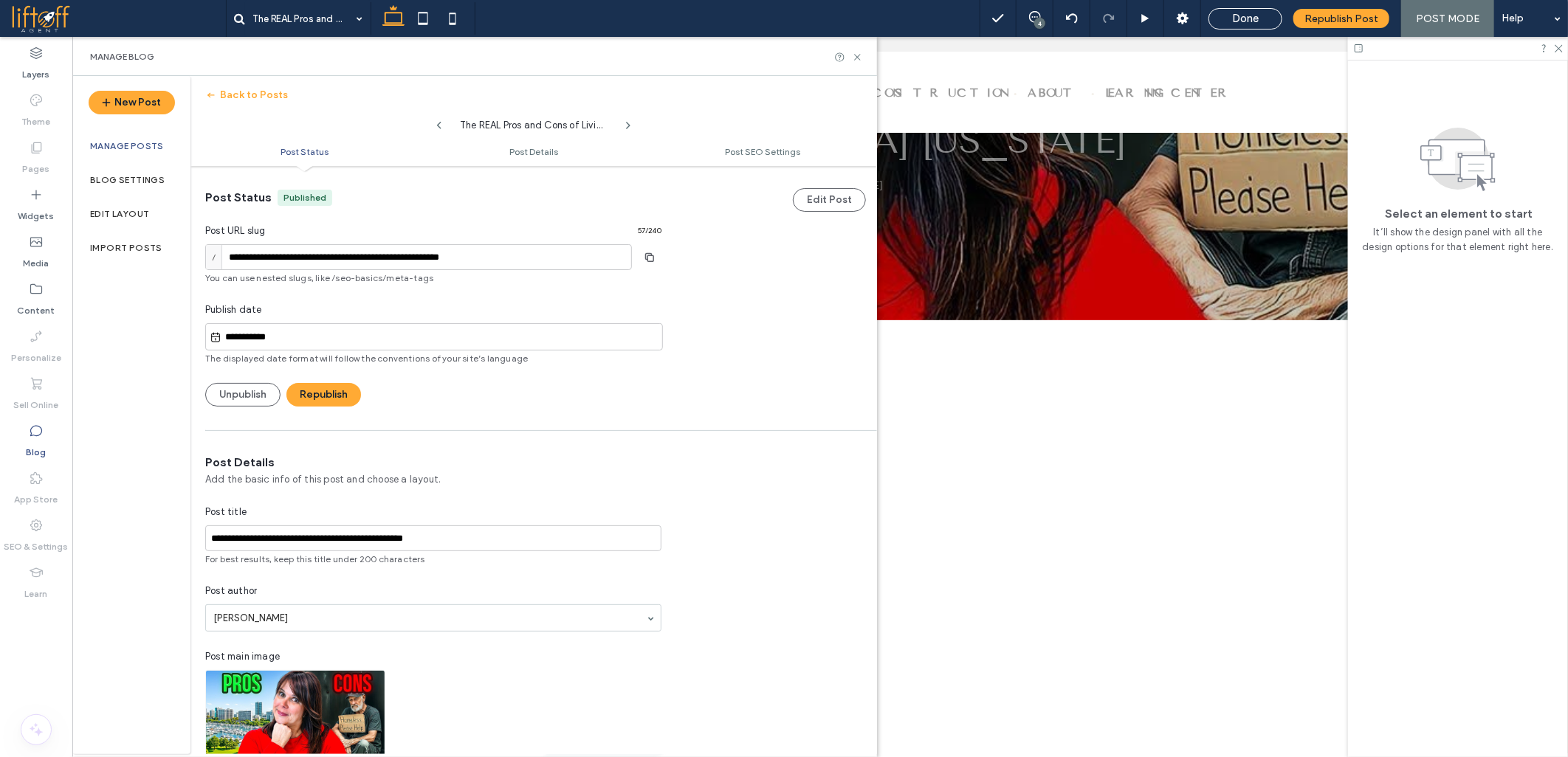
click at [281, 338] on input "**********" at bounding box center [441, 337] width 440 height 18
click at [274, 333] on input "**********" at bounding box center [441, 337] width 440 height 18
drag, startPoint x: 250, startPoint y: 334, endPoint x: 118, endPoint y: 305, distance: 135.1
click at [127, 306] on div "**********" at bounding box center [475, 414] width 805 height 679
click at [414, 254] on div "15" at bounding box center [418, 254] width 20 height 20
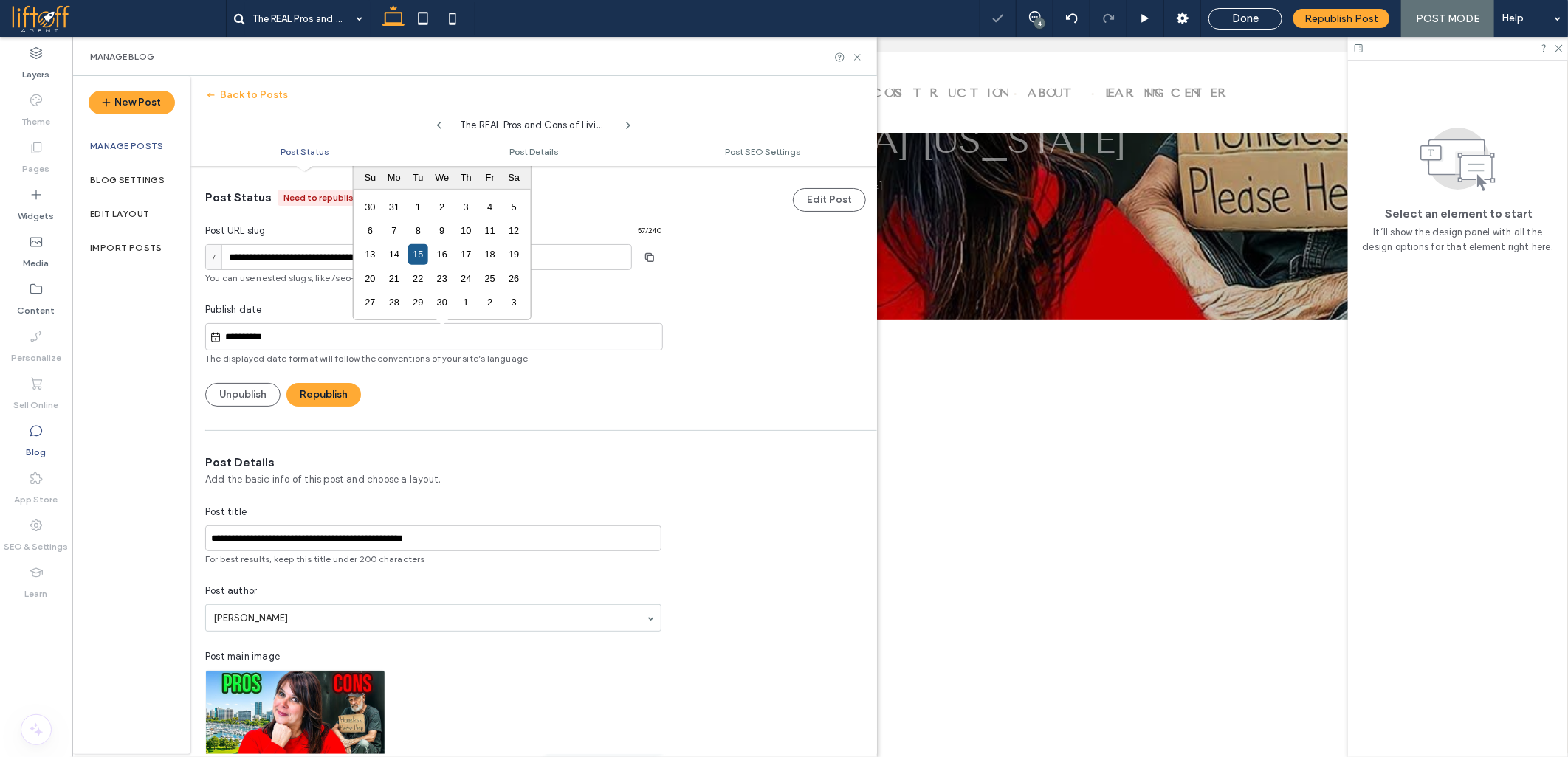
type input "**********"
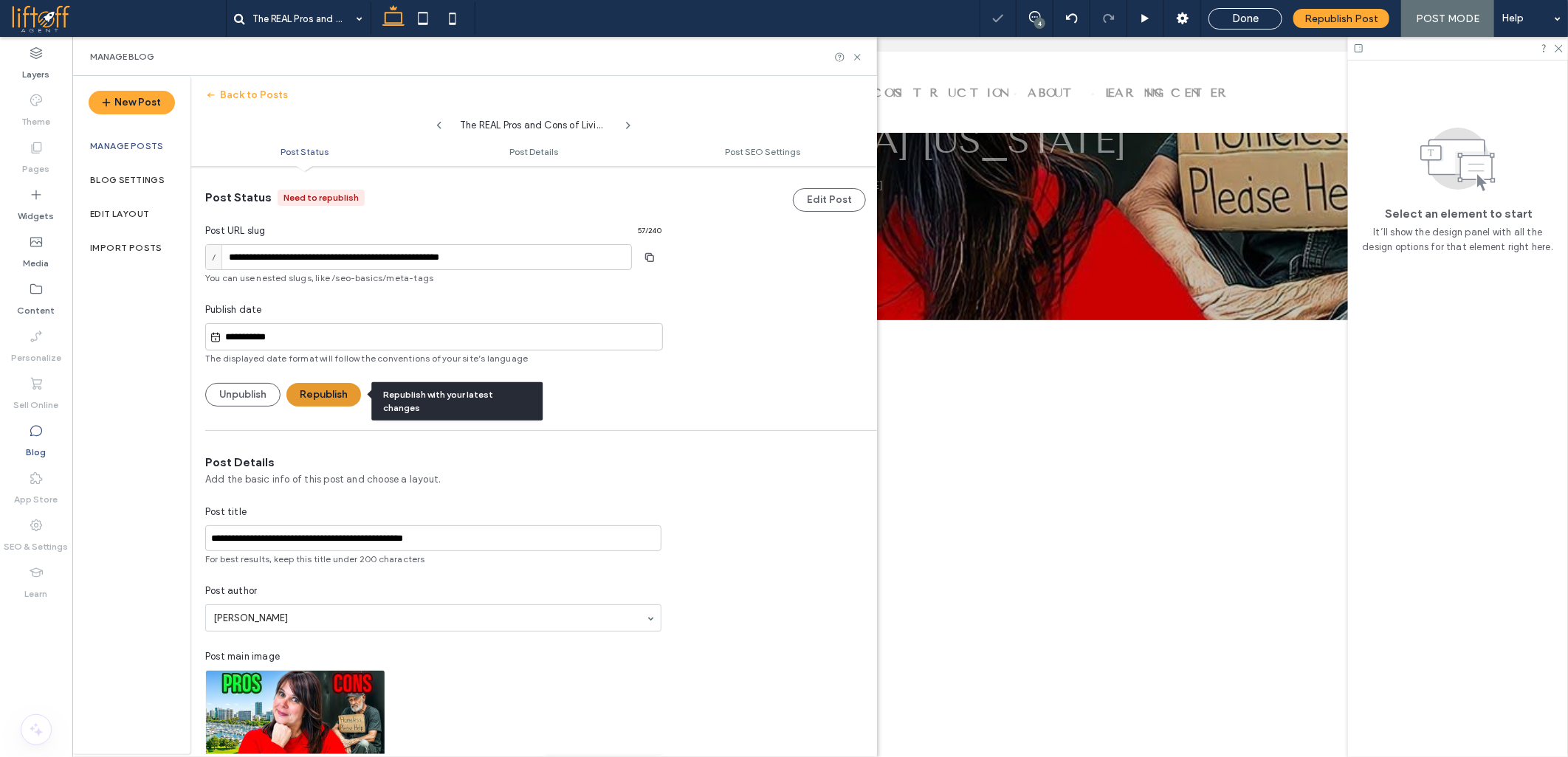
click at [312, 392] on button "Republish" at bounding box center [324, 394] width 75 height 24
click at [34, 425] on icon at bounding box center [35, 431] width 14 height 14
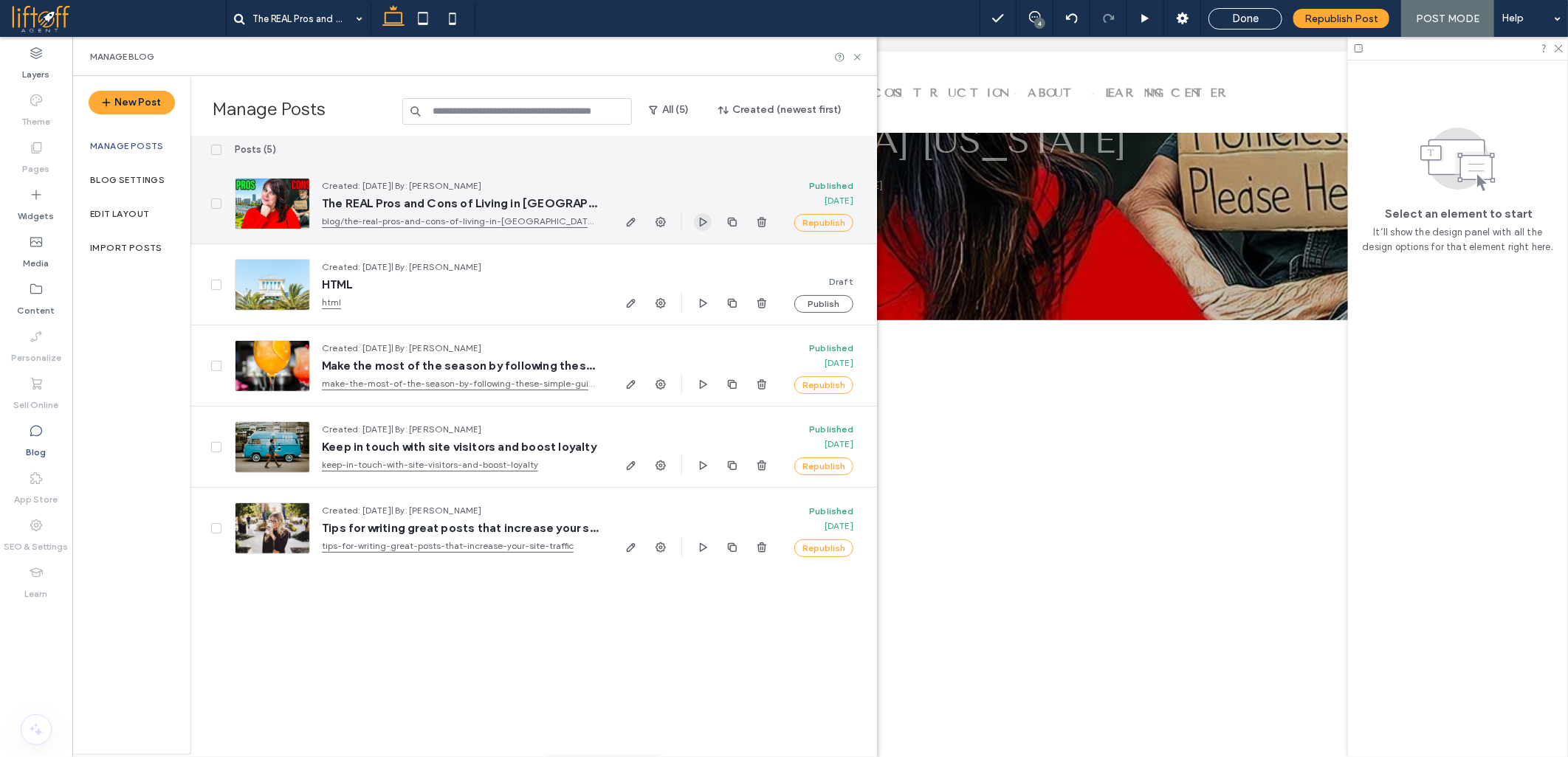
click at [699, 225] on icon "button" at bounding box center [703, 222] width 11 height 11
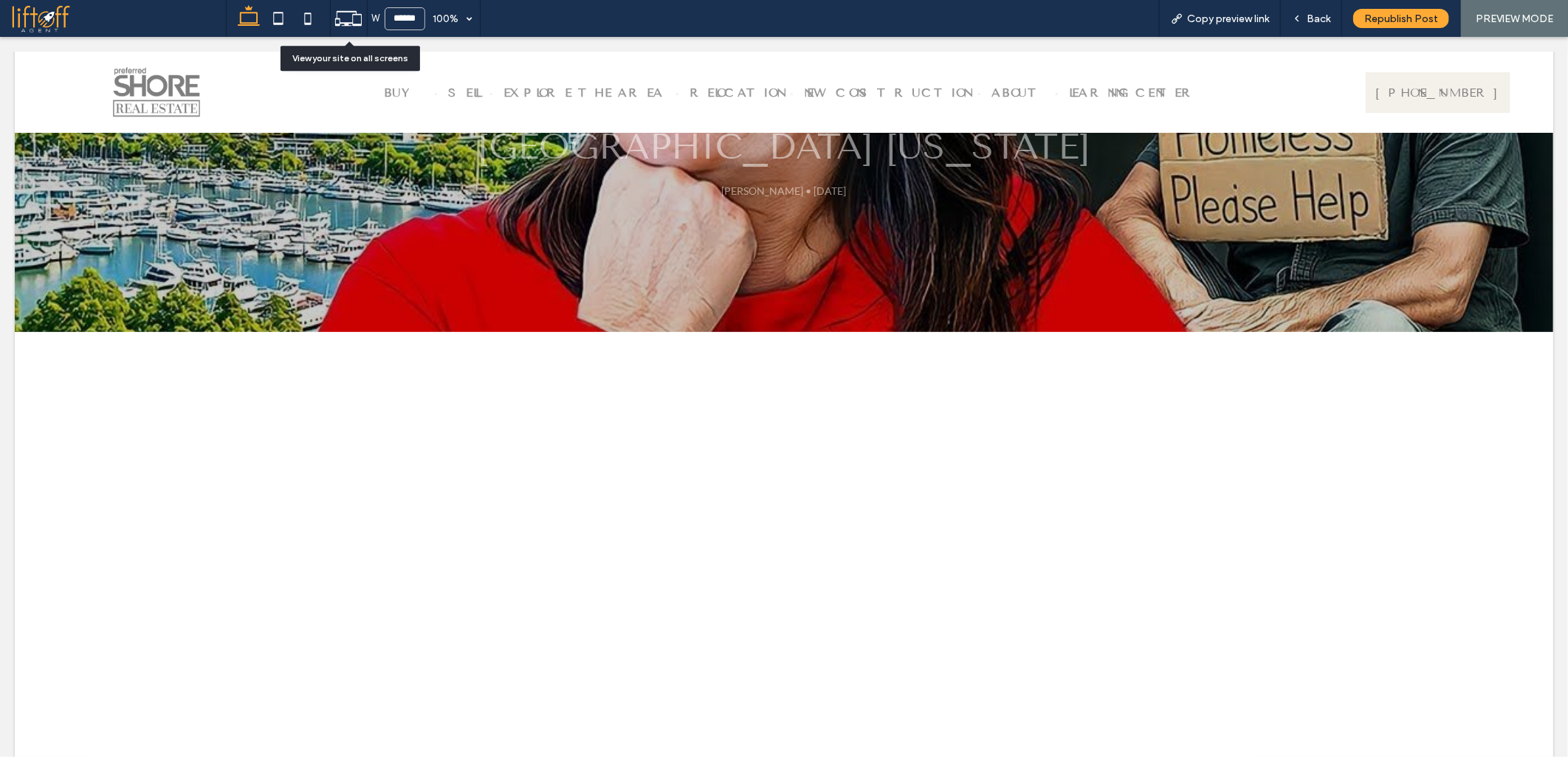
click at [342, 19] on icon at bounding box center [347, 18] width 28 height 28
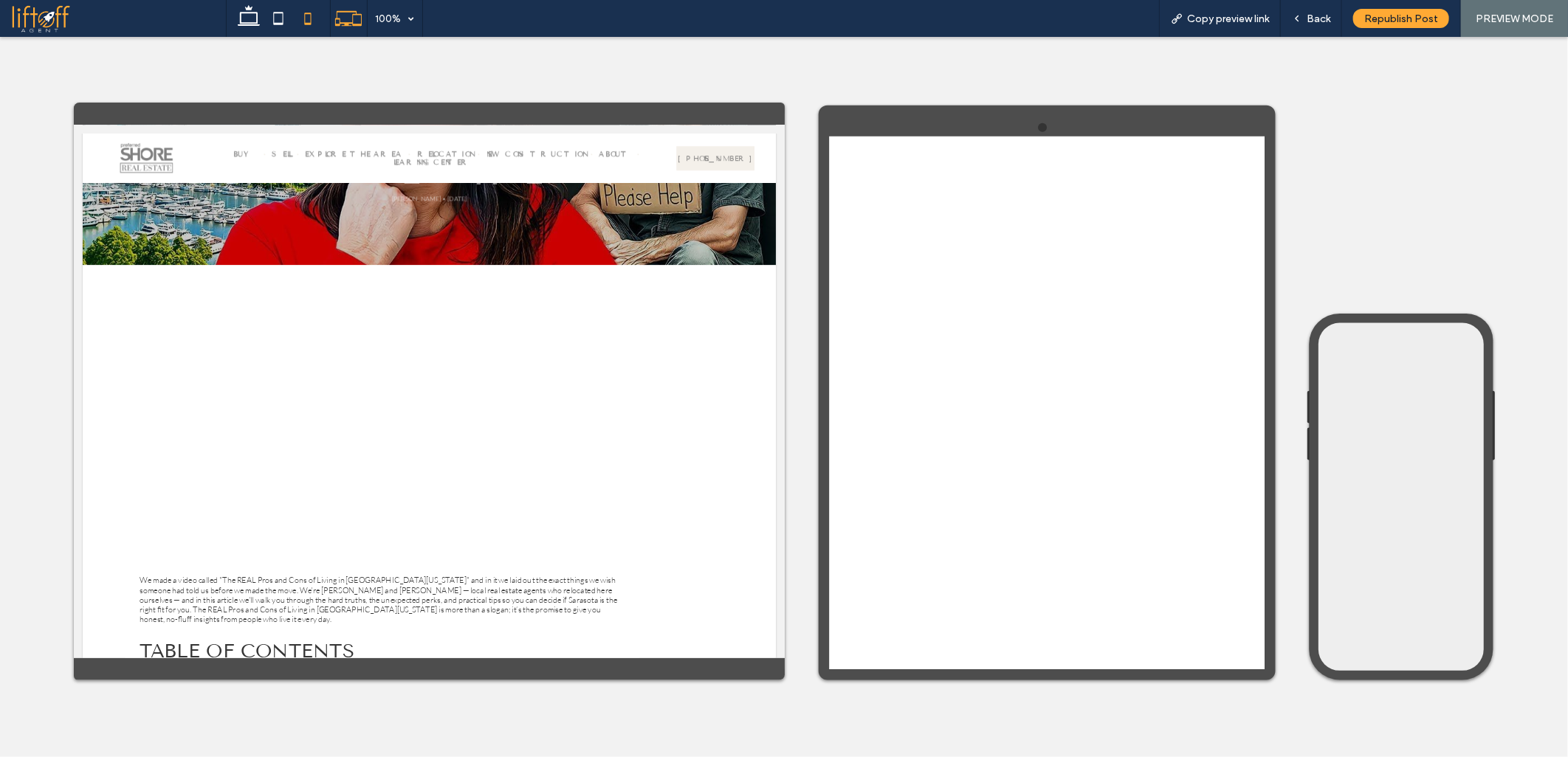
click at [302, 21] on icon at bounding box center [307, 18] width 30 height 30
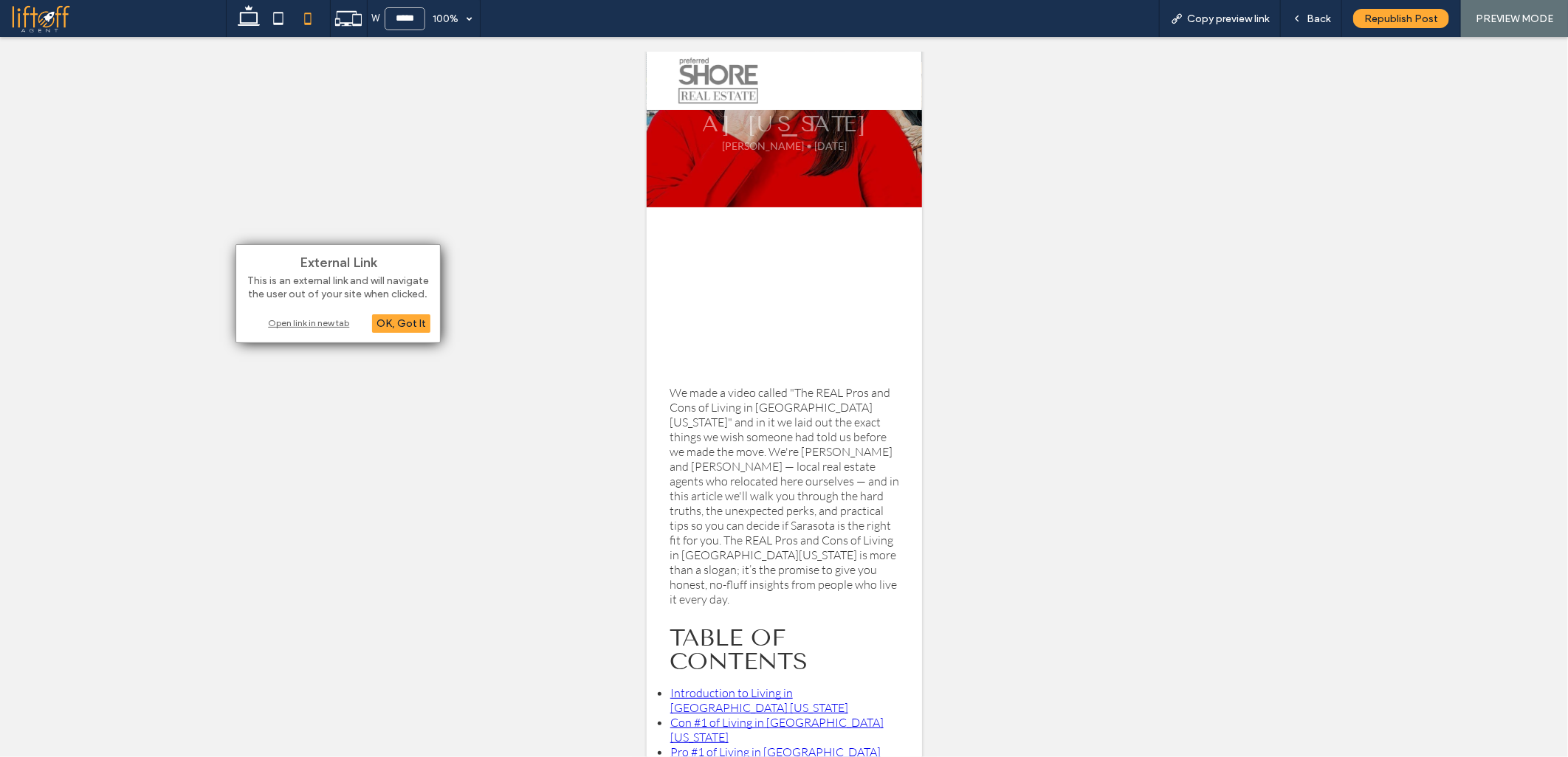
click at [302, 324] on div "Open link in new tab" at bounding box center [338, 323] width 185 height 15
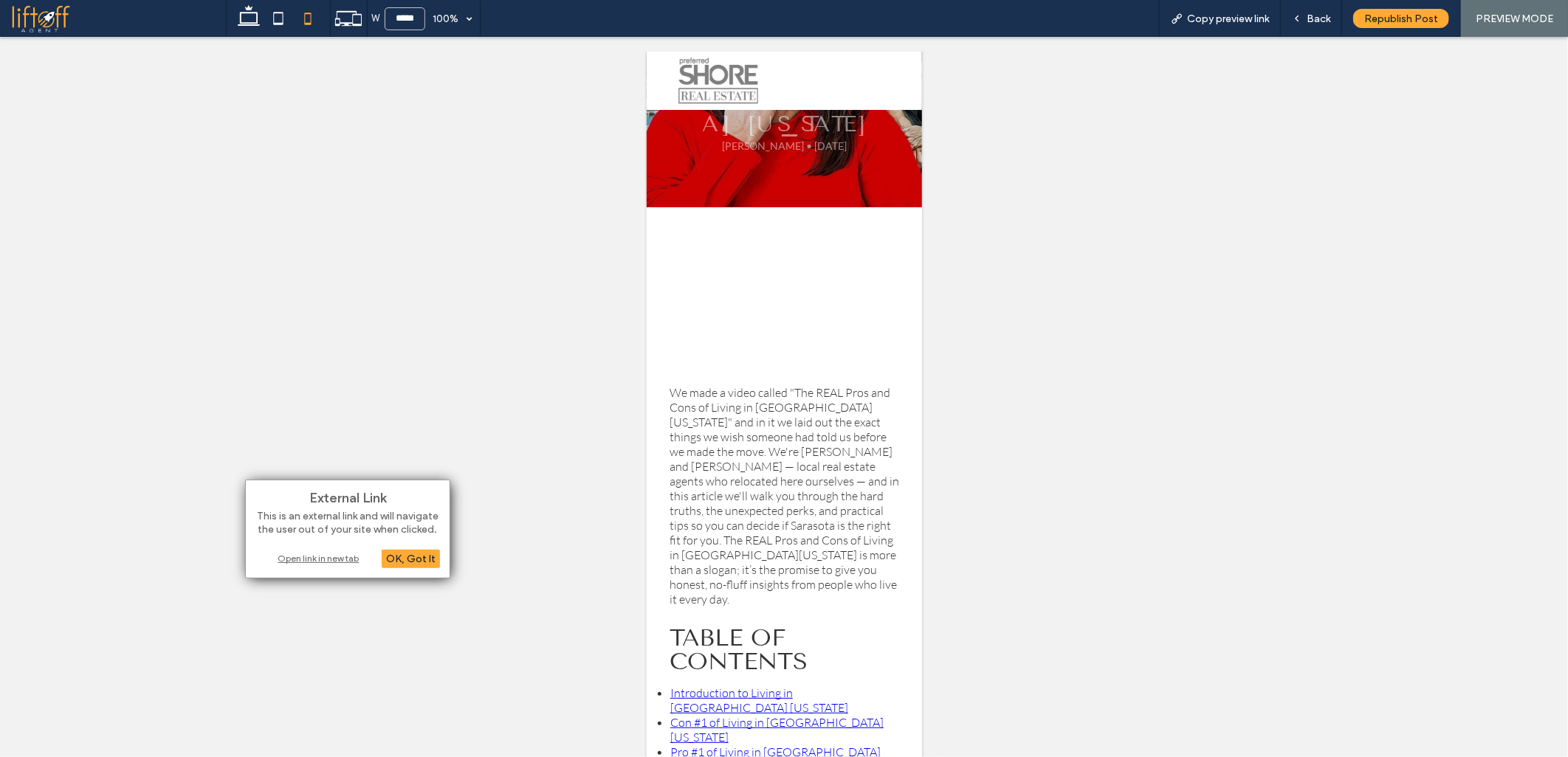
click at [349, 557] on div "Open link in new tab" at bounding box center [347, 558] width 185 height 15
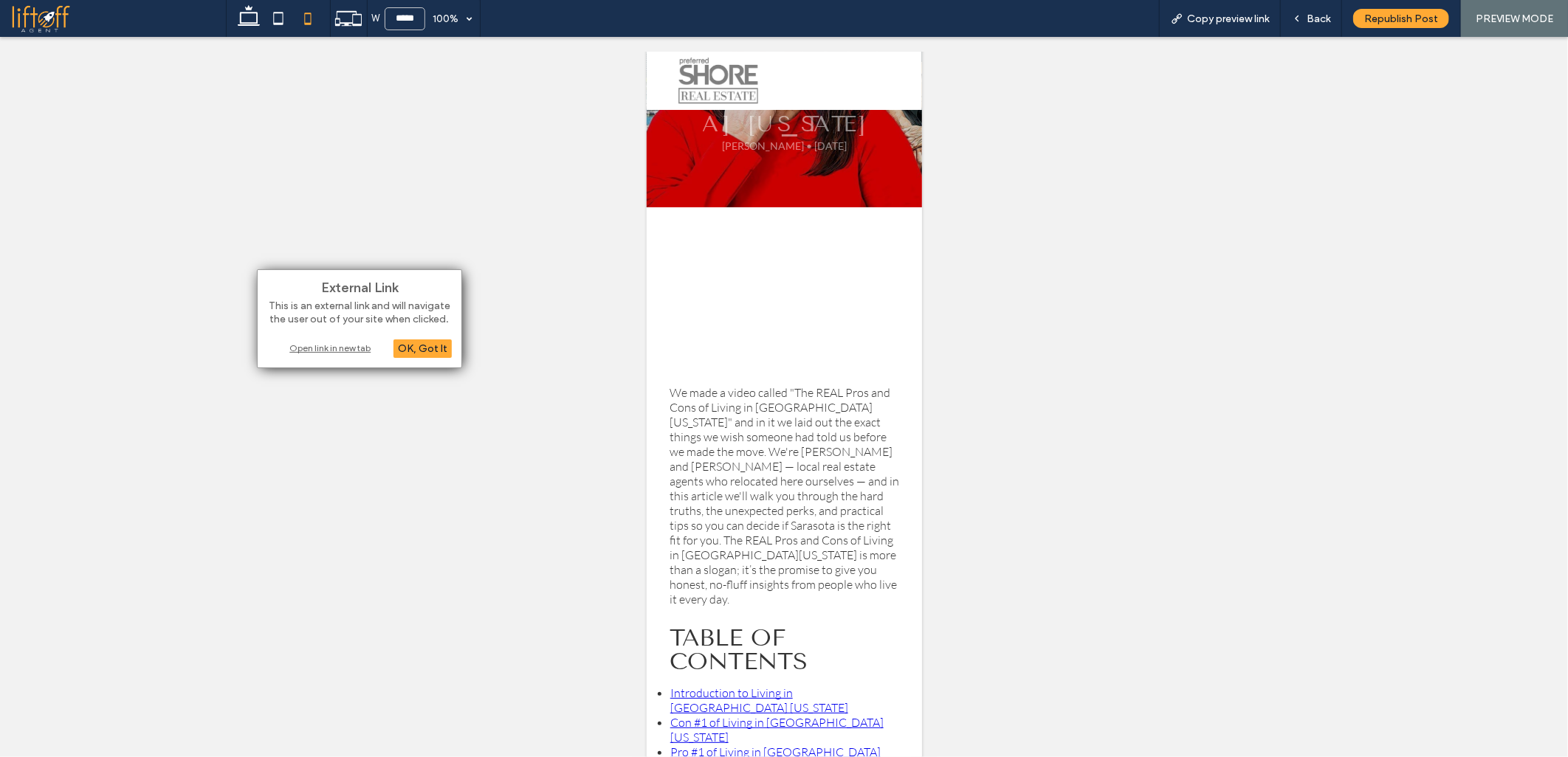
click at [362, 345] on div "Open link in new tab" at bounding box center [359, 348] width 185 height 15
click at [55, 15] on span at bounding box center [119, 18] width 214 height 30
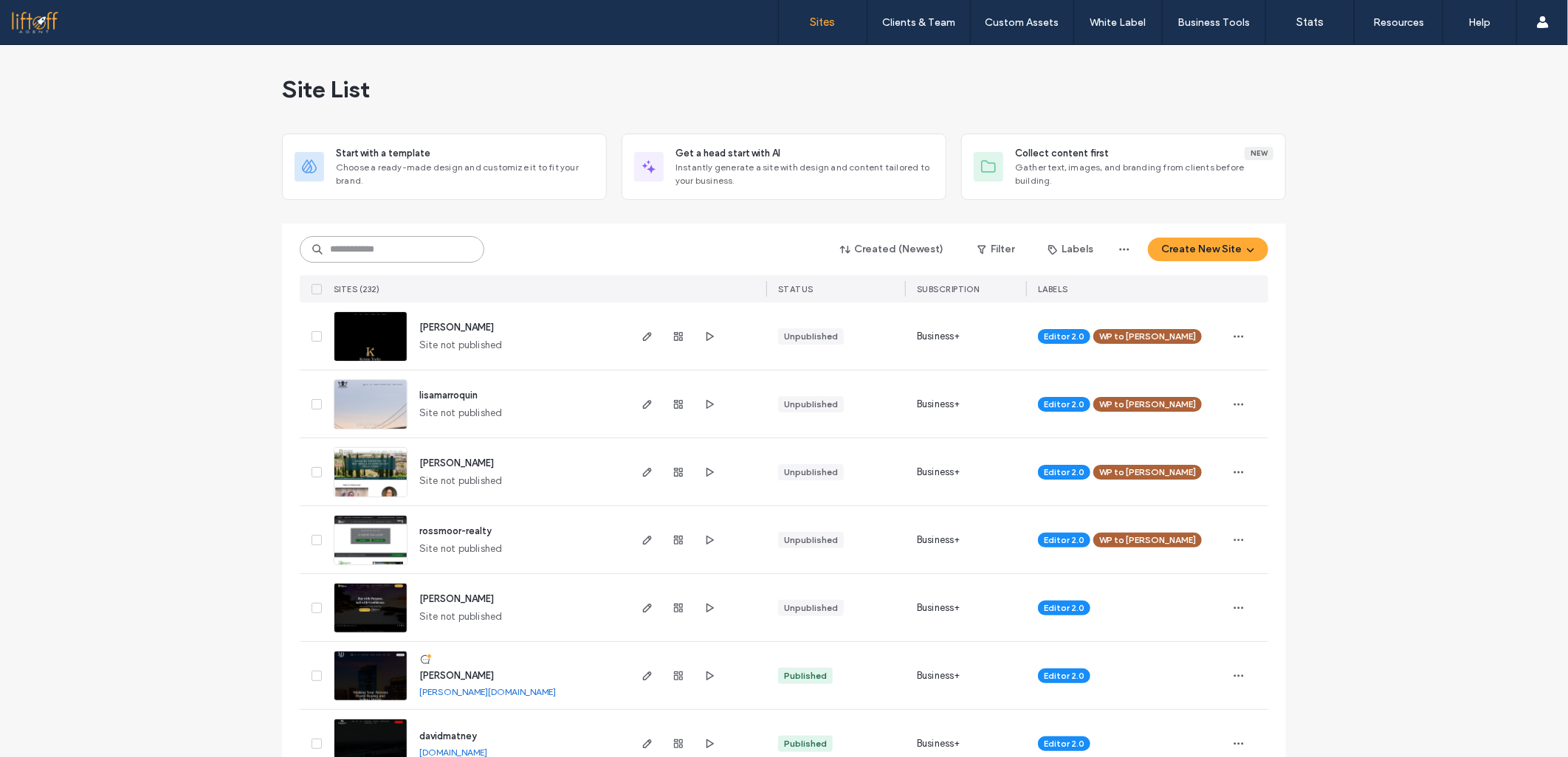
click at [371, 247] on input at bounding box center [392, 250] width 185 height 27
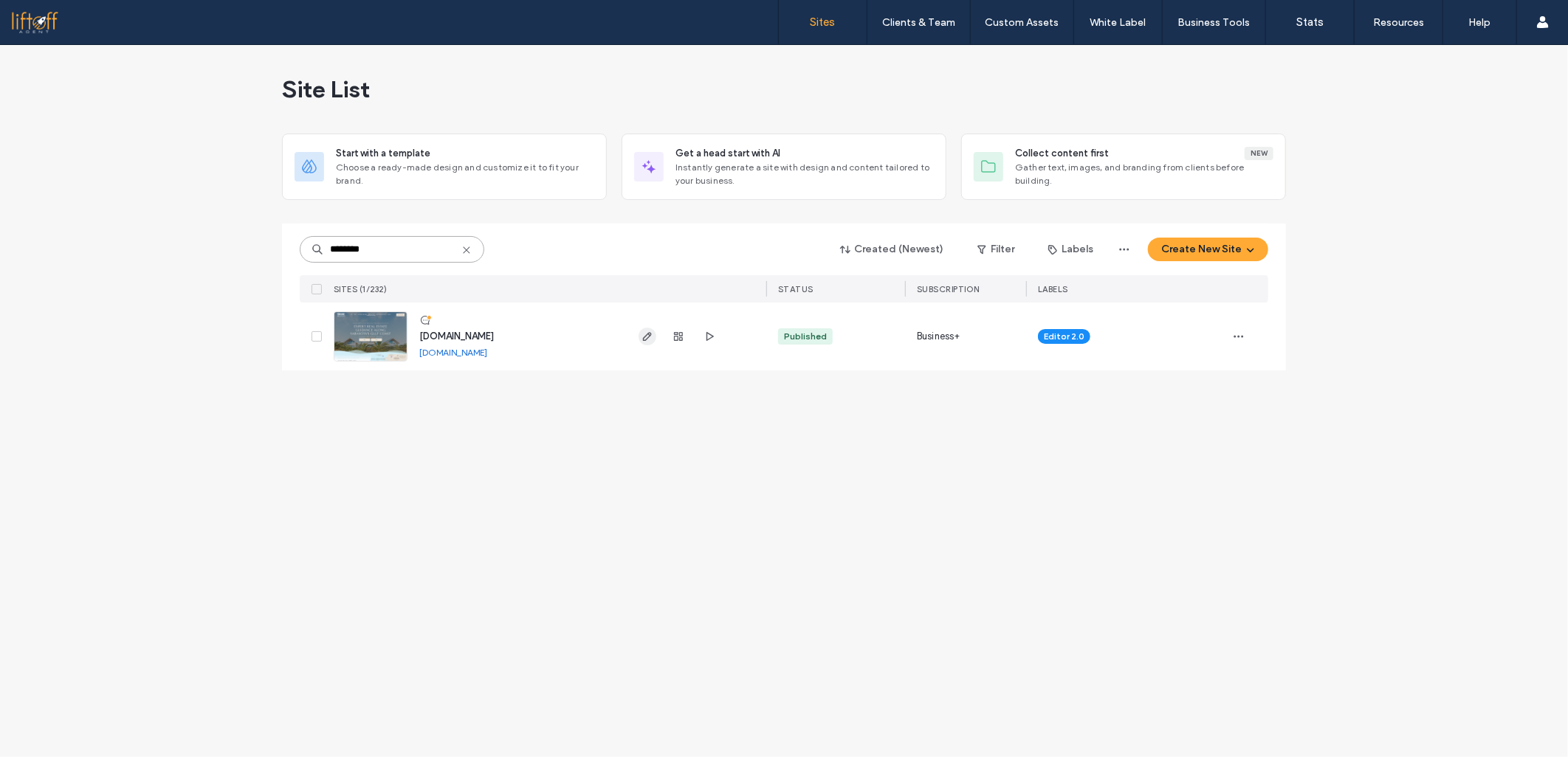
type input "********"
click at [651, 341] on icon "button" at bounding box center [647, 337] width 11 height 11
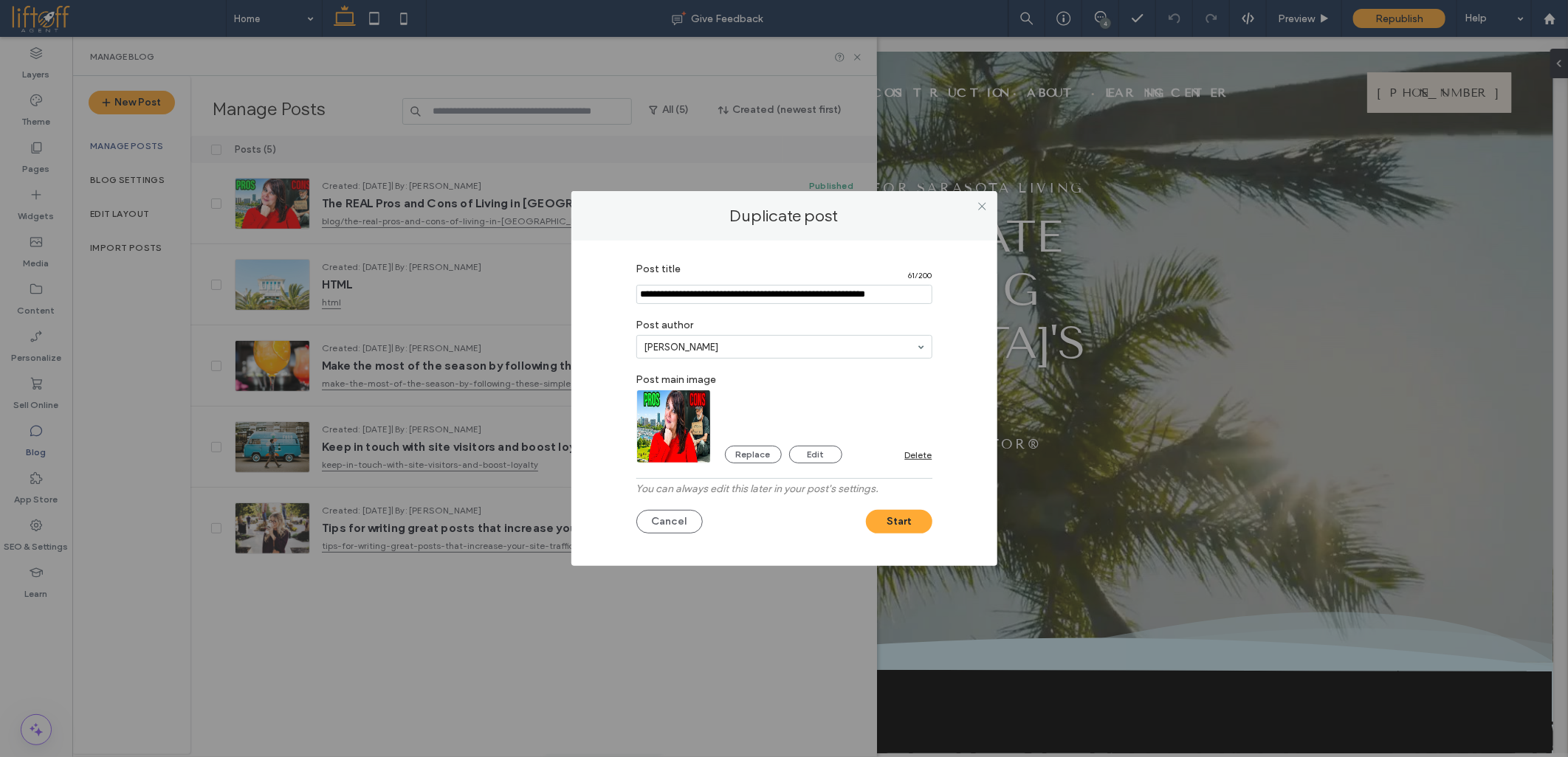
click at [695, 290] on input "Post title" at bounding box center [784, 295] width 296 height 19
paste input "**********"
type input "**********"
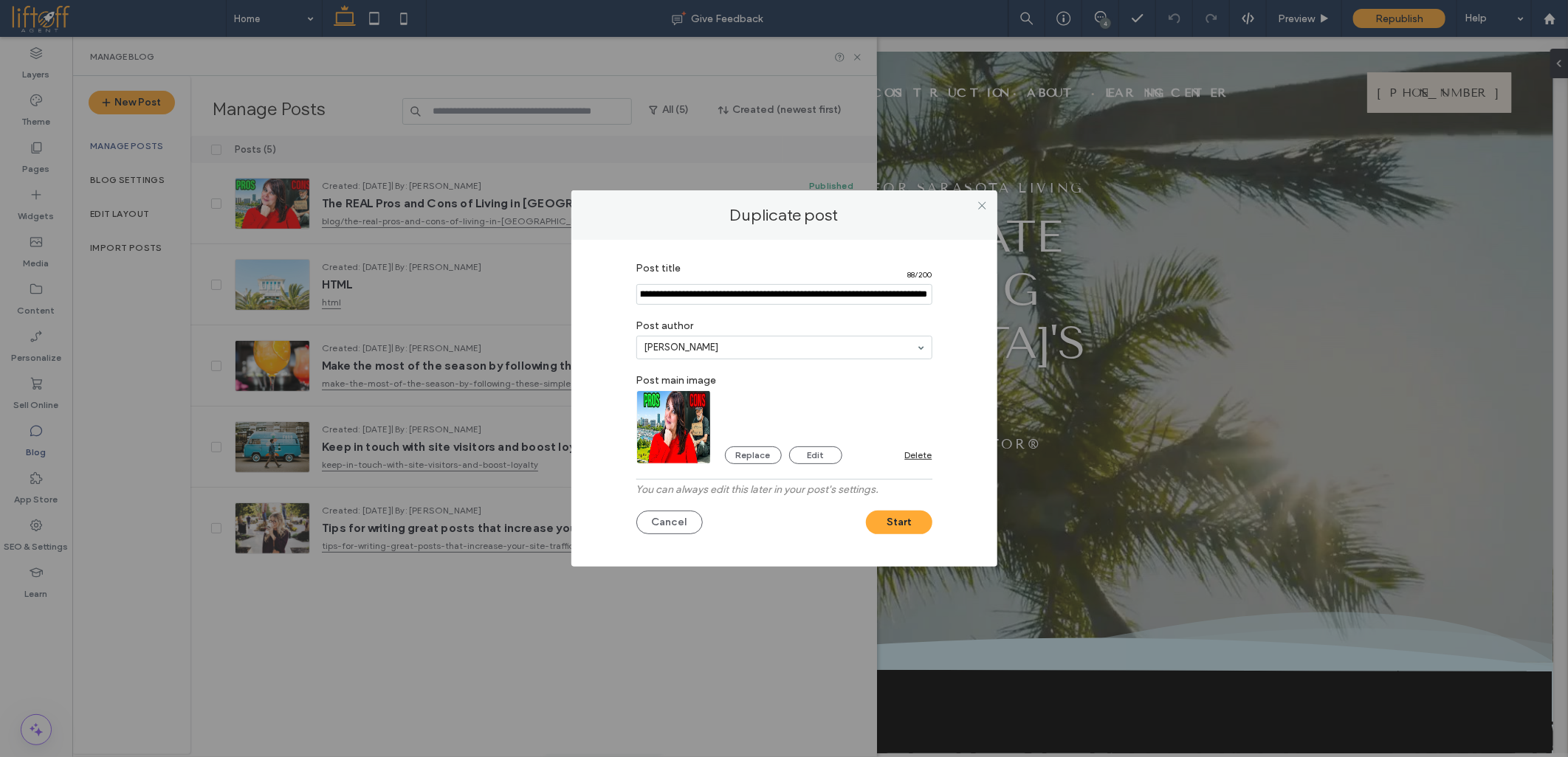
scroll to position [0, 0]
click at [696, 421] on img at bounding box center [674, 427] width 76 height 74
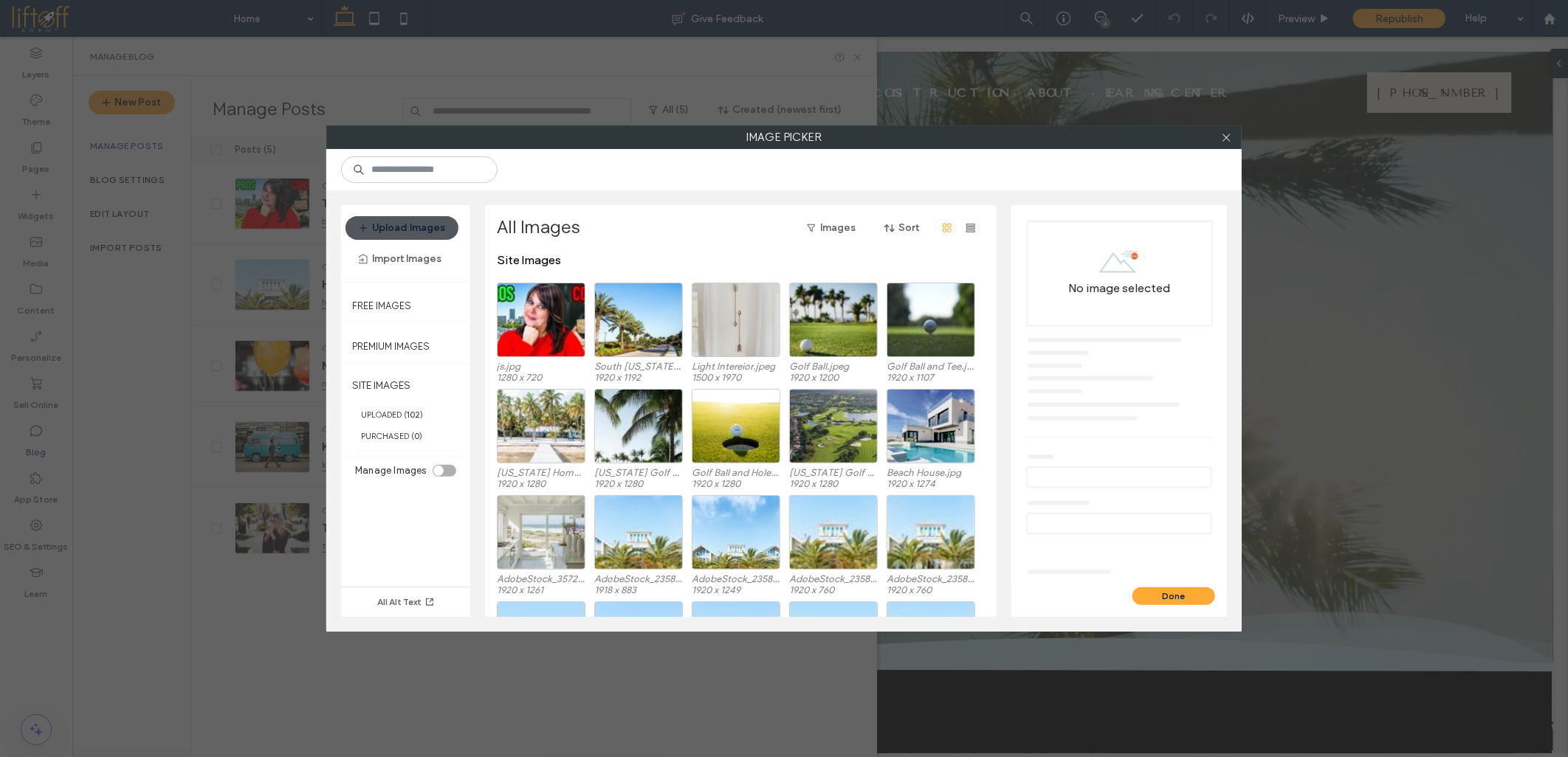
click at [410, 233] on button "Upload Images" at bounding box center [402, 228] width 113 height 24
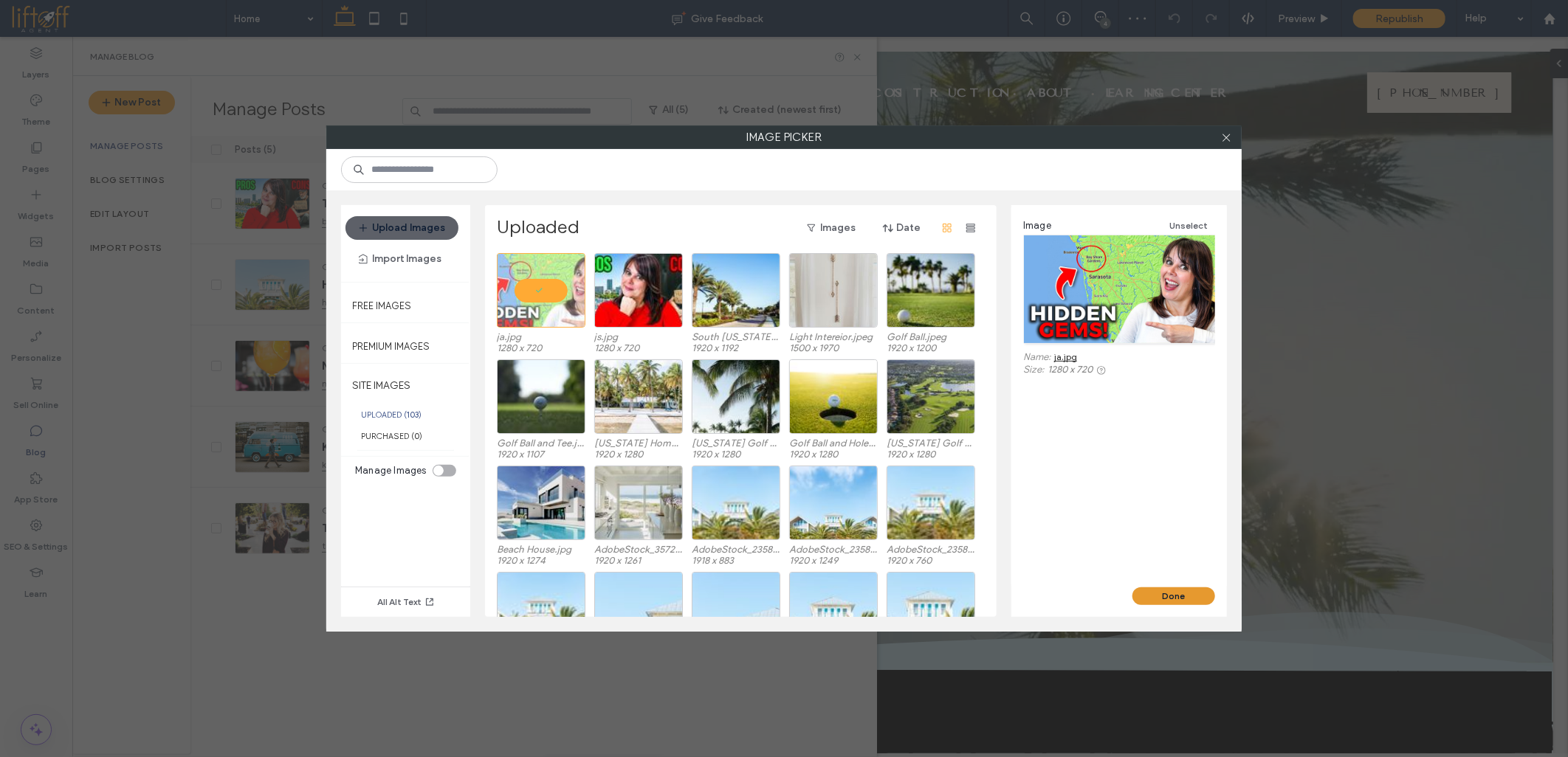
click at [1157, 602] on button "Done" at bounding box center [1174, 596] width 82 height 18
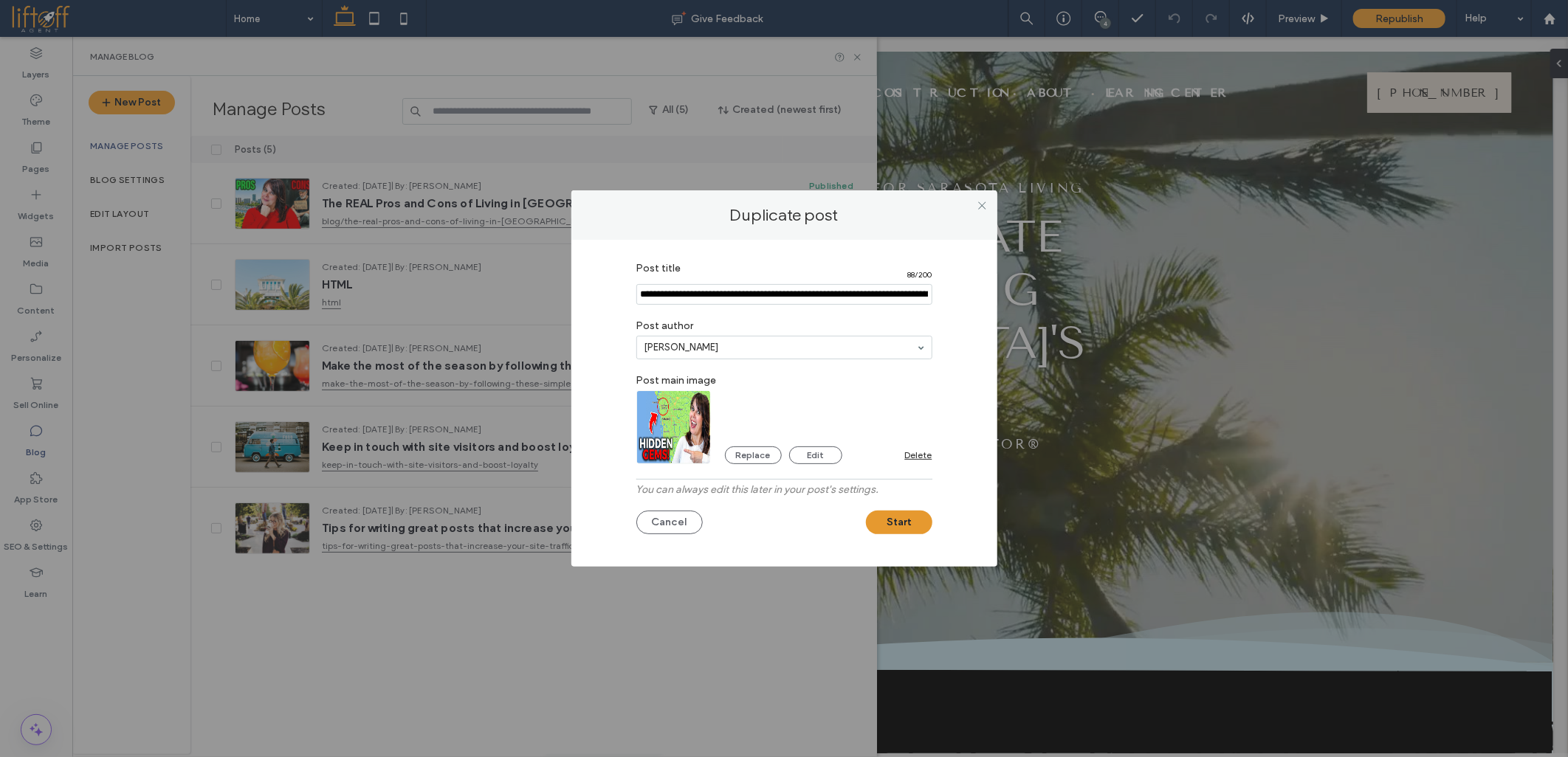
click at [898, 519] on button "Start" at bounding box center [899, 523] width 66 height 24
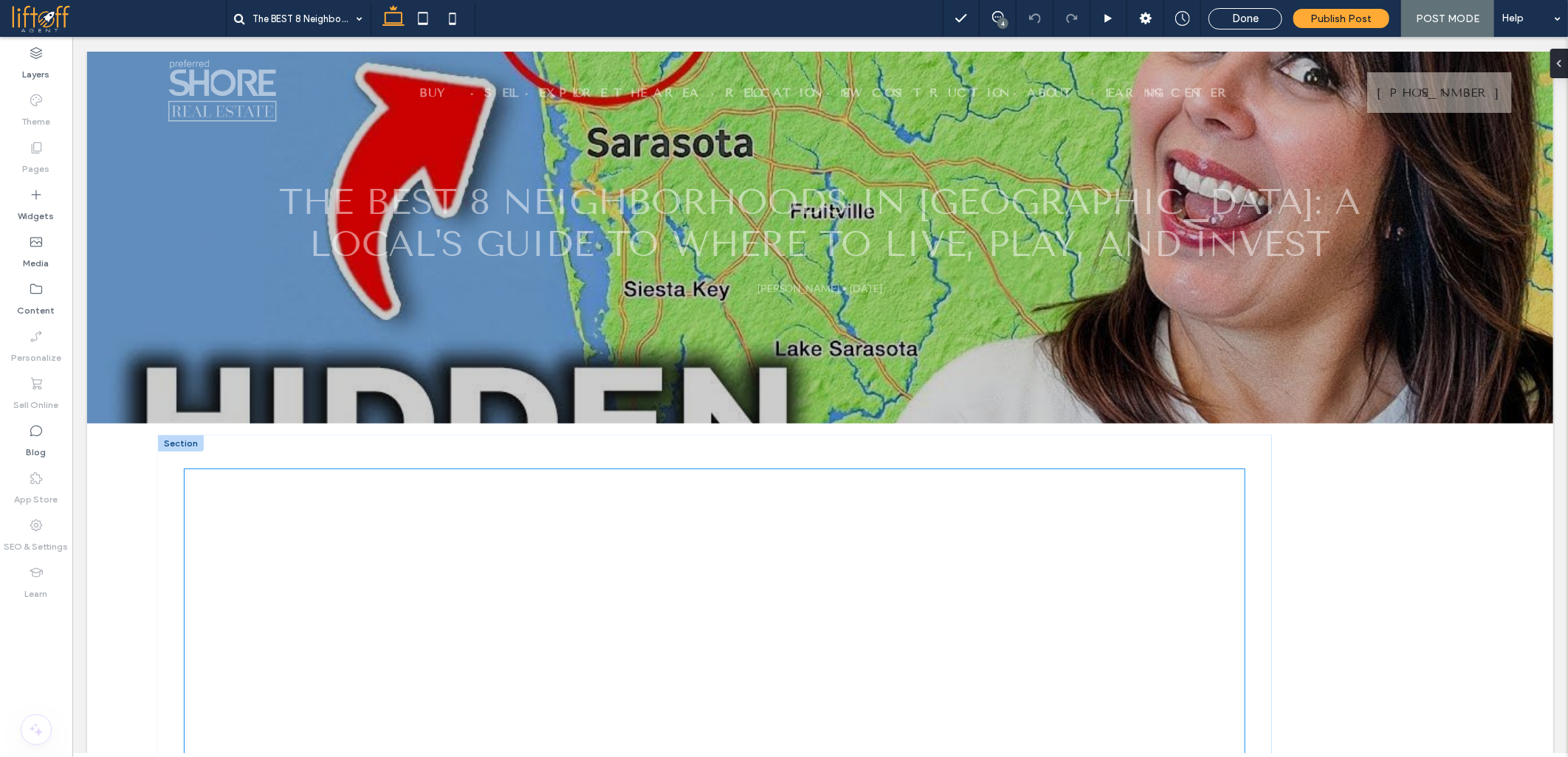
click at [642, 538] on div at bounding box center [714, 767] width 1061 height 596
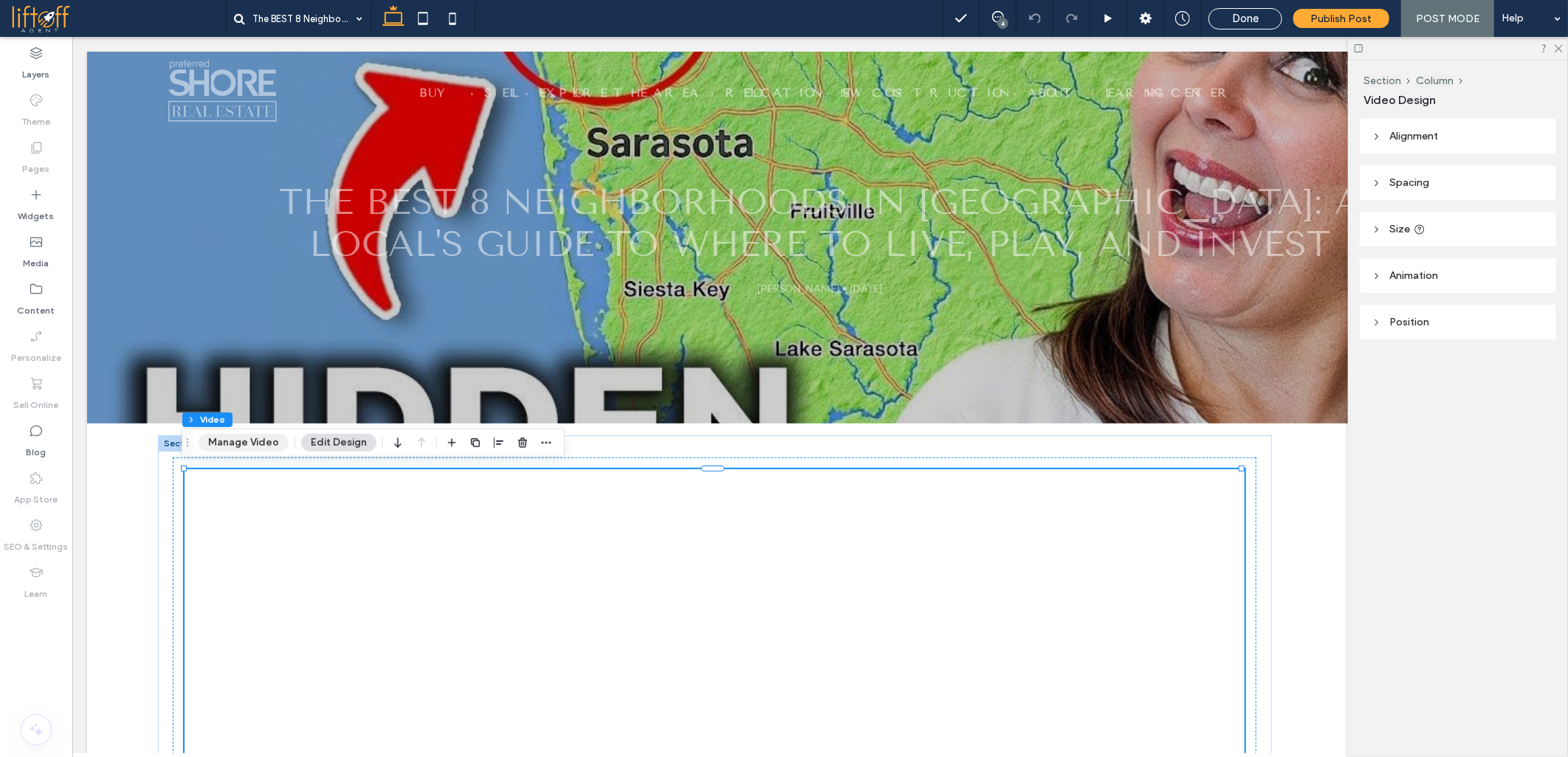
click at [237, 445] on button "Manage Video" at bounding box center [243, 443] width 90 height 18
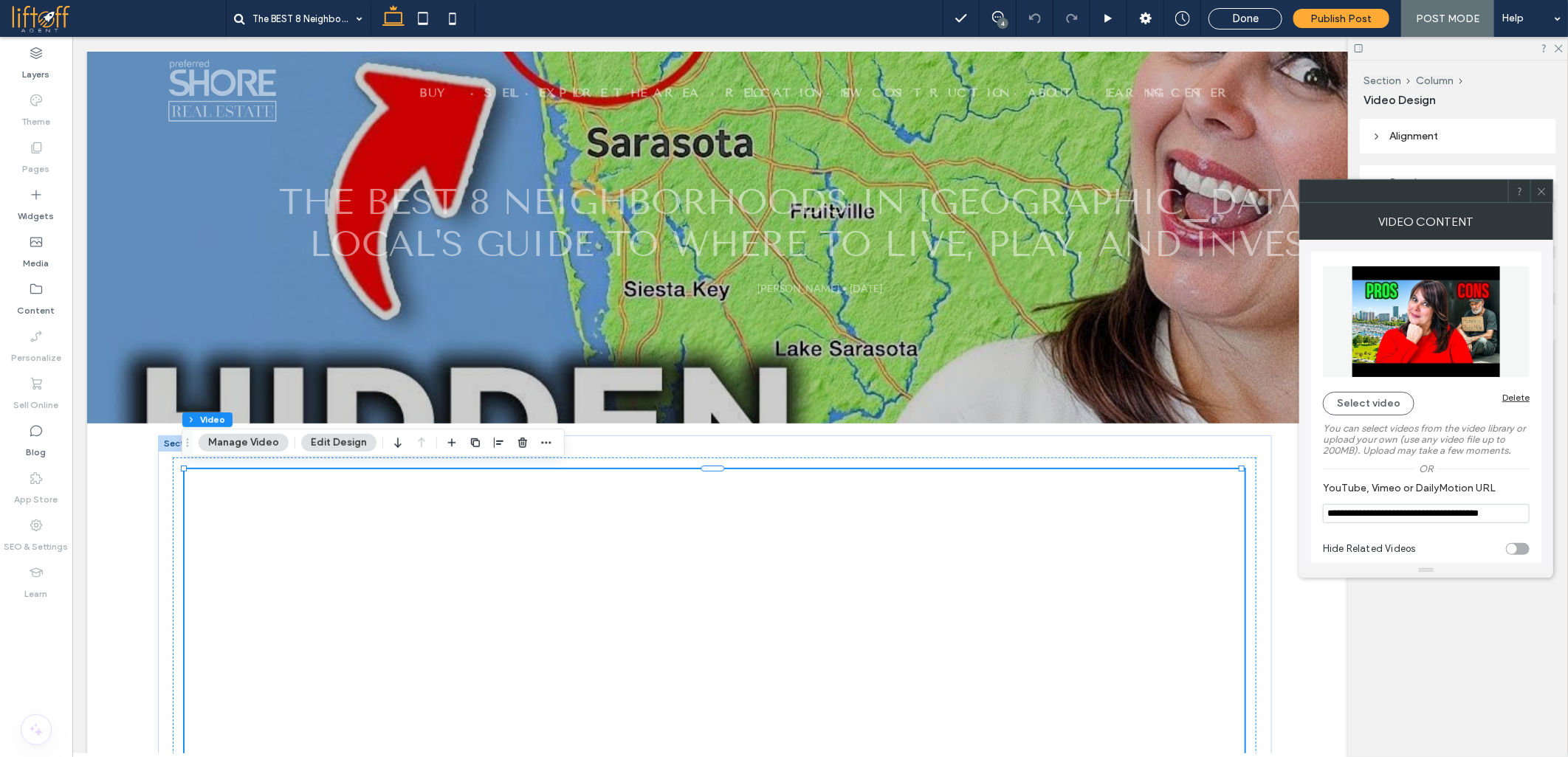
click at [1420, 522] on input "**********" at bounding box center [1426, 514] width 207 height 19
paste input "**"
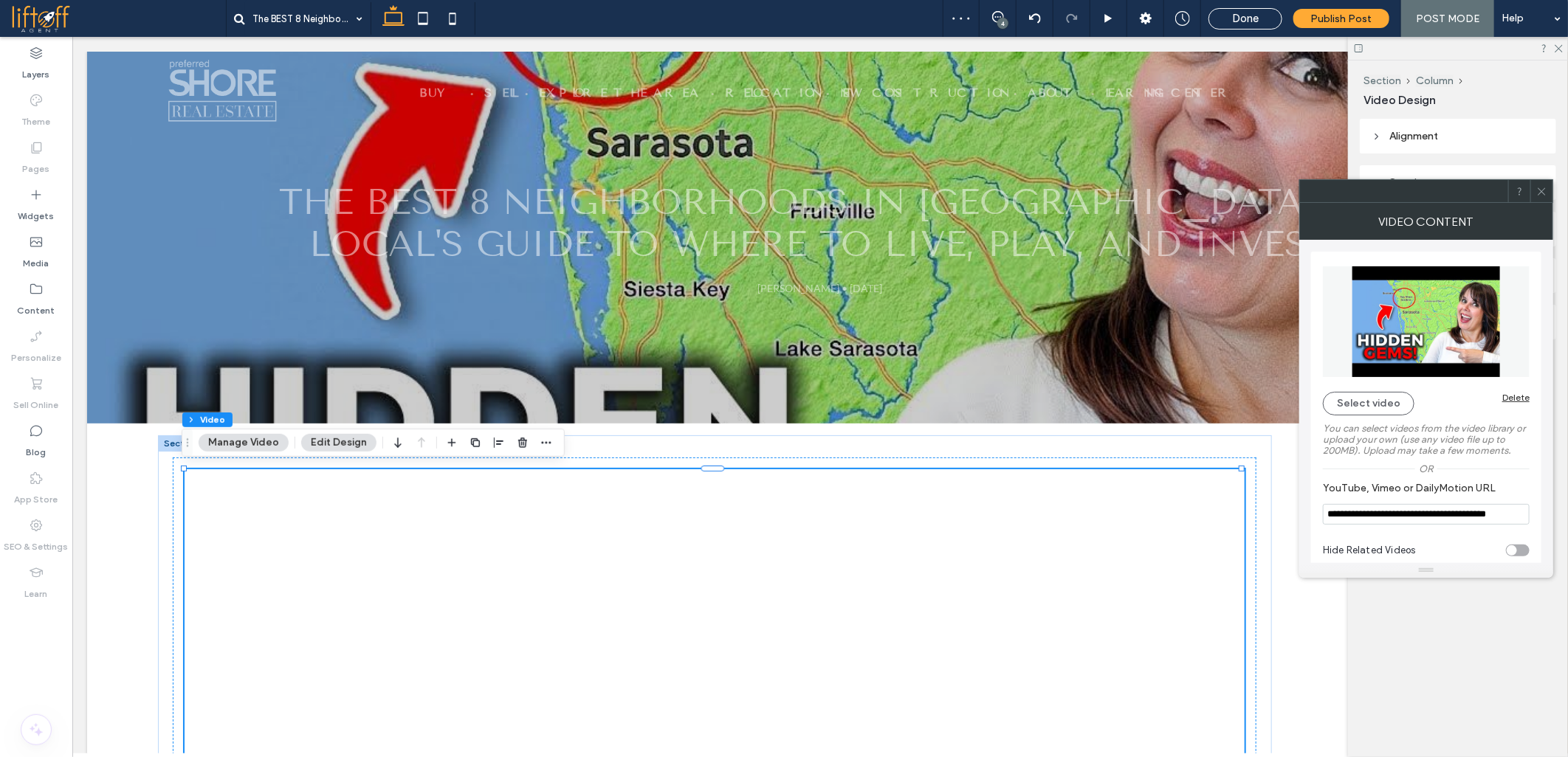
type input "**********"
click at [1542, 192] on icon at bounding box center [1542, 191] width 11 height 11
